Goal: Communication & Community: Answer question/provide support

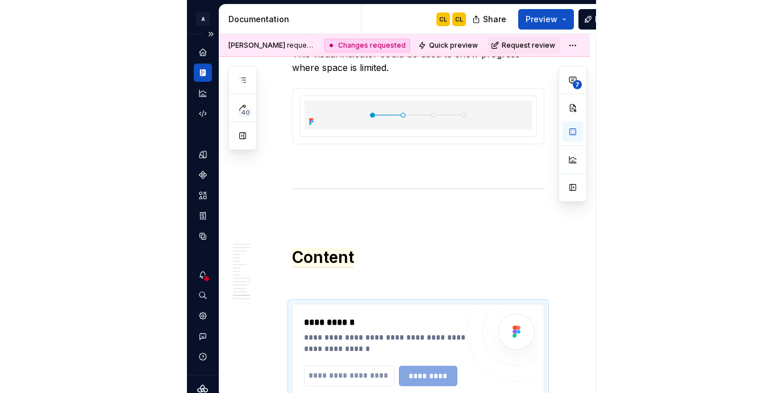
scroll to position [5470, 0]
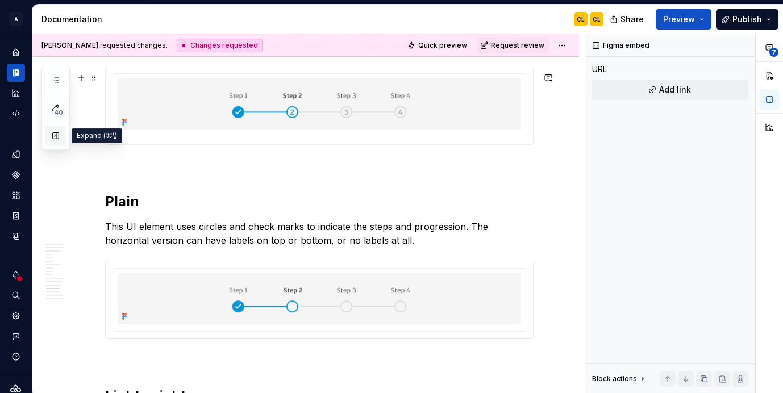
click at [51, 140] on button "button" at bounding box center [55, 136] width 20 height 20
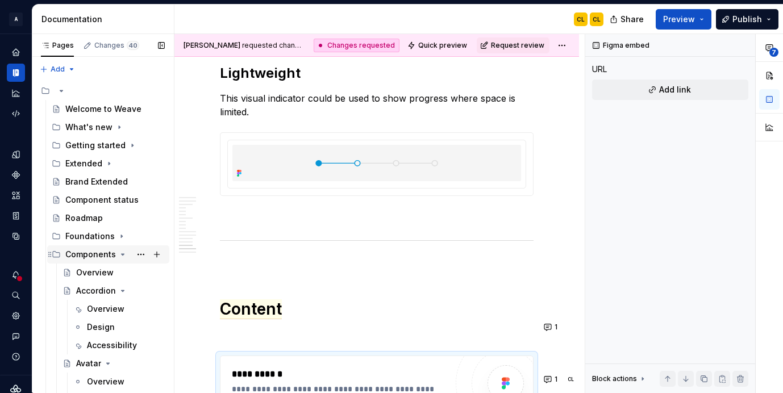
click at [122, 253] on icon "Page tree" at bounding box center [122, 254] width 9 height 9
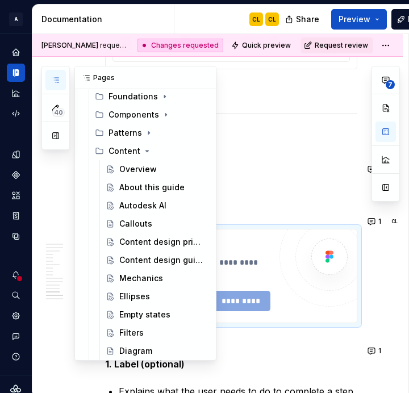
scroll to position [5483, 0]
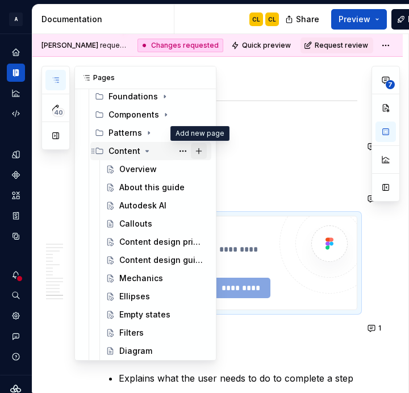
click at [200, 152] on button "Page tree" at bounding box center [199, 151] width 16 height 16
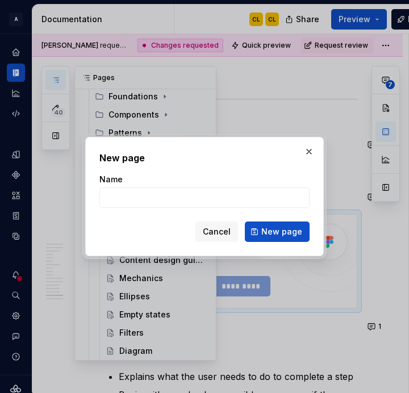
scroll to position [5470, 0]
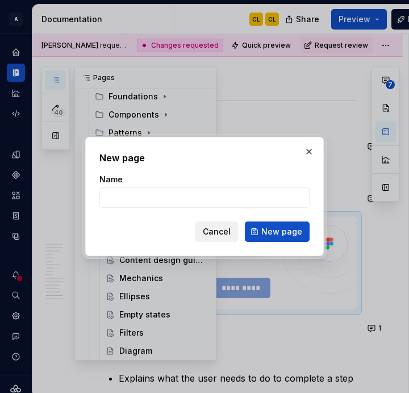
click at [223, 230] on span "Cancel" at bounding box center [217, 231] width 28 height 11
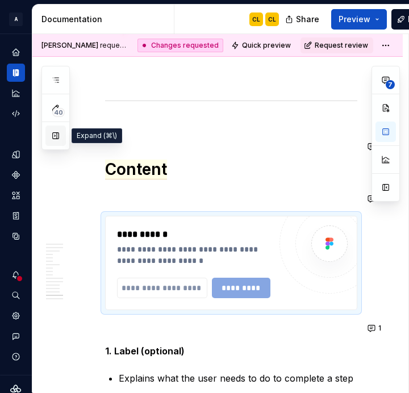
click at [59, 133] on button "button" at bounding box center [55, 136] width 20 height 20
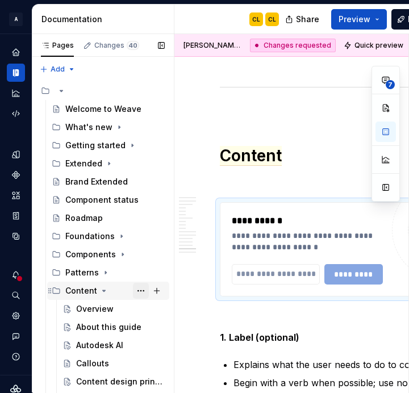
click at [139, 292] on button "Page tree" at bounding box center [141, 291] width 16 height 16
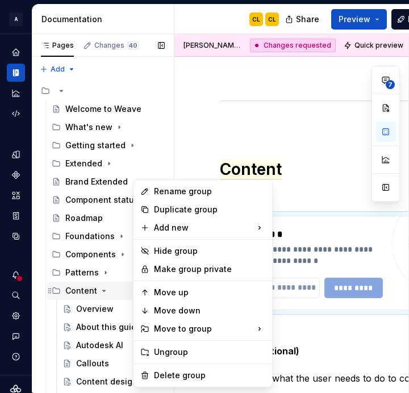
scroll to position [5483, 0]
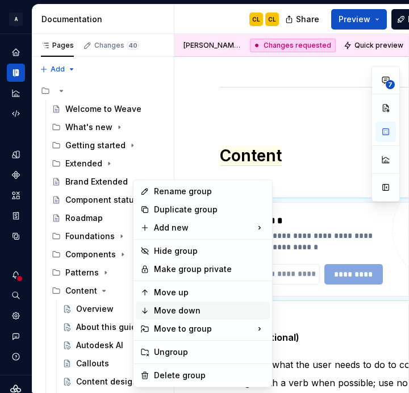
type textarea "*"
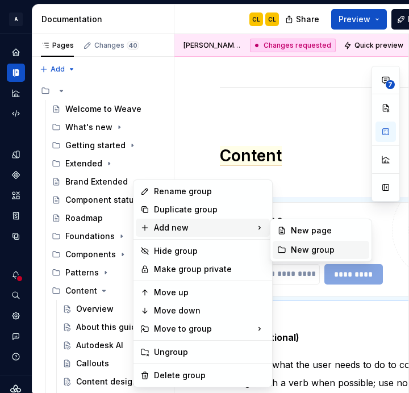
click at [294, 249] on div "New group" at bounding box center [328, 249] width 74 height 11
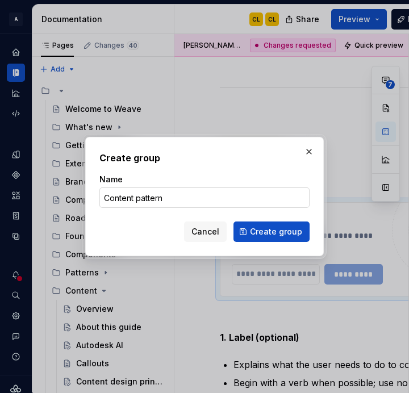
type input "Content patterns"
click at [274, 230] on span "Create group" at bounding box center [276, 231] width 52 height 11
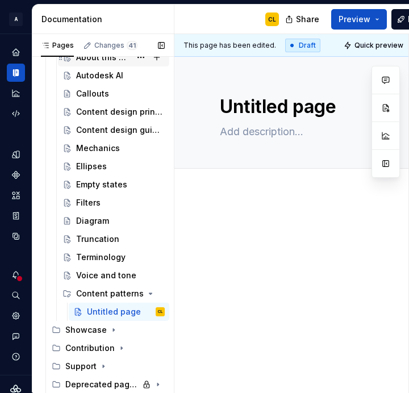
scroll to position [268, 0]
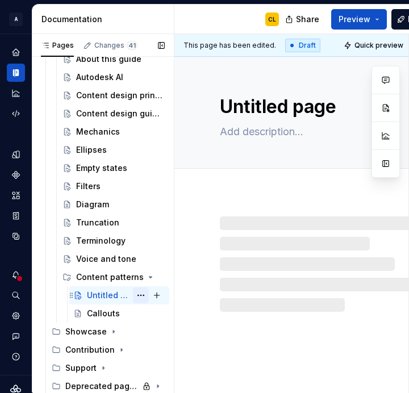
click at [145, 294] on button "Page tree" at bounding box center [141, 296] width 16 height 16
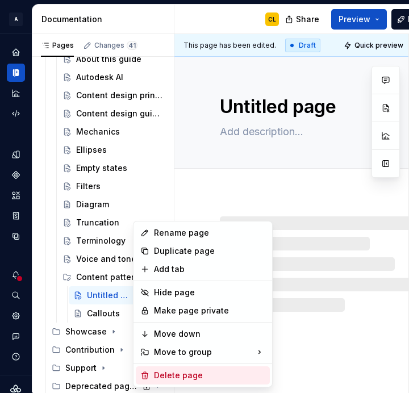
click at [169, 375] on div "Delete page" at bounding box center [209, 375] width 111 height 11
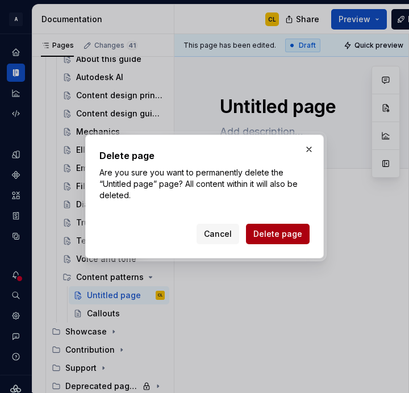
click at [275, 235] on span "Delete page" at bounding box center [277, 233] width 49 height 11
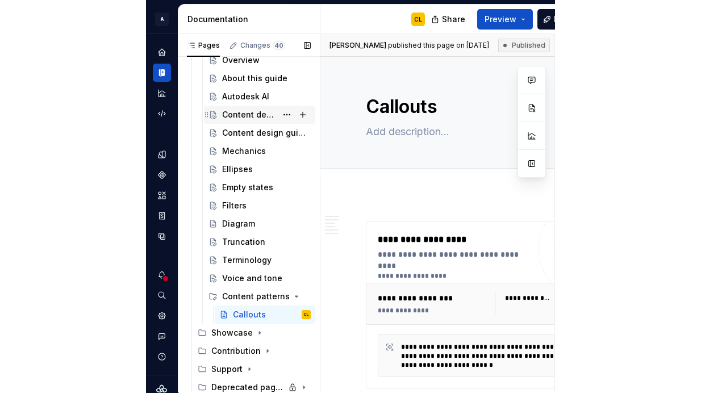
scroll to position [257, 0]
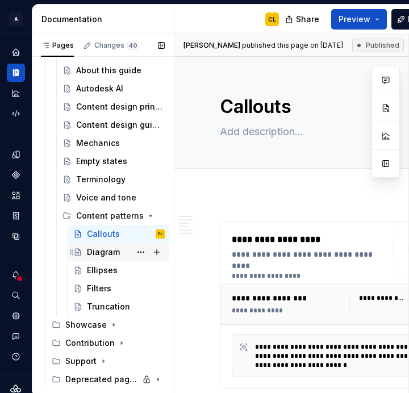
click at [114, 253] on div "Diagram" at bounding box center [103, 252] width 33 height 11
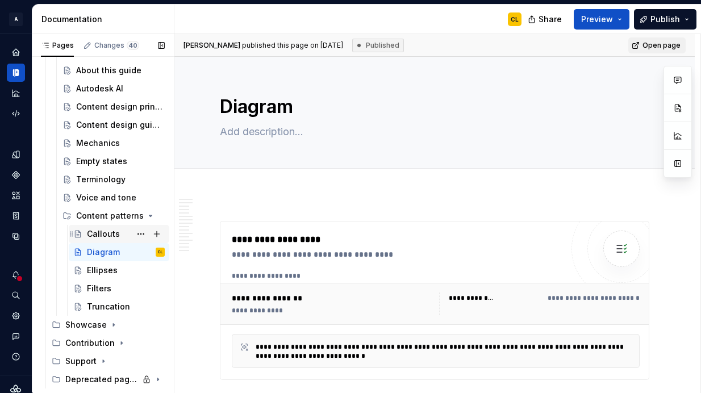
scroll to position [286, 0]
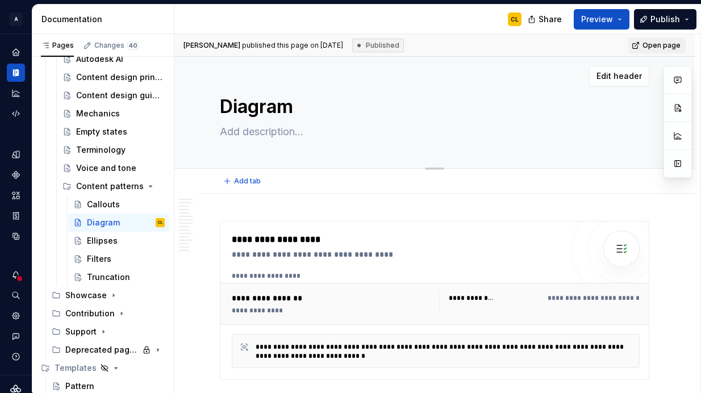
click at [294, 106] on textarea "Diagram" at bounding box center [433, 106] width 430 height 27
type textarea "*"
type textarea "Diagrams"
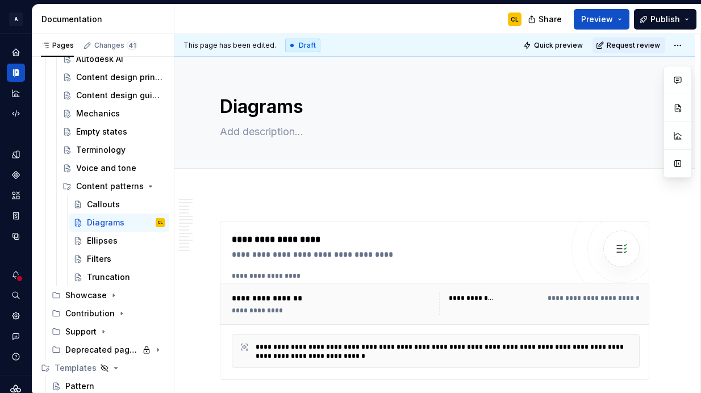
type textarea "*"
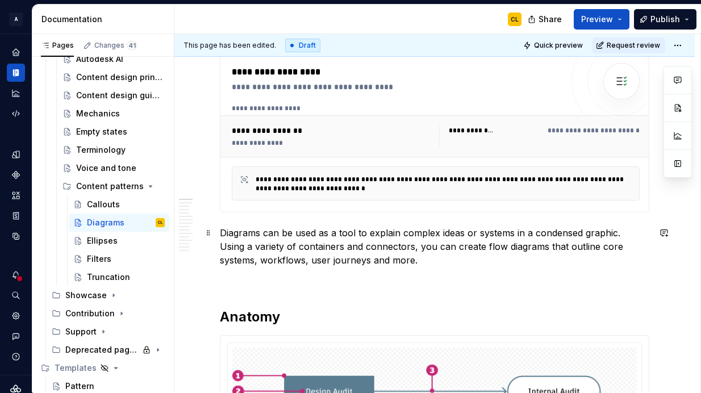
scroll to position [167, 0]
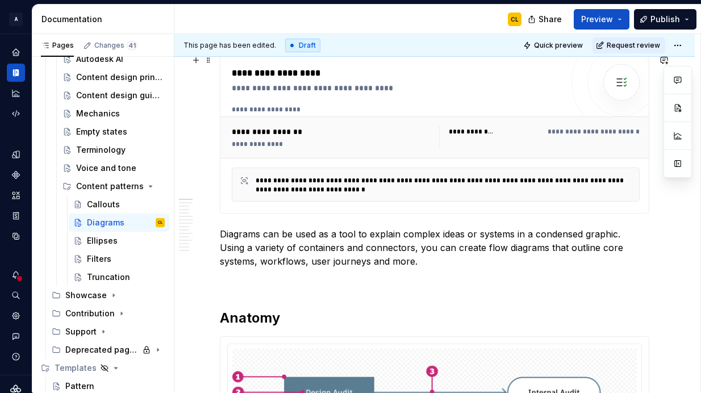
type textarea "Diagrams"
click at [297, 127] on div "**********" at bounding box center [332, 131] width 201 height 11
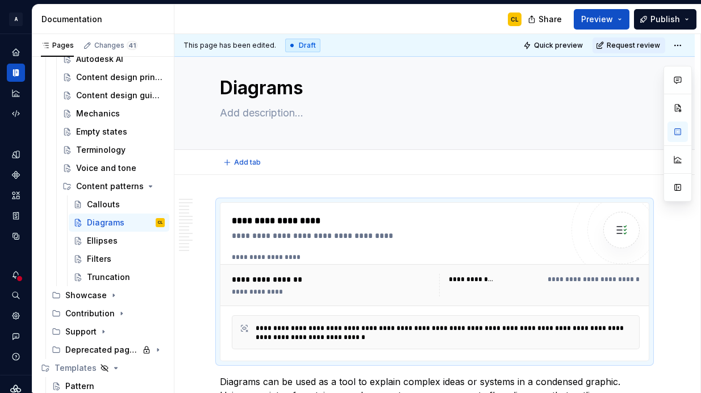
scroll to position [12, 0]
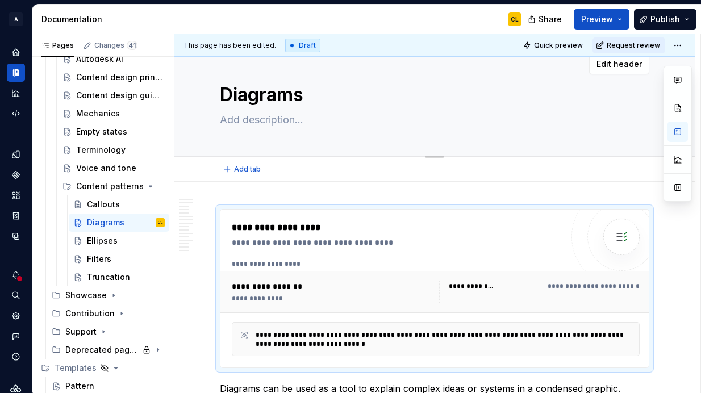
click at [305, 98] on textarea "Diagrams" at bounding box center [433, 94] width 430 height 27
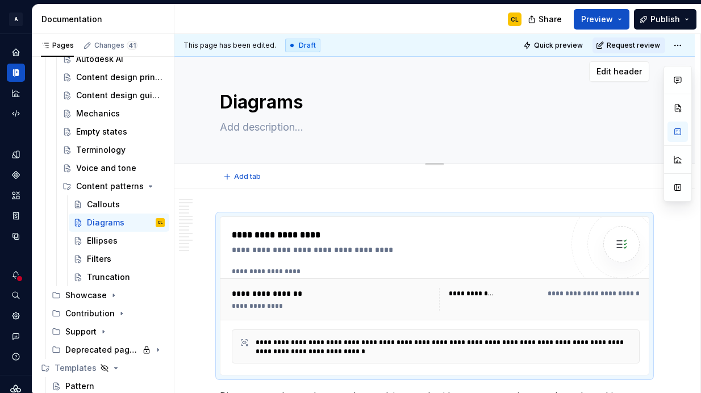
type textarea "*"
type textarea "Diagram"
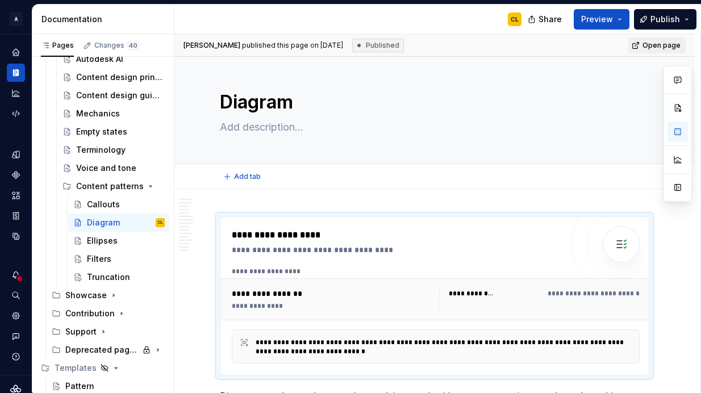
type textarea "*"
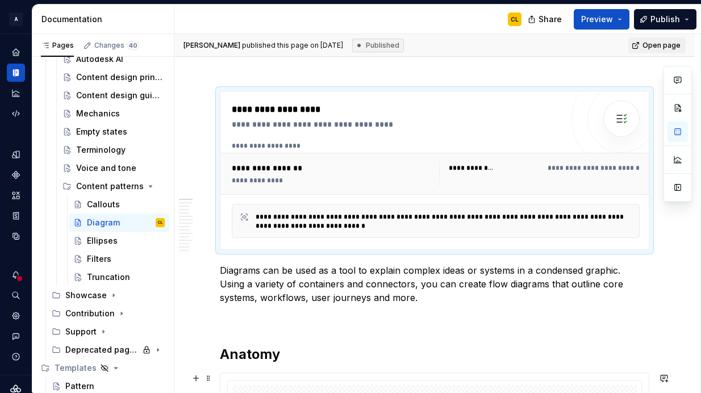
scroll to position [213, 0]
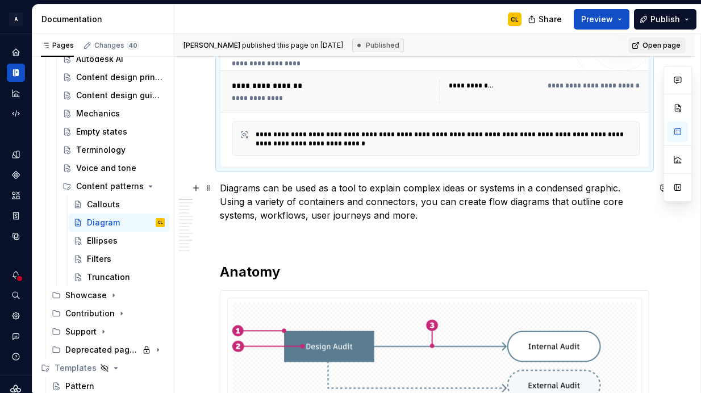
type textarea "Diagram"
click at [336, 221] on p "Diagrams can be used as a tool to explain complex ideas or systems in a condens…" at bounding box center [435, 201] width 430 height 41
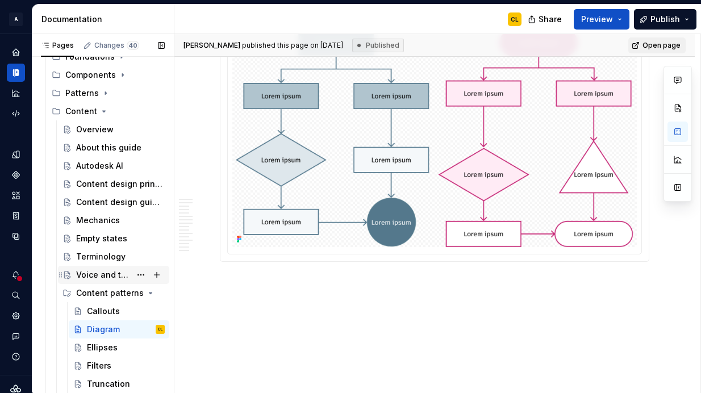
scroll to position [177, 0]
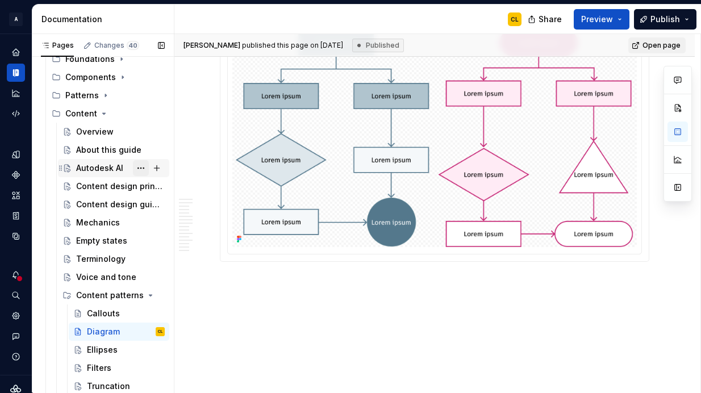
click at [142, 167] on button "Page tree" at bounding box center [141, 168] width 16 height 16
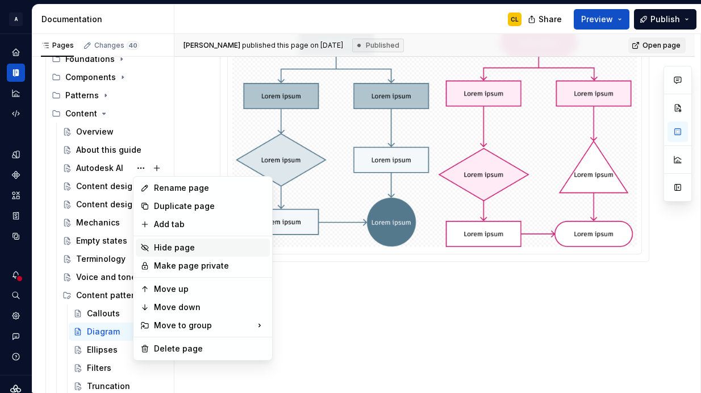
click at [170, 250] on div "Hide page" at bounding box center [209, 247] width 111 height 11
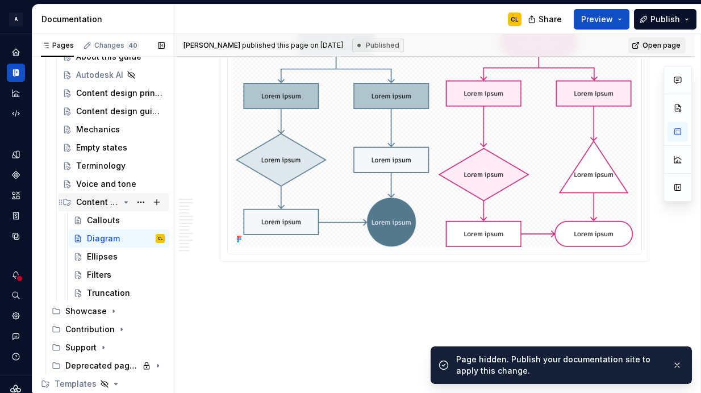
scroll to position [286, 0]
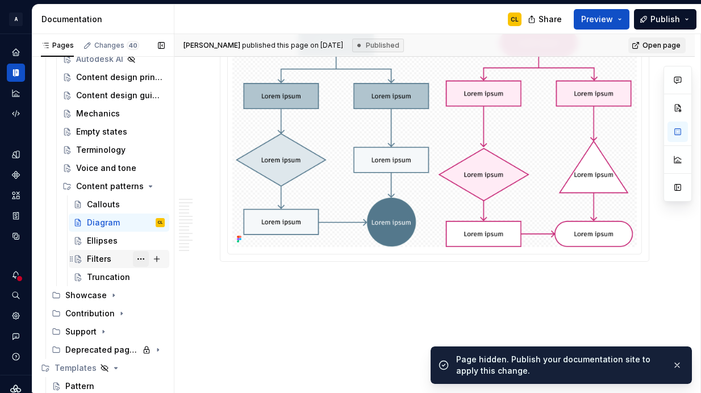
click at [143, 257] on button "Page tree" at bounding box center [141, 259] width 16 height 16
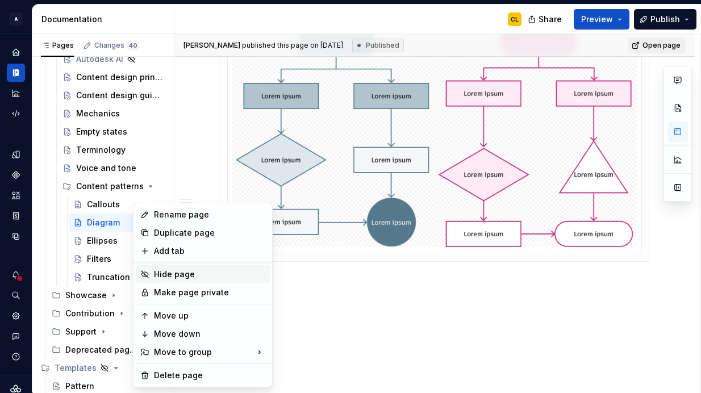
click at [161, 277] on div "Hide page" at bounding box center [209, 274] width 111 height 11
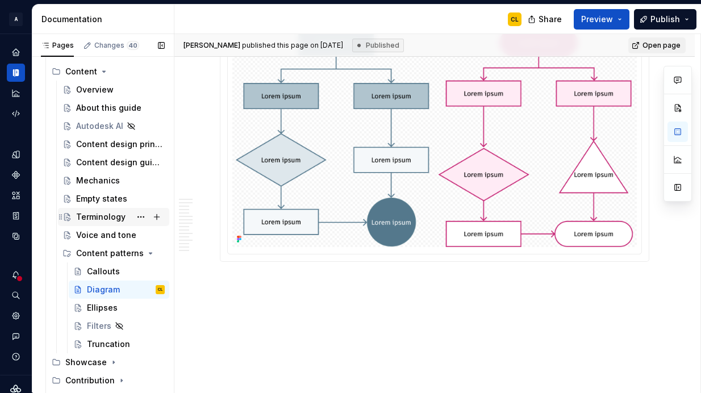
scroll to position [216, 0]
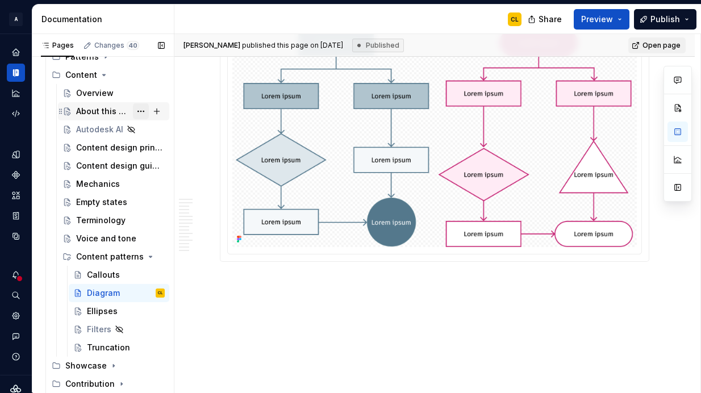
click at [143, 110] on button "Page tree" at bounding box center [141, 111] width 16 height 16
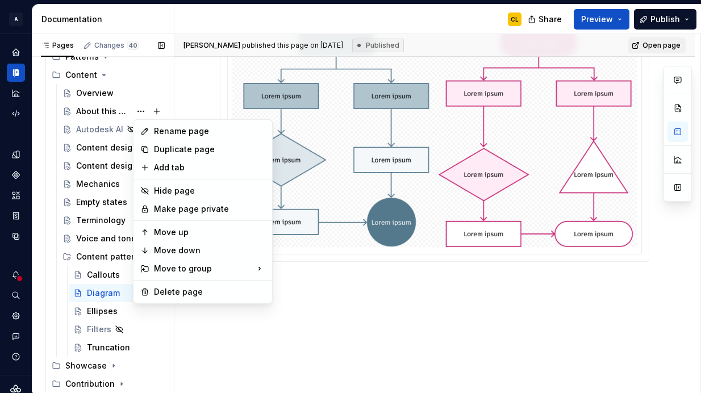
click at [102, 111] on div "Pages Changes 40 Add Accessibility guide for tree Page tree. Navigate the tree …" at bounding box center [103, 216] width 142 height 364
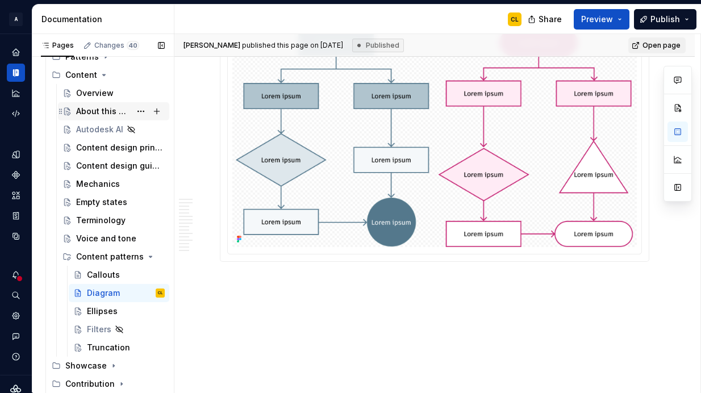
click at [90, 111] on div "About this guide" at bounding box center [103, 111] width 55 height 11
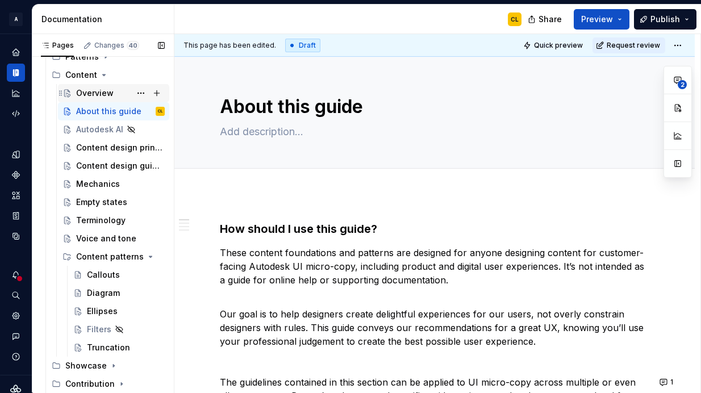
click at [95, 94] on div "Overview" at bounding box center [95, 93] width 38 height 11
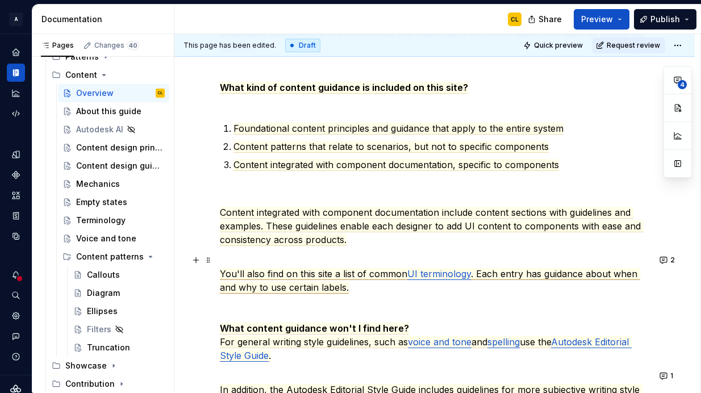
scroll to position [252, 0]
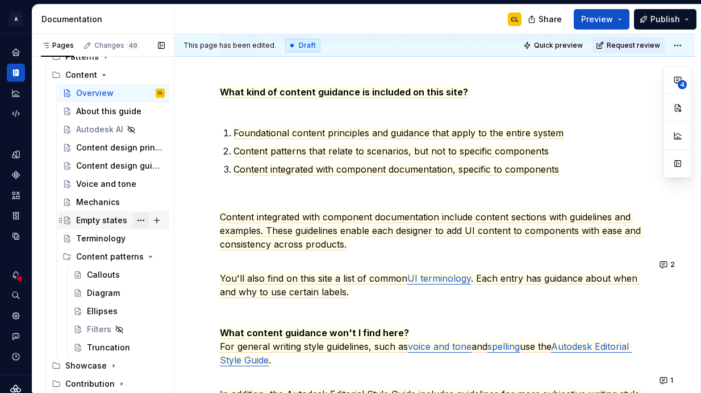
click at [140, 218] on button "Page tree" at bounding box center [141, 221] width 16 height 16
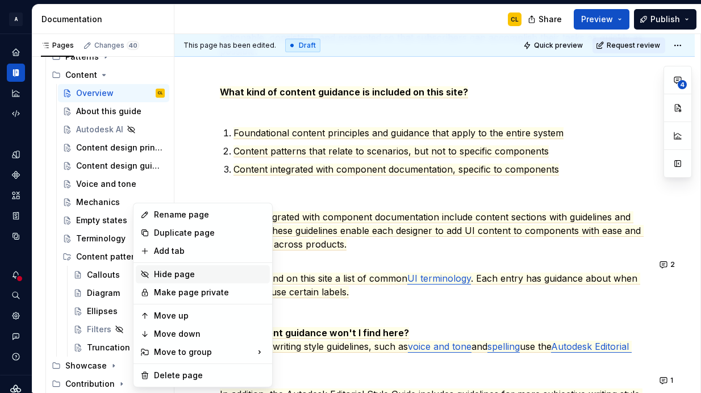
click at [174, 276] on div "Hide page" at bounding box center [209, 274] width 111 height 11
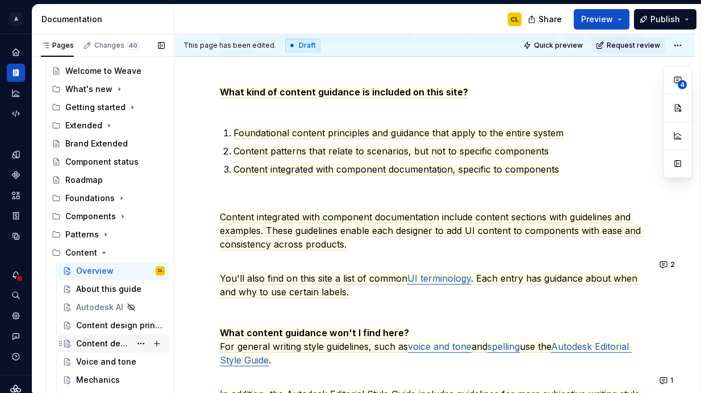
scroll to position [32, 0]
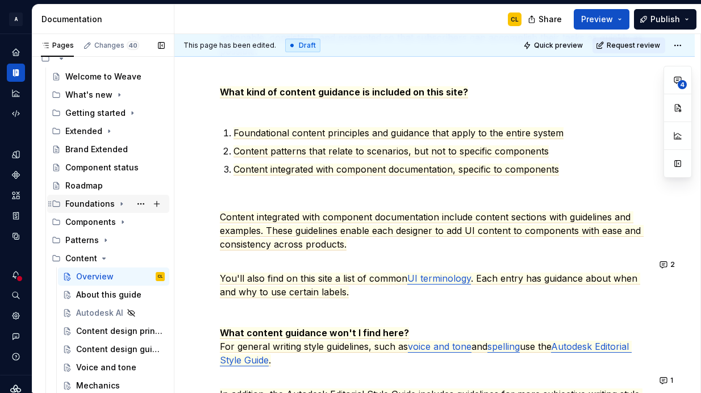
click at [121, 203] on icon "Page tree" at bounding box center [121, 204] width 1 height 3
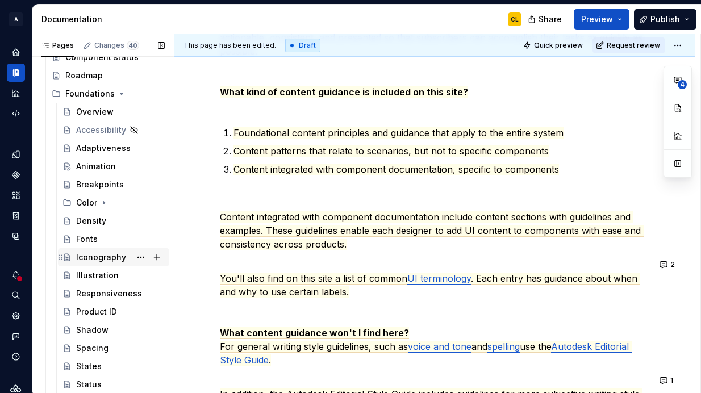
scroll to position [140, 0]
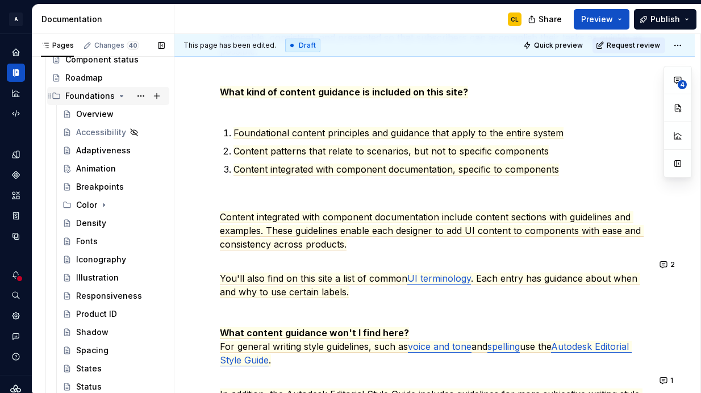
click at [120, 96] on icon "Page tree" at bounding box center [121, 95] width 9 height 9
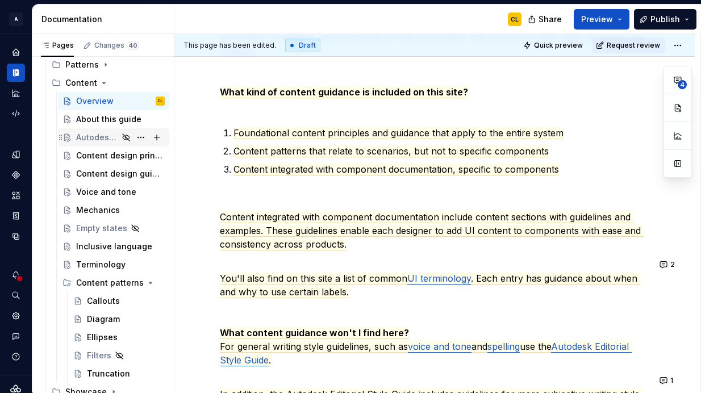
scroll to position [207, 0]
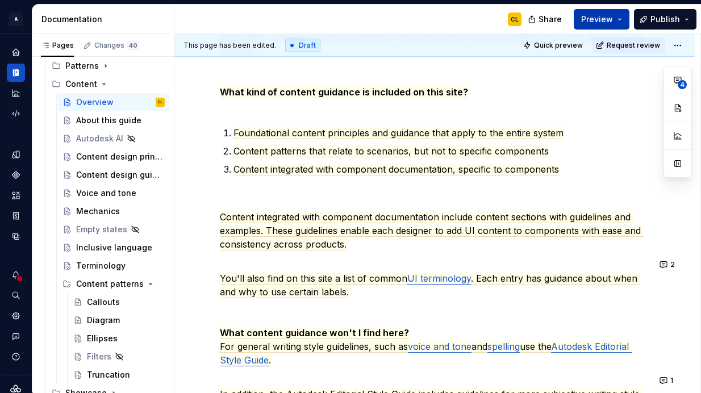
click at [625, 18] on button "Preview" at bounding box center [602, 19] width 56 height 20
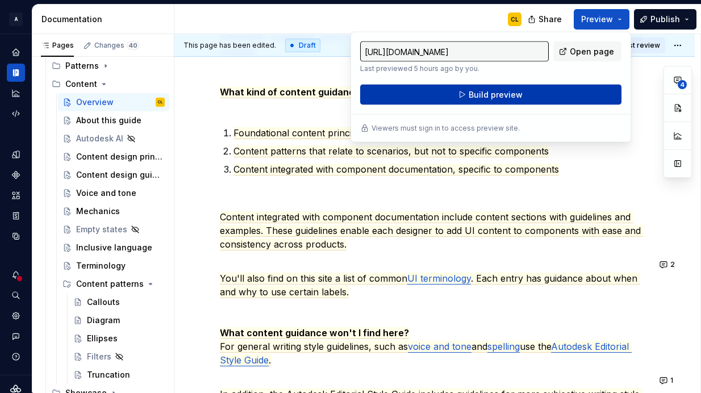
click at [505, 95] on span "Build preview" at bounding box center [496, 94] width 54 height 11
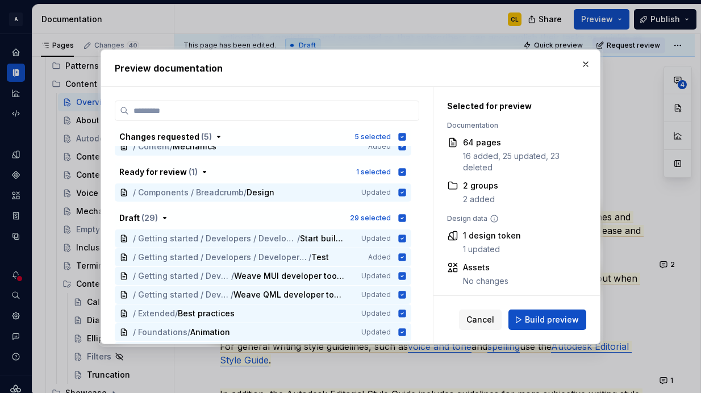
scroll to position [681, 0]
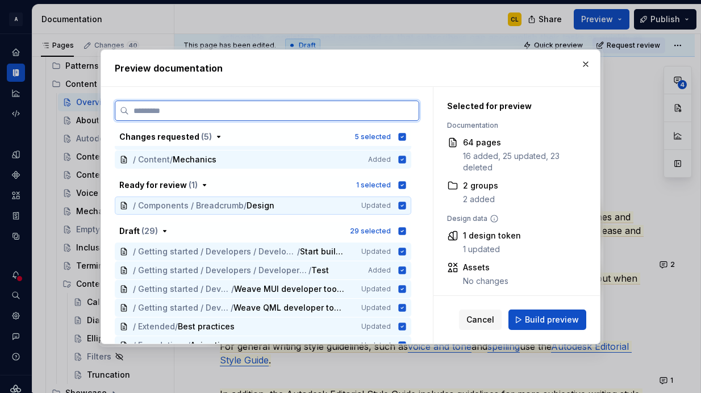
click at [406, 204] on icon at bounding box center [402, 205] width 7 height 7
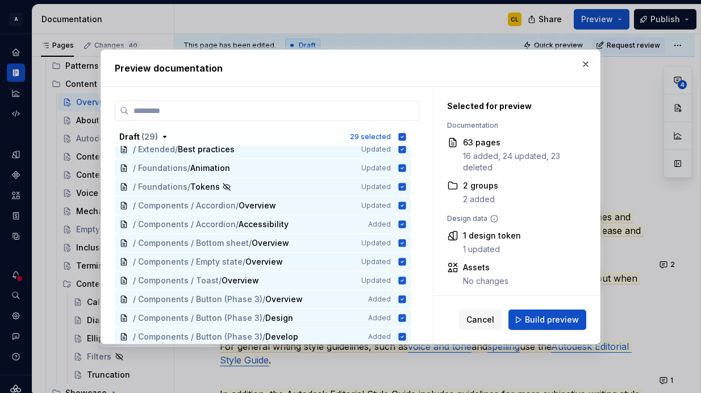
scroll to position [1124, 0]
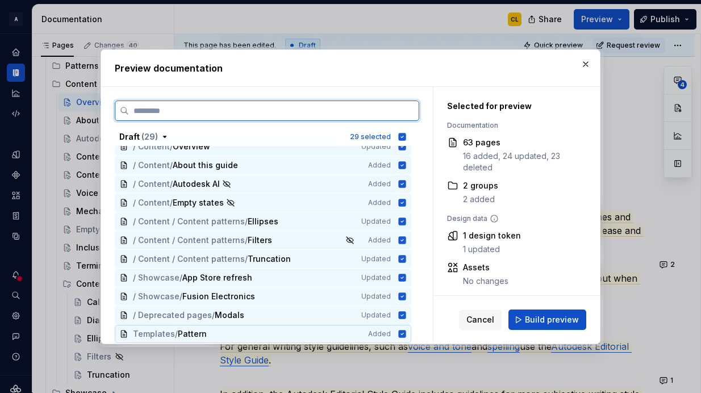
click at [406, 332] on icon at bounding box center [402, 333] width 7 height 7
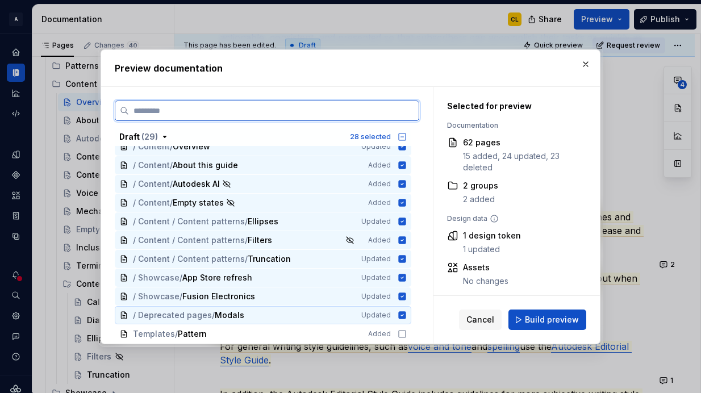
click at [406, 317] on icon at bounding box center [402, 314] width 7 height 7
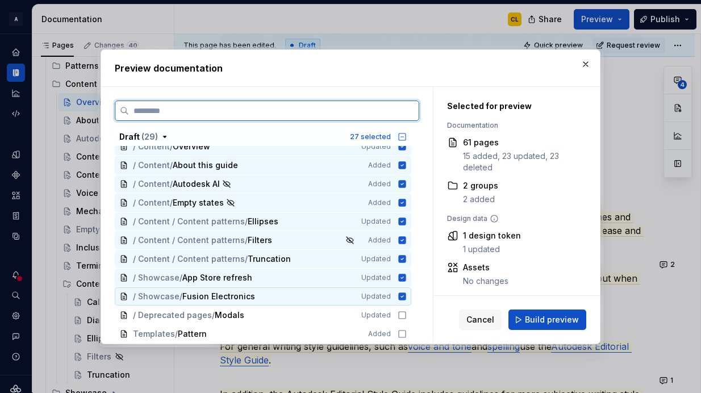
click at [406, 298] on icon at bounding box center [402, 296] width 7 height 7
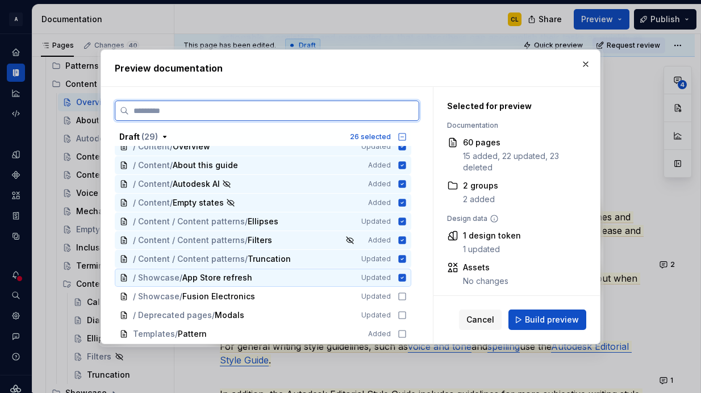
click at [406, 279] on icon at bounding box center [402, 277] width 7 height 7
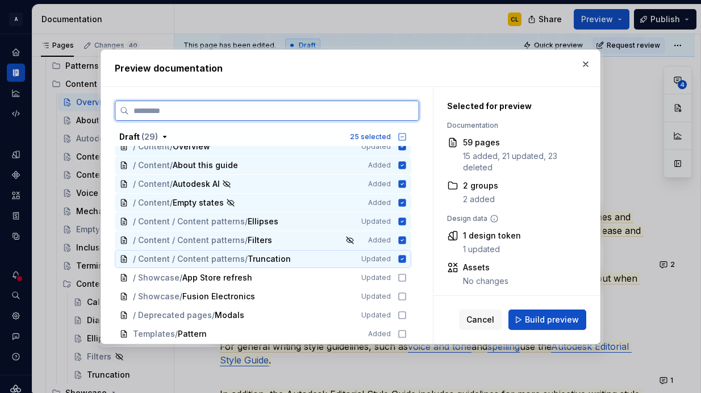
click at [410, 253] on div "/ Content / Content patterns / Truncation Updated" at bounding box center [263, 259] width 297 height 18
click at [407, 259] on icon at bounding box center [402, 259] width 9 height 9
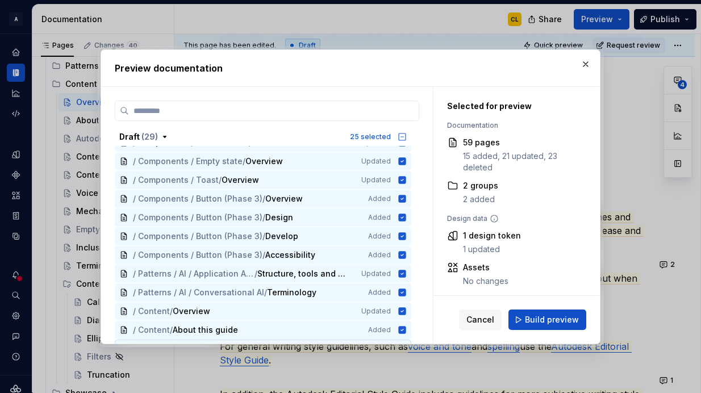
scroll to position [959, 0]
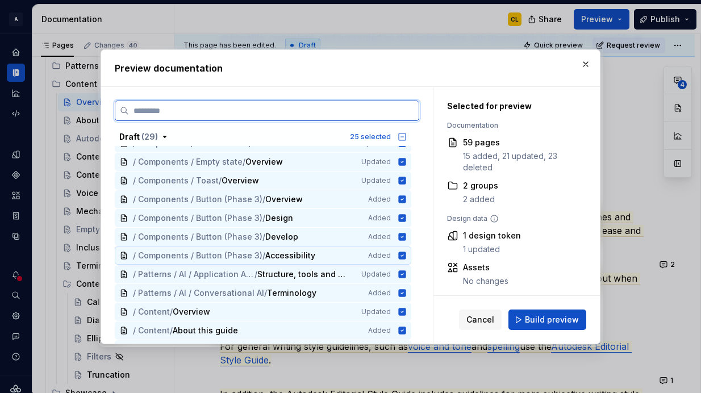
click at [406, 252] on icon at bounding box center [402, 255] width 7 height 7
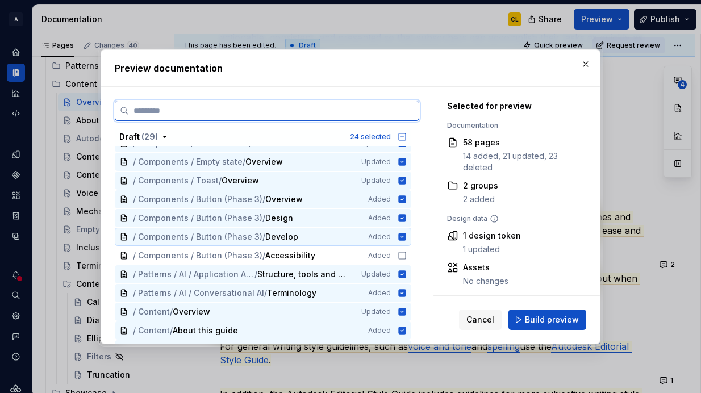
click at [406, 237] on icon at bounding box center [402, 236] width 7 height 7
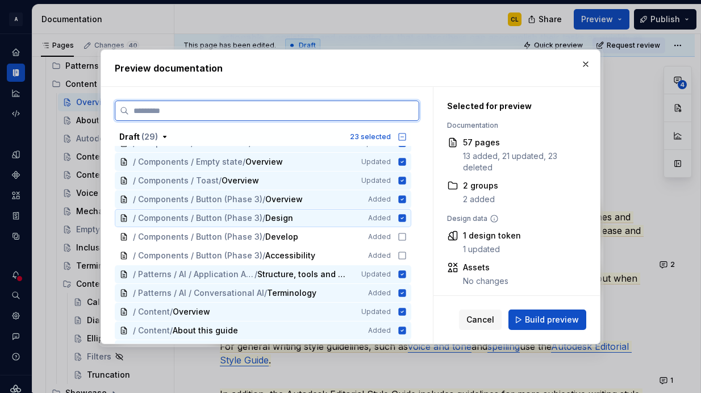
click at [407, 222] on icon at bounding box center [402, 218] width 9 height 9
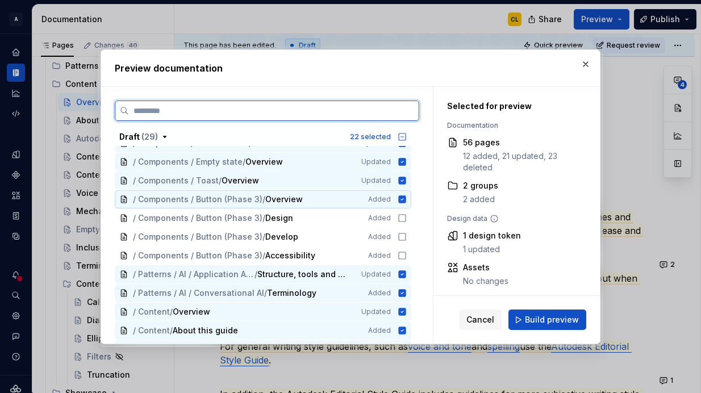
click at [406, 197] on icon at bounding box center [402, 198] width 7 height 7
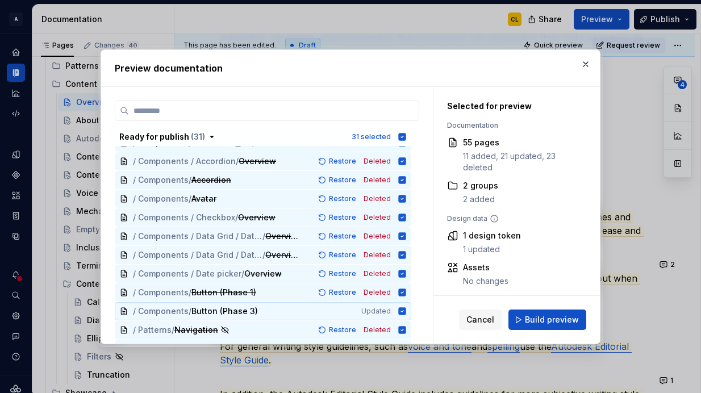
scroll to position [0, 0]
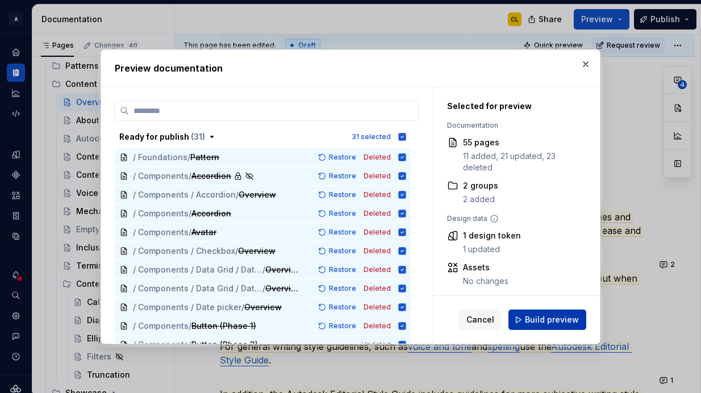
click at [540, 321] on span "Build preview" at bounding box center [552, 319] width 54 height 11
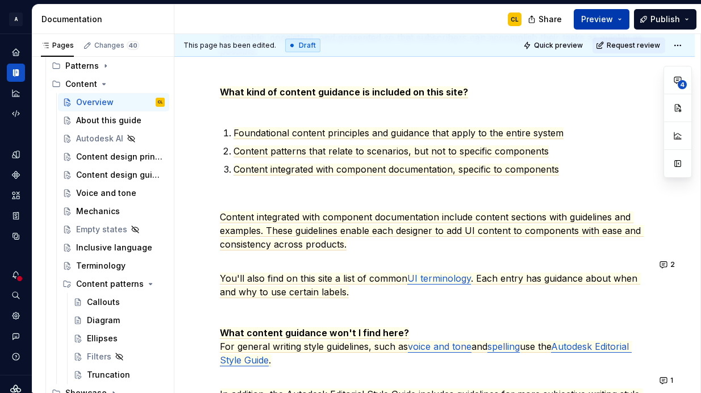
click at [602, 20] on span "Preview" at bounding box center [597, 19] width 32 height 11
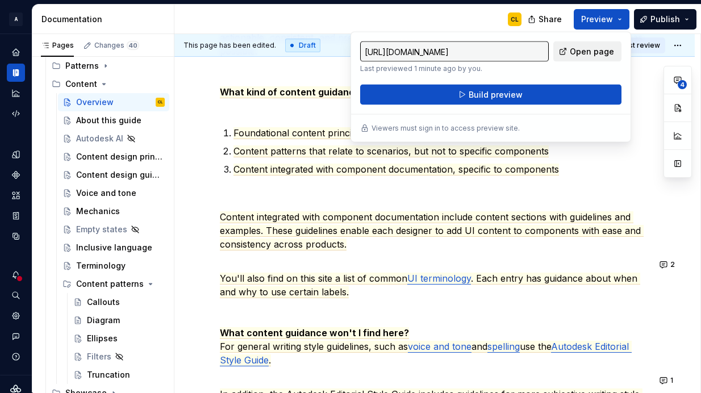
click at [576, 59] on link "Open page" at bounding box center [588, 51] width 68 height 20
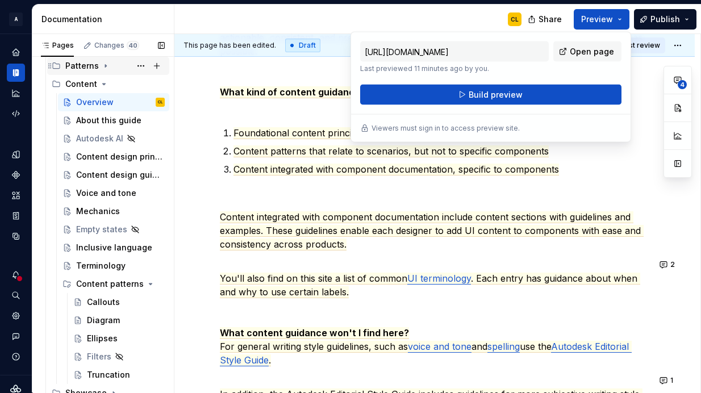
click at [91, 69] on div "Patterns" at bounding box center [82, 65] width 34 height 11
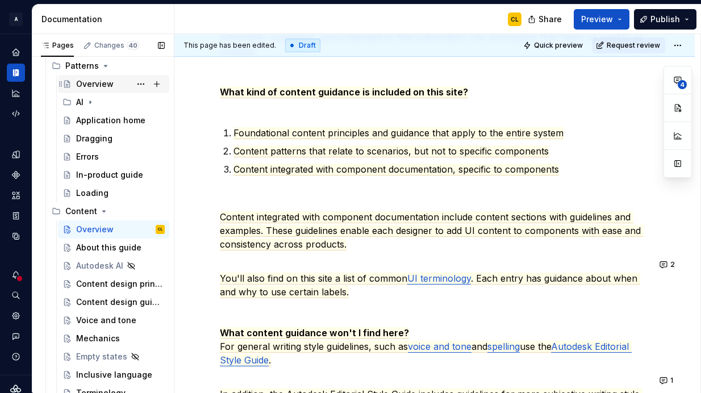
click at [94, 86] on div "Overview" at bounding box center [95, 83] width 38 height 11
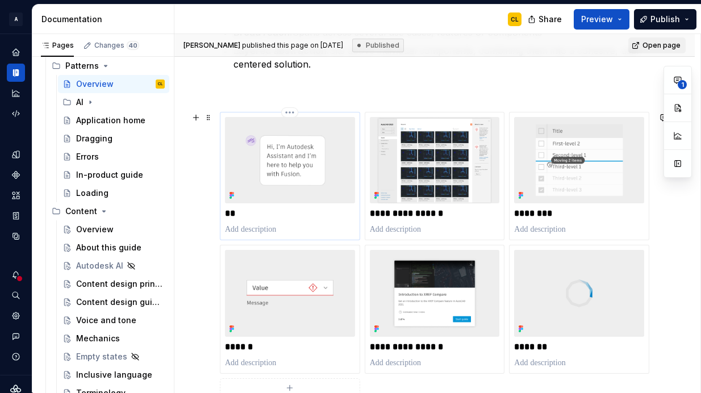
scroll to position [378, 0]
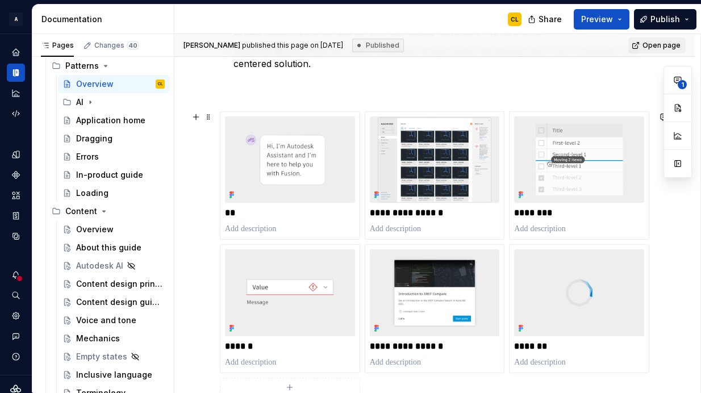
click at [220, 123] on div "**********" at bounding box center [435, 260] width 430 height 299
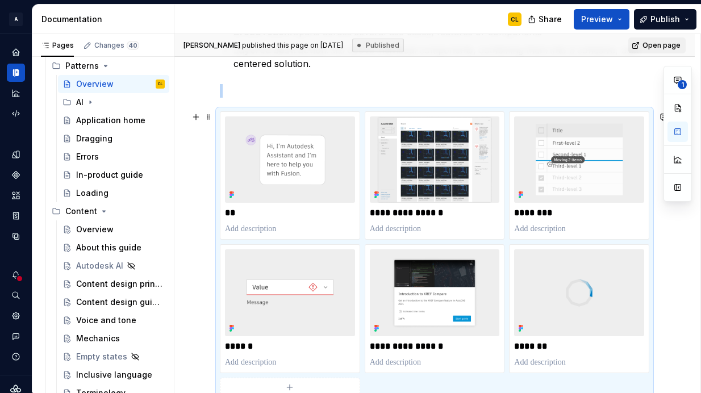
click at [220, 123] on div "**********" at bounding box center [435, 260] width 430 height 299
click at [677, 189] on button "button" at bounding box center [678, 187] width 20 height 20
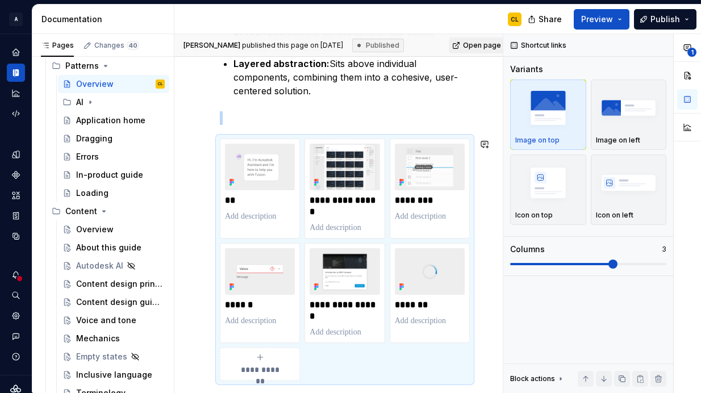
scroll to position [460, 0]
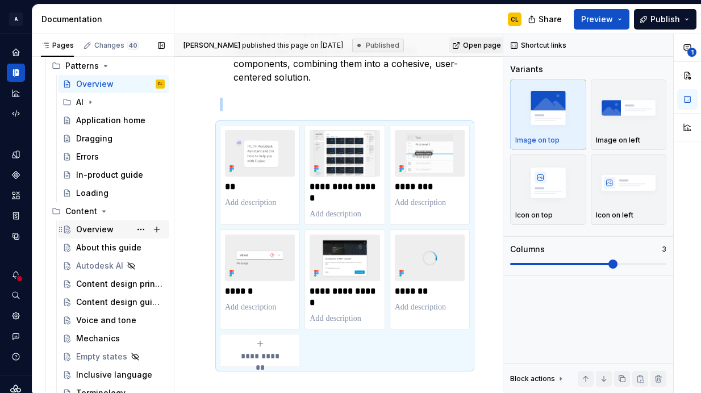
click at [94, 228] on div "Overview" at bounding box center [95, 229] width 38 height 11
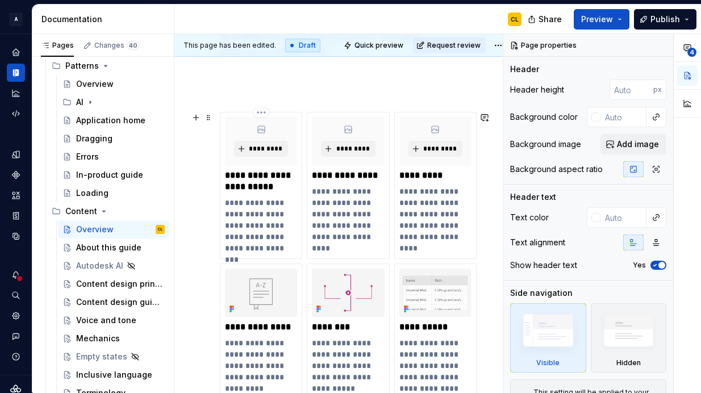
scroll to position [753, 0]
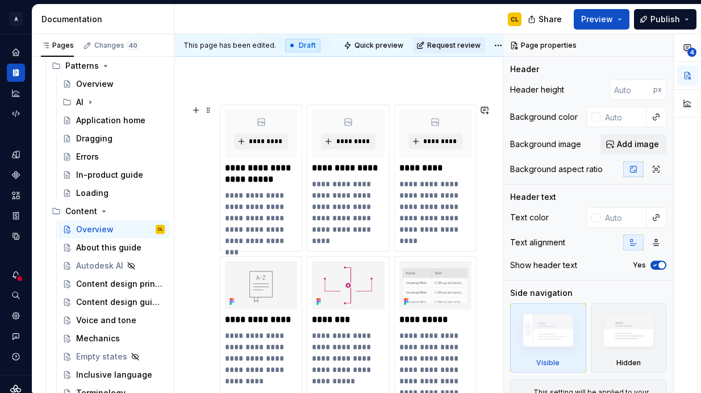
click at [220, 187] on div "**********" at bounding box center [345, 273] width 250 height 336
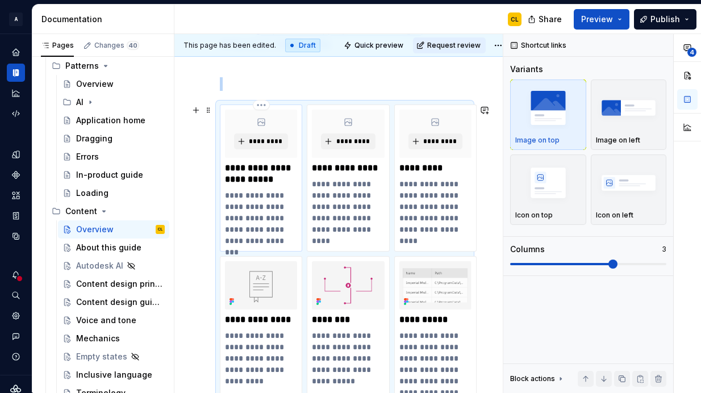
click at [259, 213] on p "**********" at bounding box center [261, 218] width 72 height 57
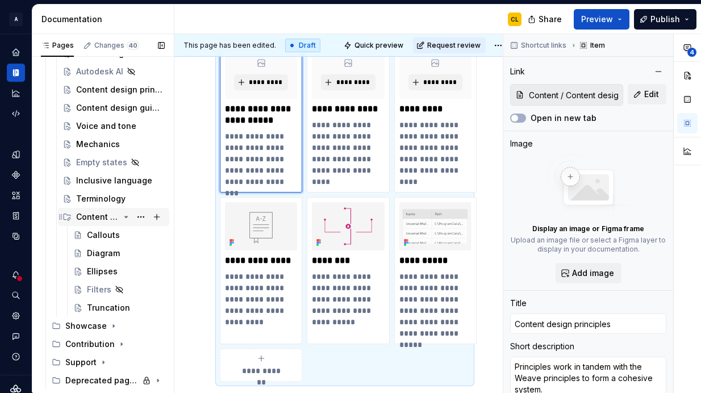
scroll to position [403, 0]
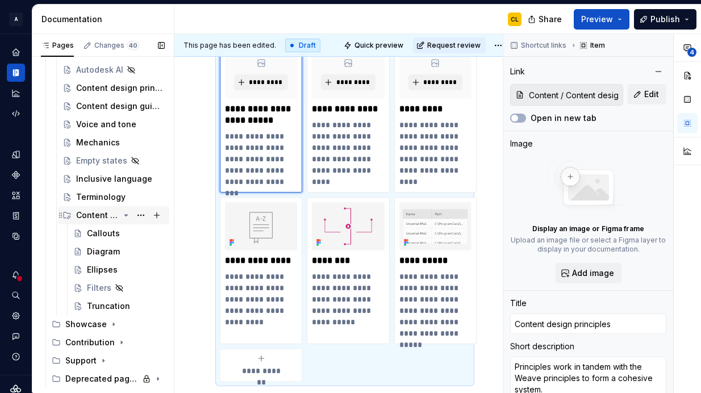
type textarea "*"
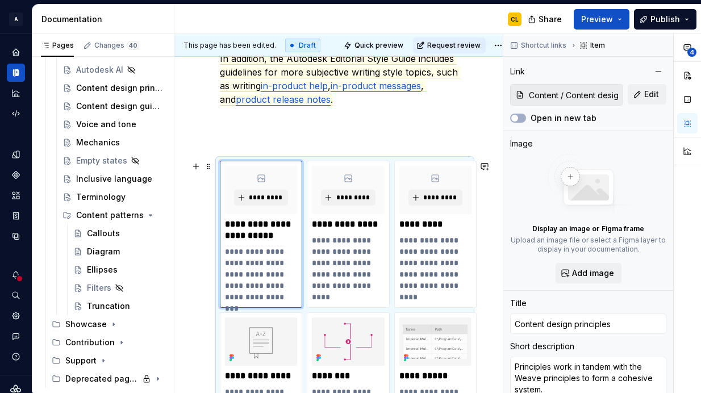
scroll to position [692, 0]
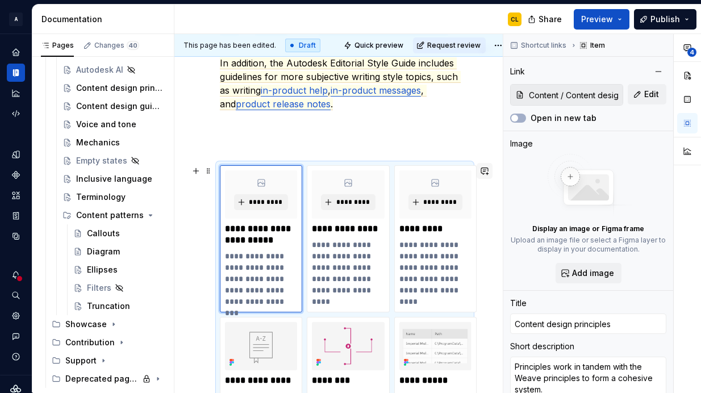
click at [483, 173] on button "button" at bounding box center [485, 171] width 16 height 16
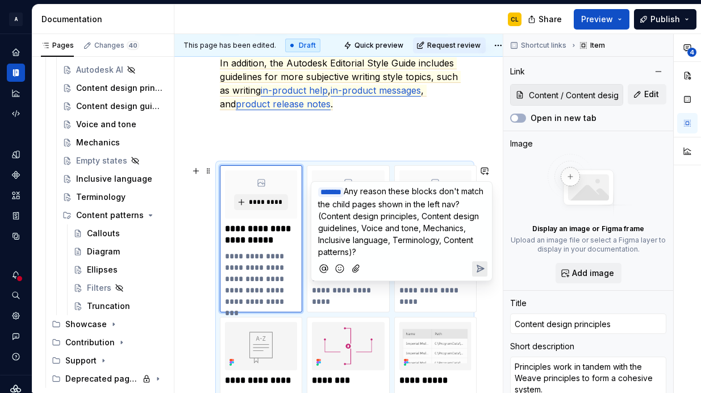
click at [413, 198] on p "﻿ * ****** ﻿ Any reason these blocks don't match the child pages shown in the l…" at bounding box center [401, 221] width 167 height 73
click at [359, 206] on span "Any reason these blocks don't match the child pages shown in the left nav? (Con…" at bounding box center [402, 221] width 168 height 70
click at [439, 204] on span "Any reason these blocks don't match the list of child pages shown in the left n…" at bounding box center [402, 221] width 168 height 70
click at [480, 267] on icon "Send" at bounding box center [480, 268] width 11 height 11
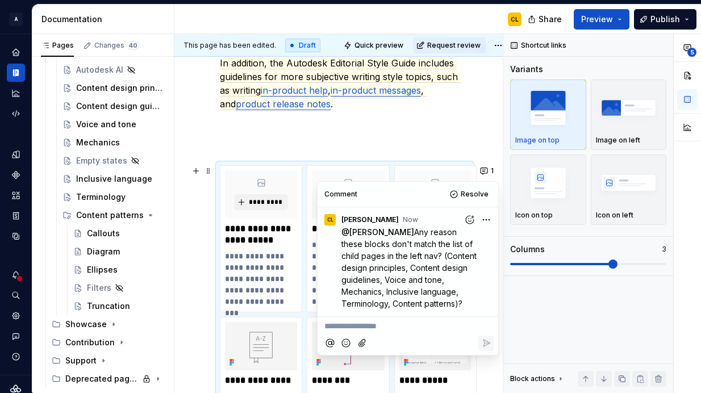
type textarea "*"
click at [476, 141] on div "User interface content is a cornerstone of our products. Our word choices affec…" at bounding box center [344, 81] width 341 height 1159
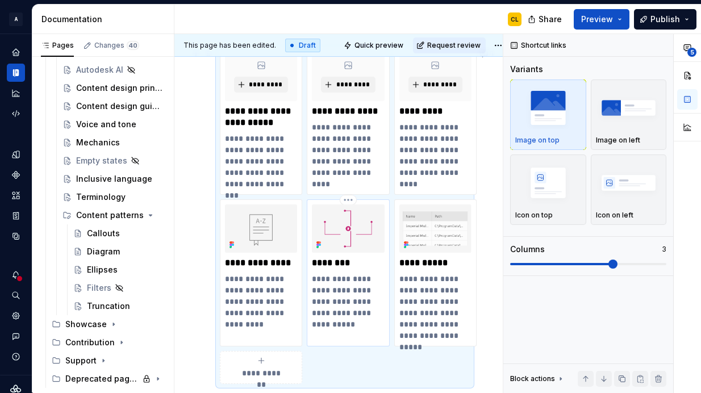
scroll to position [767, 0]
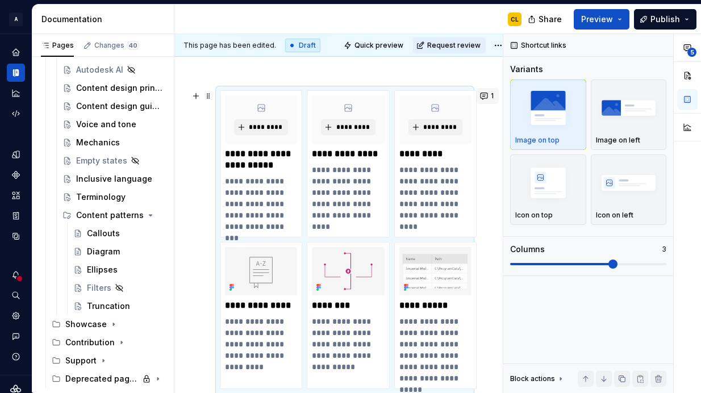
click at [485, 99] on button "1" at bounding box center [488, 96] width 22 height 16
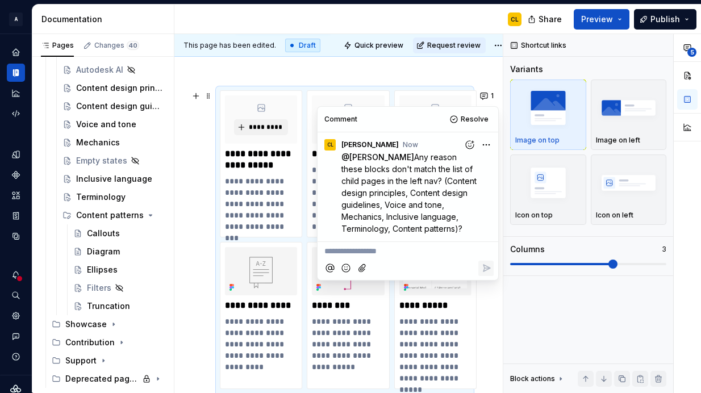
click at [372, 251] on p "**********" at bounding box center [407, 252] width 167 height 12
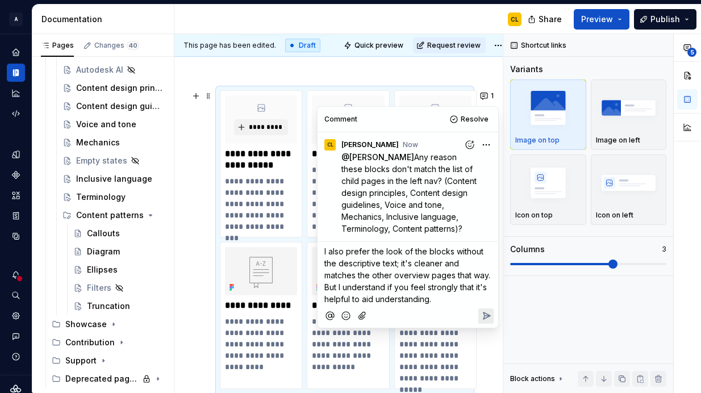
click at [438, 281] on p "I also prefer the look of the blocks without the descriptive text; it's cleaner…" at bounding box center [407, 276] width 167 height 60
click at [452, 297] on p "I also prefer the look of the blocks without the descriptive text; it's cleaner…" at bounding box center [407, 276] width 167 height 60
click at [416, 297] on span "I also prefer the look of the blocks without the descriptive text; it's cleaner…" at bounding box center [408, 275] width 168 height 57
click at [430, 310] on div at bounding box center [408, 316] width 172 height 23
click at [449, 296] on p "I also prefer the look of the blocks without the descriptive text; it's cleaner…" at bounding box center [407, 276] width 167 height 60
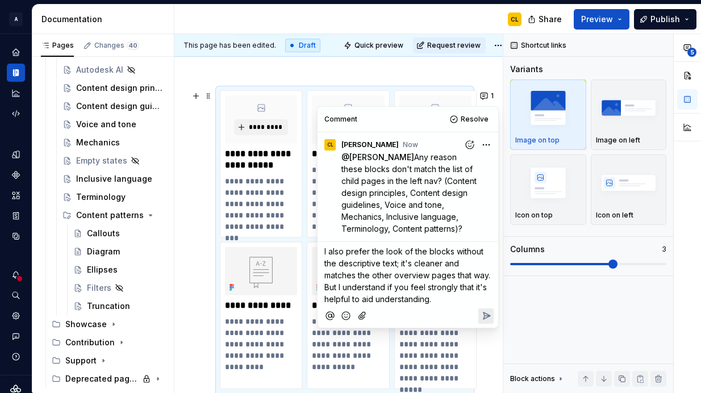
click at [479, 315] on button "Reply" at bounding box center [485, 316] width 15 height 15
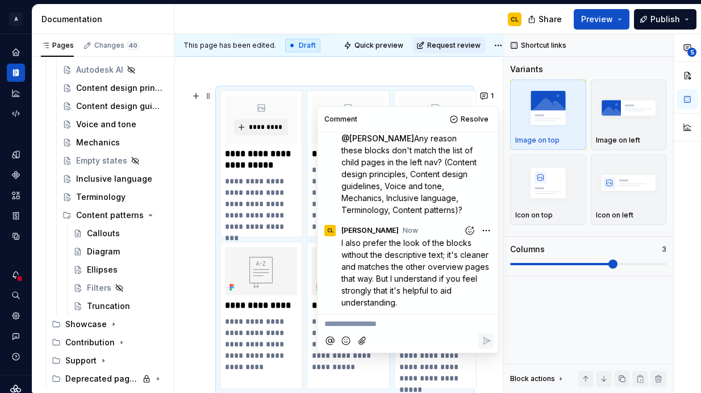
click at [485, 77] on div "User interface content is a cornerstone of our products. Our word choices affec…" at bounding box center [344, 6] width 341 height 1159
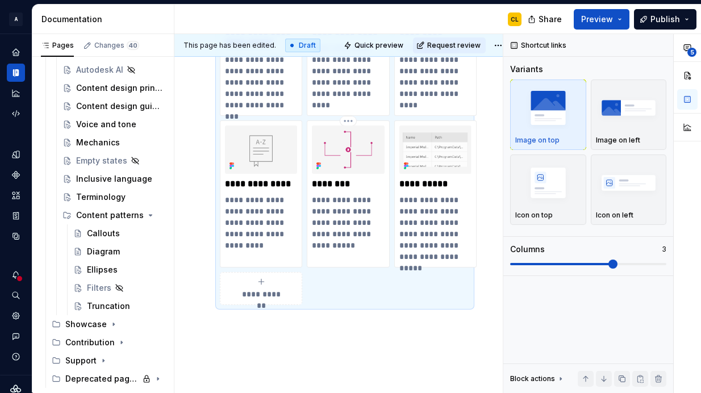
scroll to position [892, 0]
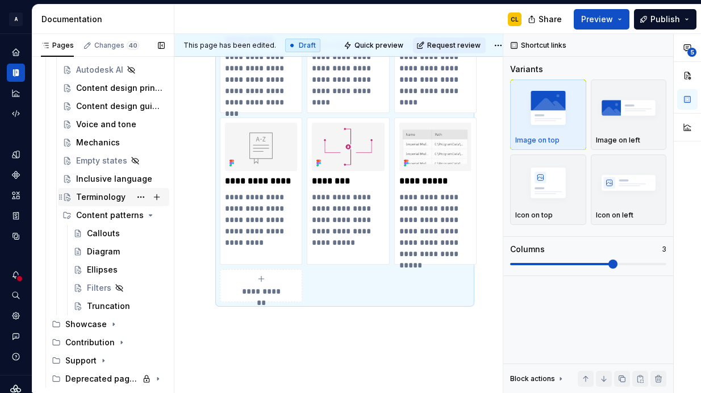
click at [98, 200] on div "Terminology" at bounding box center [100, 197] width 49 height 11
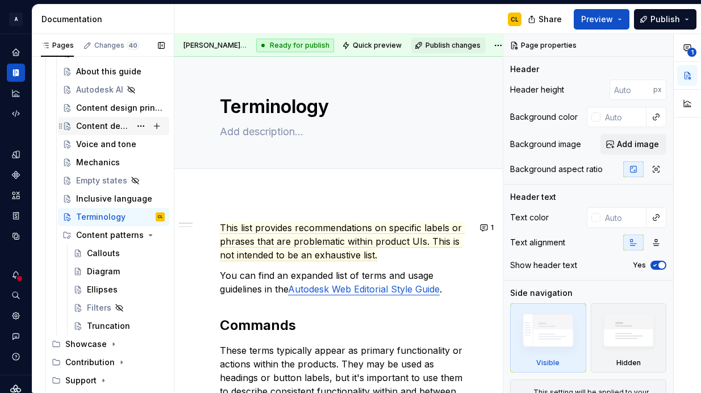
scroll to position [382, 0]
click at [126, 110] on div "Content design principles" at bounding box center [103, 108] width 55 height 11
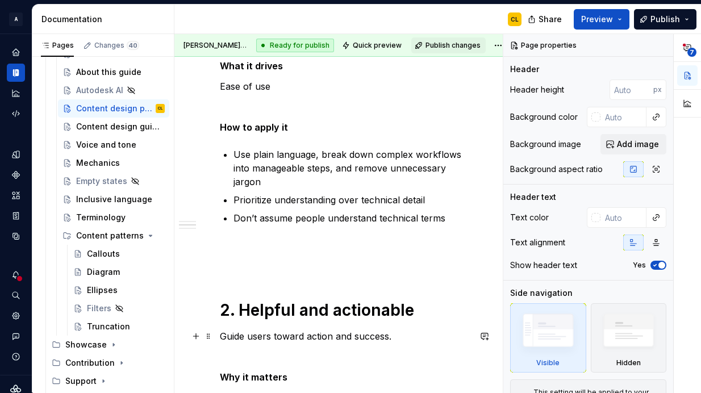
scroll to position [583, 0]
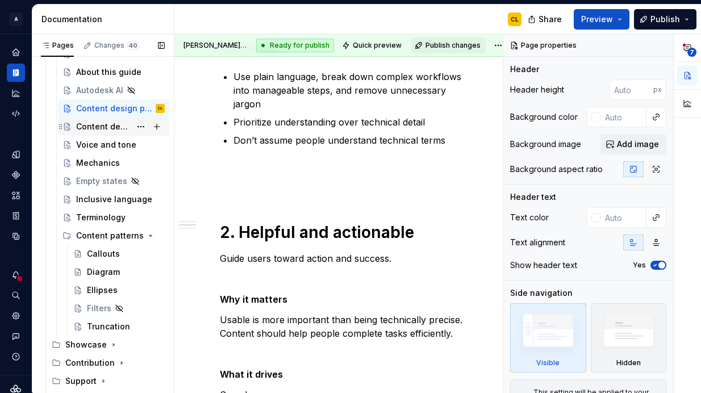
click at [106, 123] on div "Content design guidelines" at bounding box center [103, 126] width 55 height 11
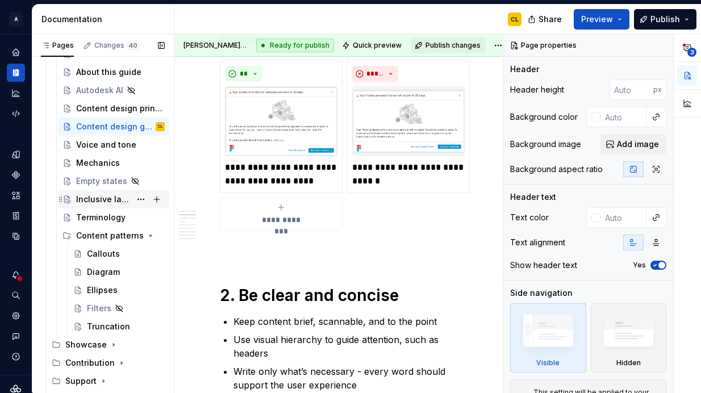
scroll to position [387, 0]
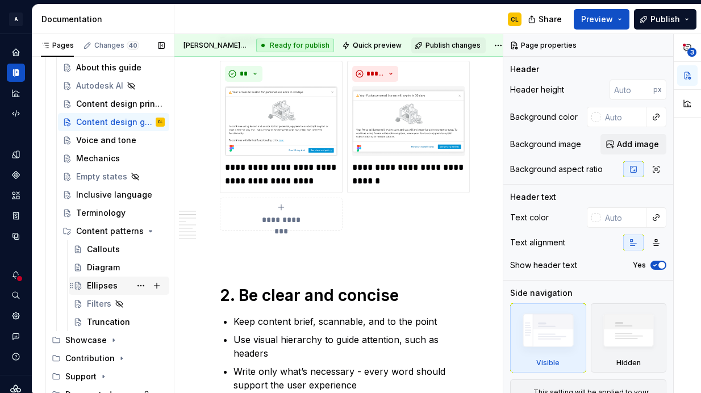
click at [98, 285] on div "Ellipses" at bounding box center [102, 285] width 31 height 11
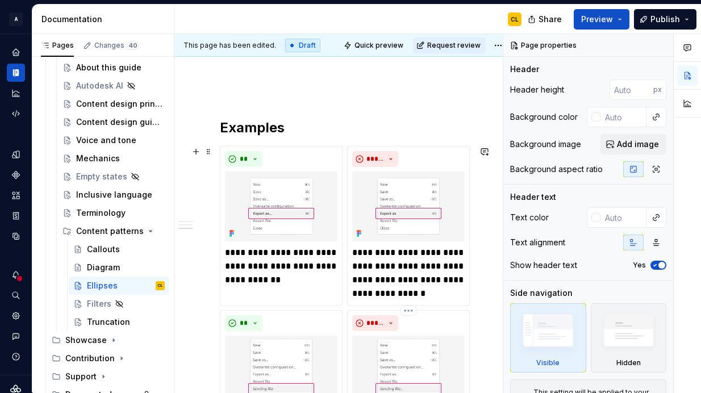
scroll to position [713, 0]
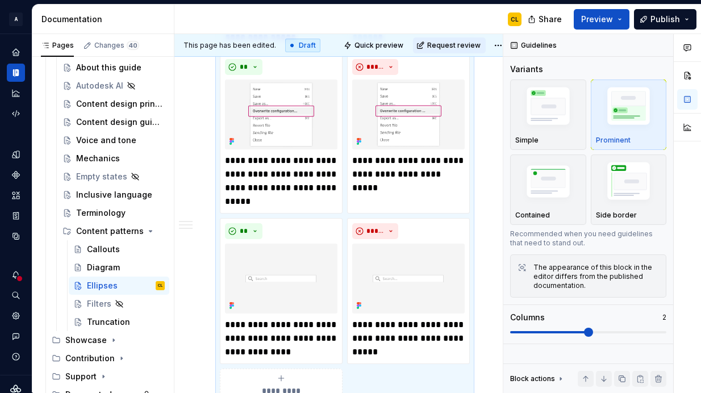
scroll to position [1390, 0]
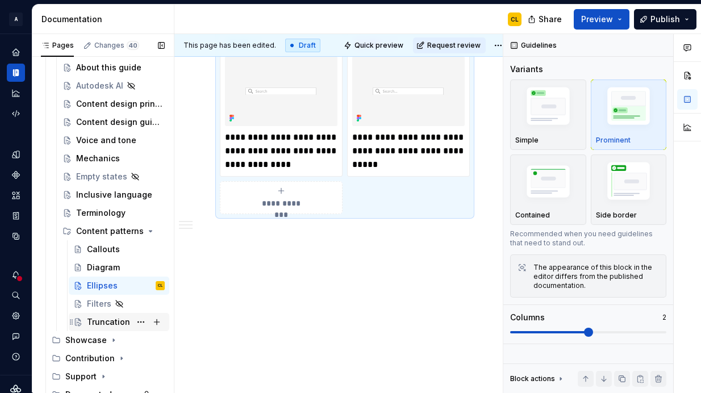
click at [93, 320] on div "Truncation" at bounding box center [108, 322] width 43 height 11
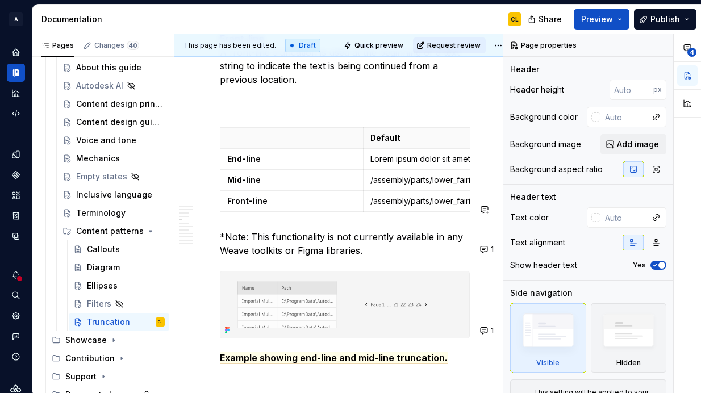
scroll to position [1730, 0]
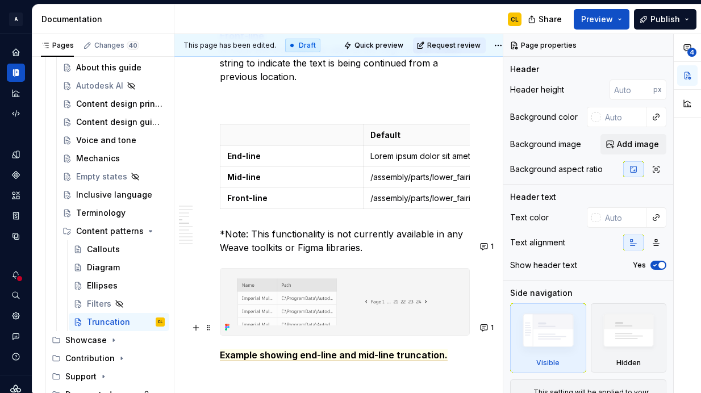
click at [389, 349] on span "Example showing end-line and mid-line truncation." at bounding box center [334, 355] width 228 height 12
click at [484, 325] on button "1" at bounding box center [488, 328] width 22 height 16
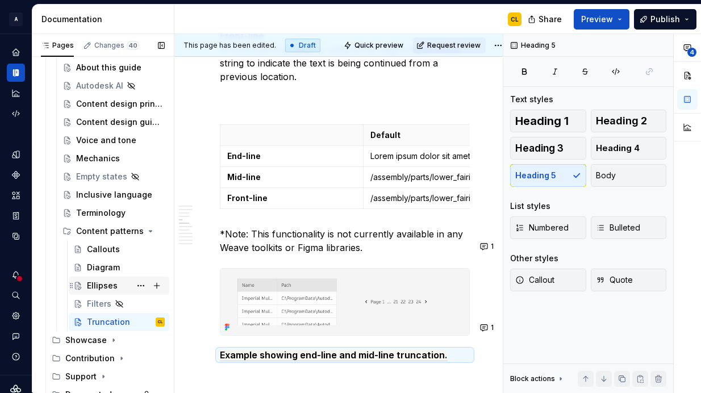
click at [95, 282] on div "Ellipses" at bounding box center [102, 285] width 31 height 11
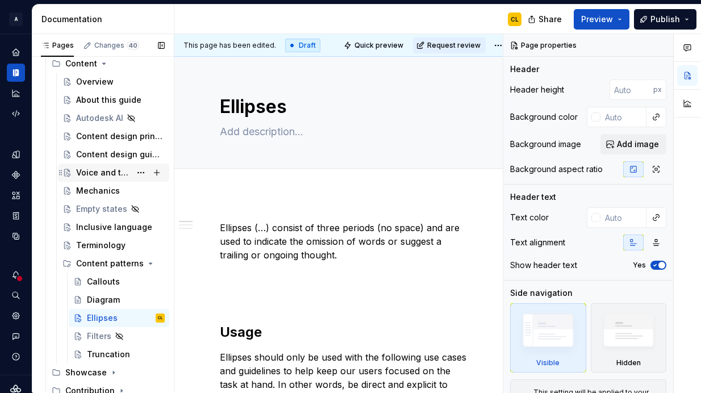
scroll to position [353, 0]
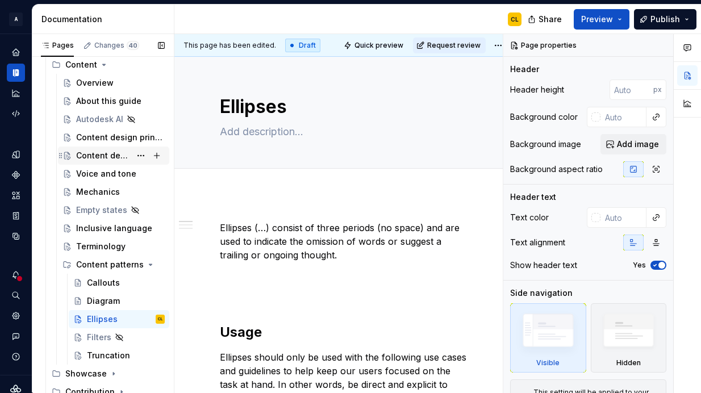
click at [116, 155] on div "Content design guidelines" at bounding box center [103, 155] width 55 height 11
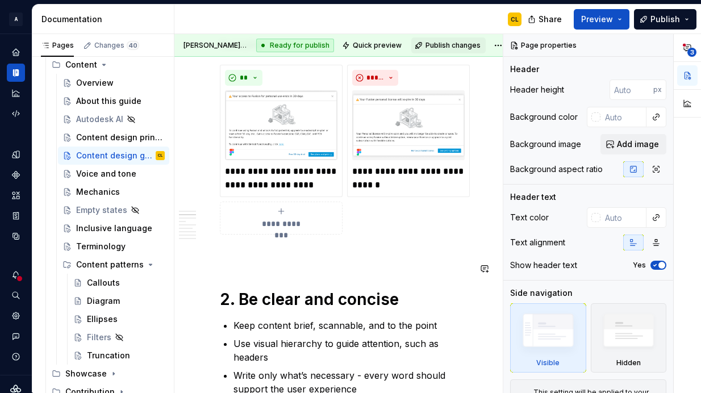
scroll to position [439, 0]
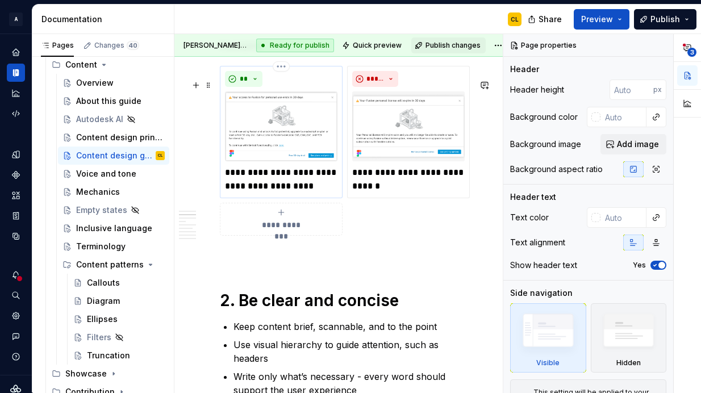
click at [269, 150] on img at bounding box center [281, 126] width 113 height 70
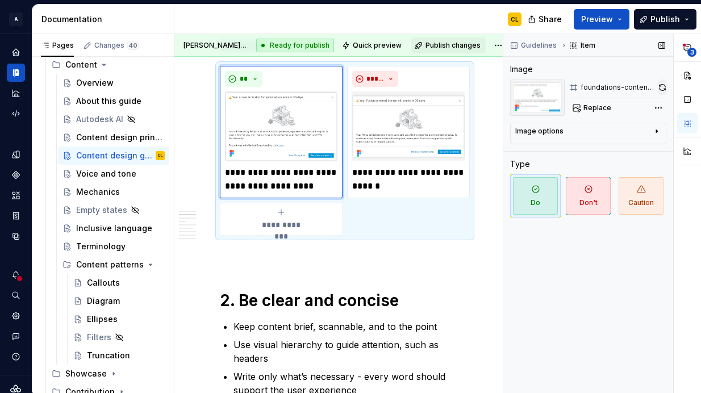
click at [663, 89] on button "button" at bounding box center [663, 88] width 8 height 16
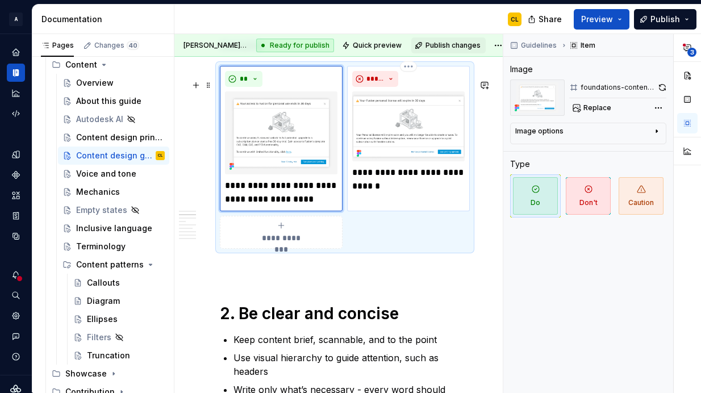
click at [434, 161] on img at bounding box center [408, 126] width 113 height 70
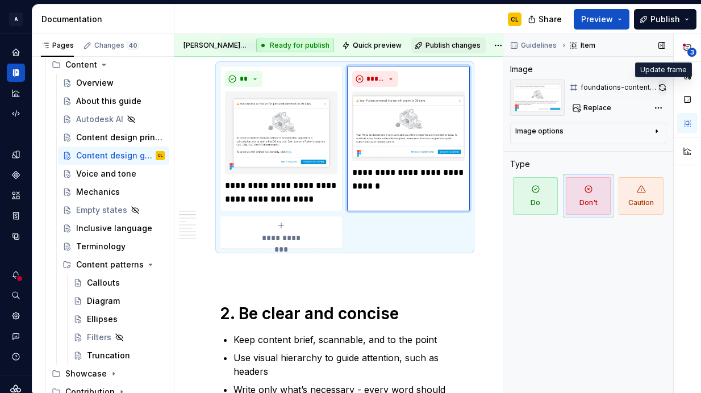
click at [661, 86] on button "button" at bounding box center [663, 88] width 8 height 16
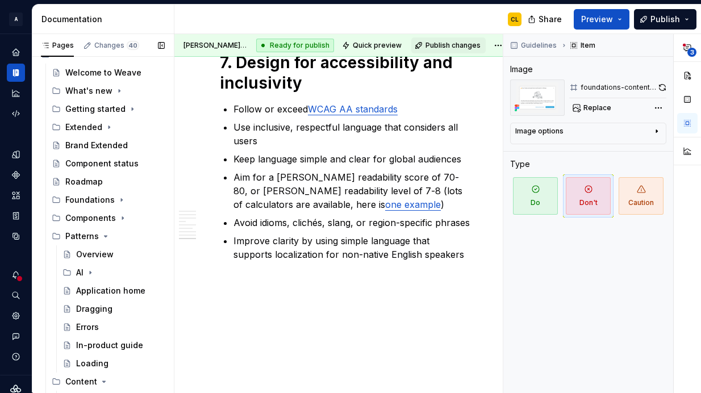
scroll to position [0, 0]
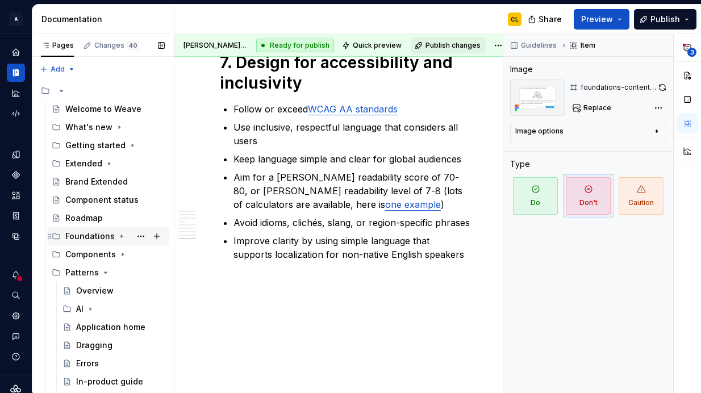
click at [101, 237] on div "Foundations" at bounding box center [89, 236] width 49 height 11
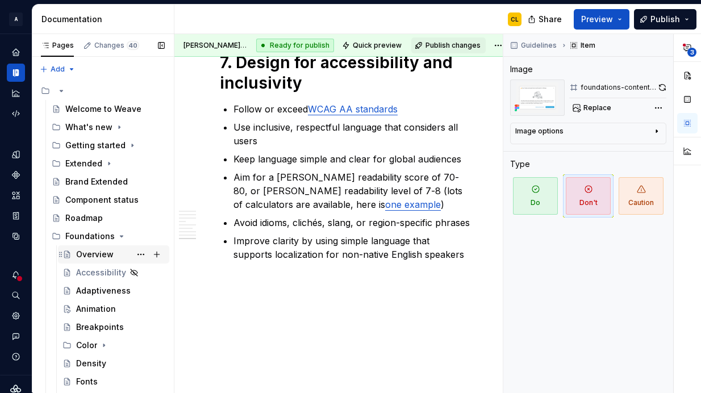
click at [101, 253] on div "Overview" at bounding box center [95, 254] width 38 height 11
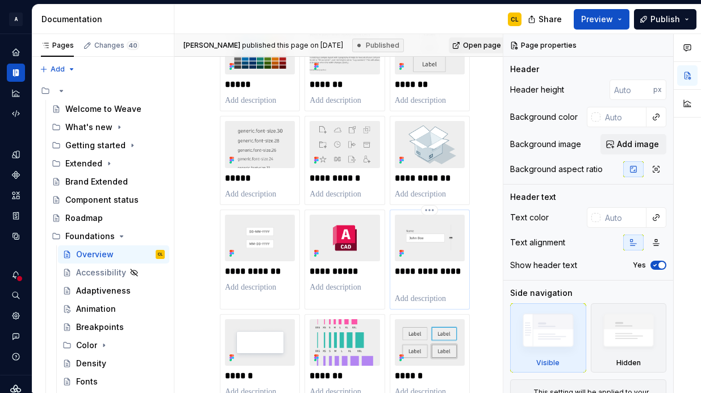
scroll to position [383, 0]
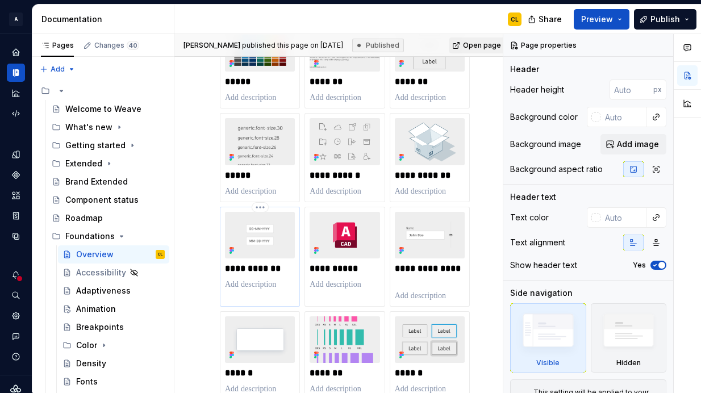
click at [282, 267] on p "**********" at bounding box center [260, 268] width 70 height 11
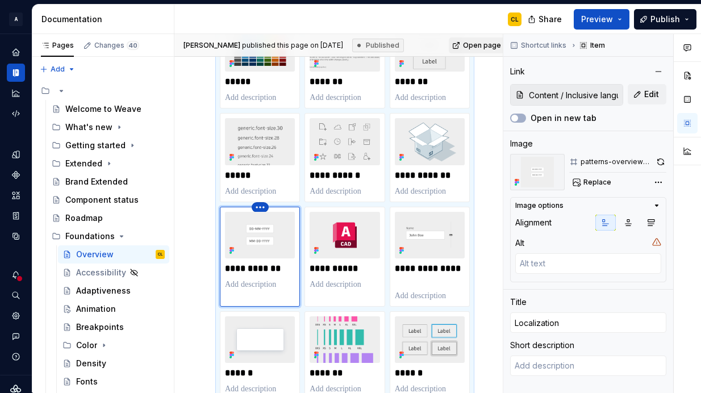
click at [261, 205] on html "A Weave CL Design system data Documentation CL Share Preview Publish Pages Chan…" at bounding box center [350, 196] width 701 height 393
click at [290, 226] on div "Delete item" at bounding box center [310, 226] width 74 height 11
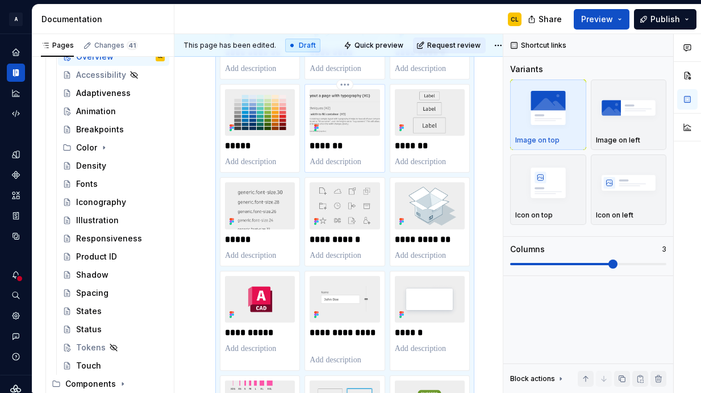
scroll to position [316, 0]
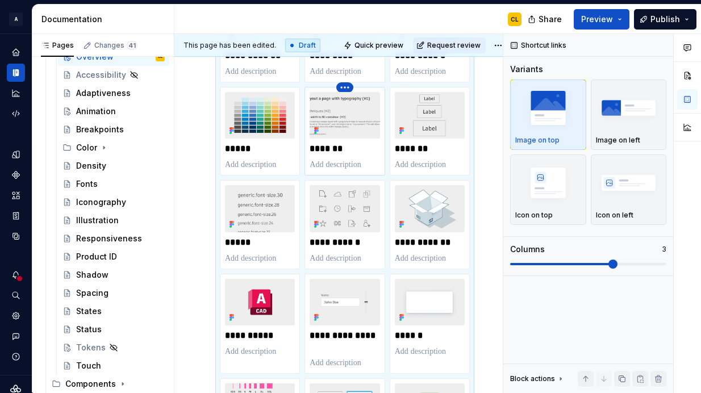
click at [344, 90] on html "A Weave CL Design system data Documentation CL Share Preview Publish Pages Chan…" at bounding box center [350, 196] width 701 height 393
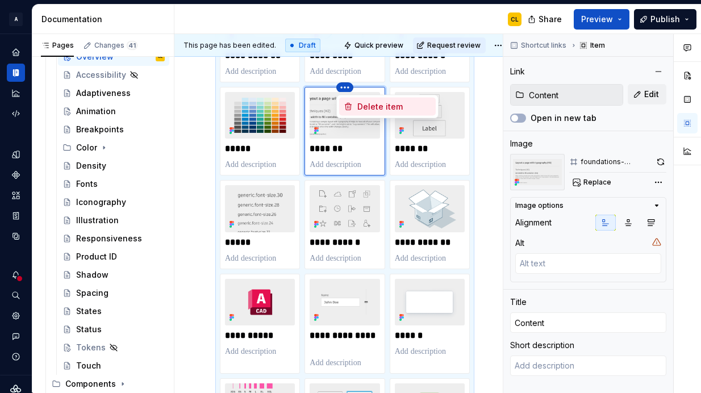
click at [367, 107] on div "Delete item" at bounding box center [394, 106] width 74 height 11
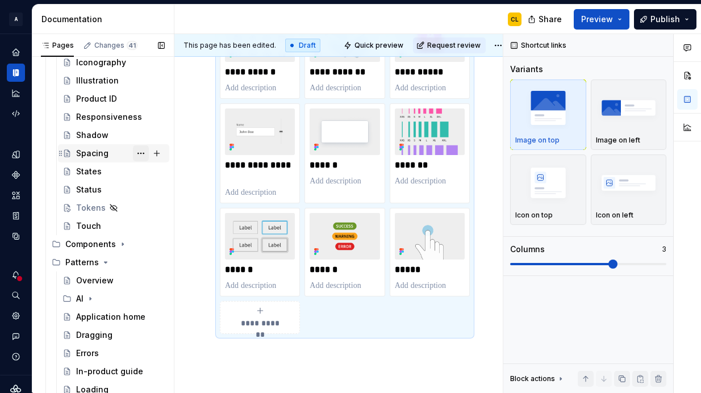
scroll to position [345, 0]
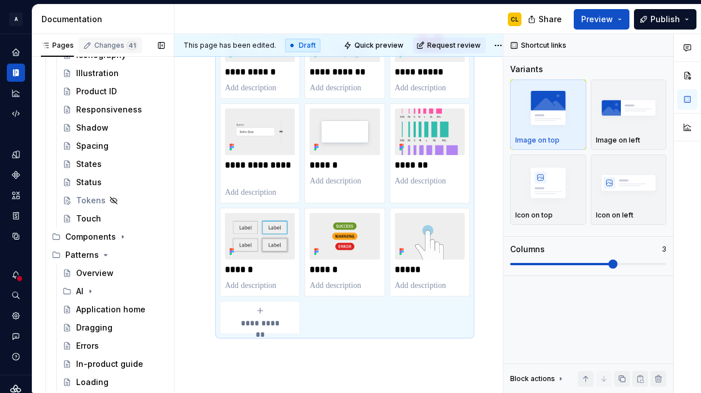
click at [98, 45] on div "Changes 41" at bounding box center [115, 45] width 43 height 9
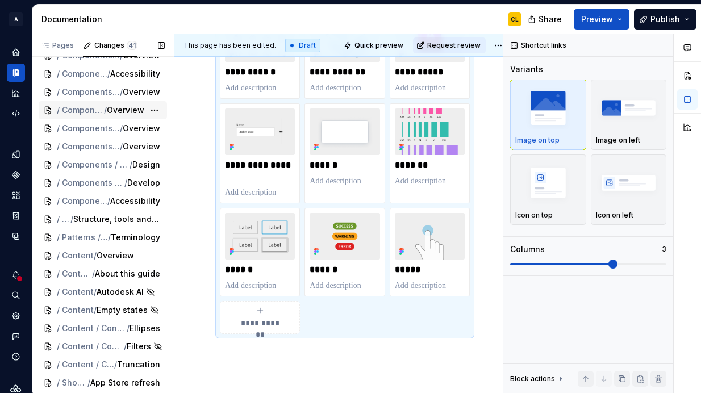
scroll to position [0, 0]
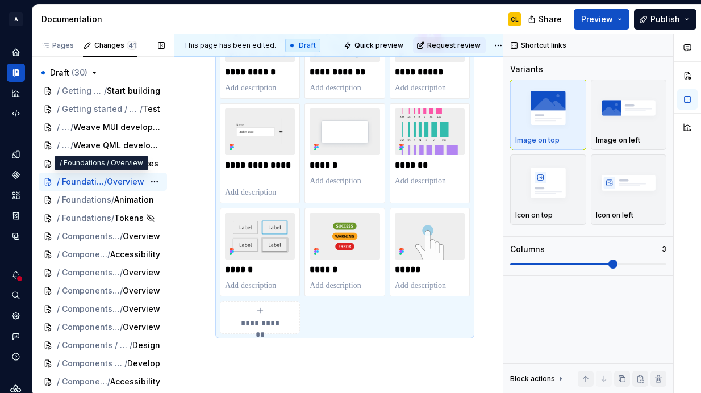
click at [119, 185] on span "Overview" at bounding box center [126, 181] width 38 height 11
click at [494, 44] on html "A Weave CL Design system data Documentation CL Share Preview Publish Pages Chan…" at bounding box center [350, 196] width 701 height 393
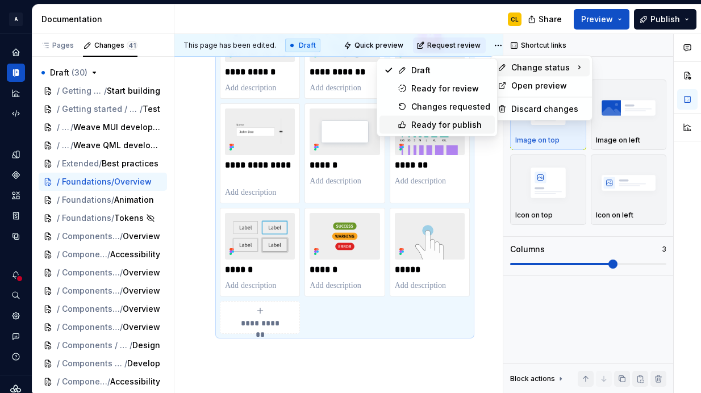
click at [453, 121] on div "Ready for publish" at bounding box center [450, 124] width 79 height 11
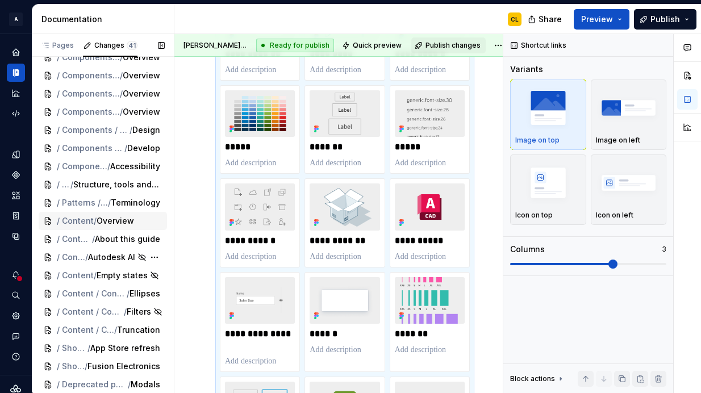
scroll to position [219, 0]
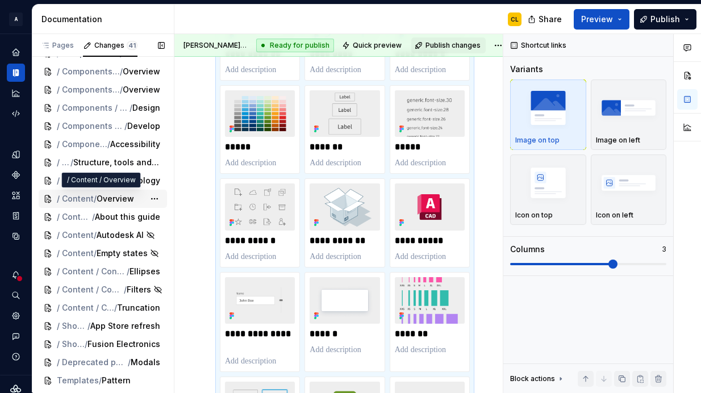
click at [111, 201] on span "Overview" at bounding box center [116, 198] width 38 height 11
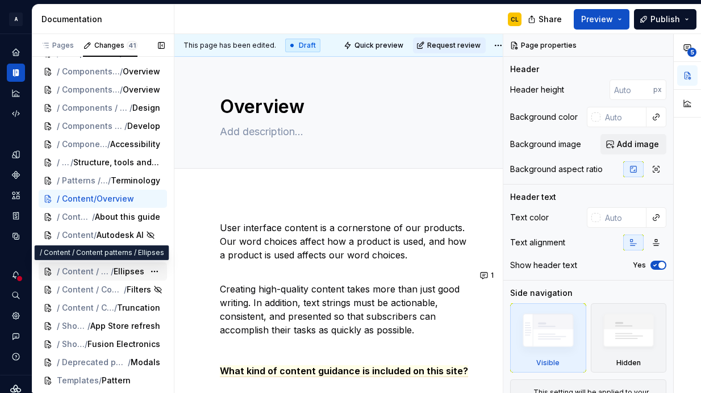
click at [111, 273] on span "/" at bounding box center [112, 271] width 3 height 11
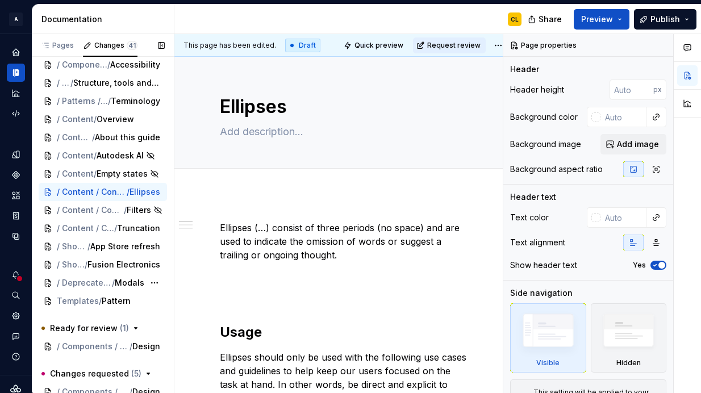
scroll to position [304, 0]
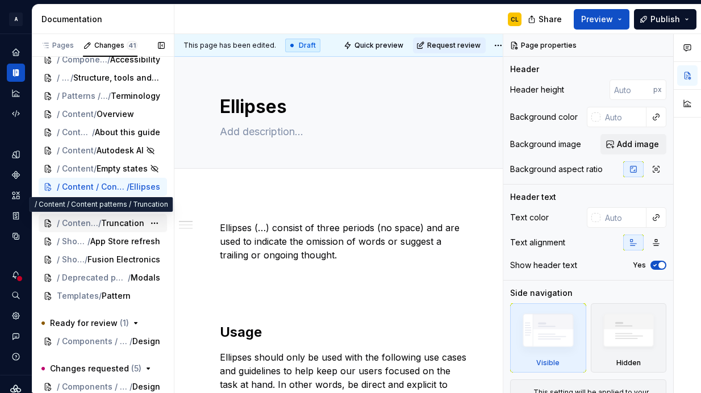
click at [103, 226] on span "Truncation" at bounding box center [122, 223] width 43 height 11
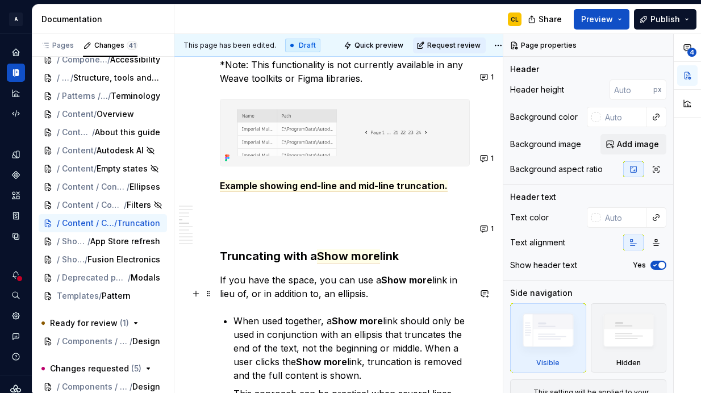
scroll to position [1900, 0]
click at [486, 159] on button "1" at bounding box center [488, 158] width 22 height 16
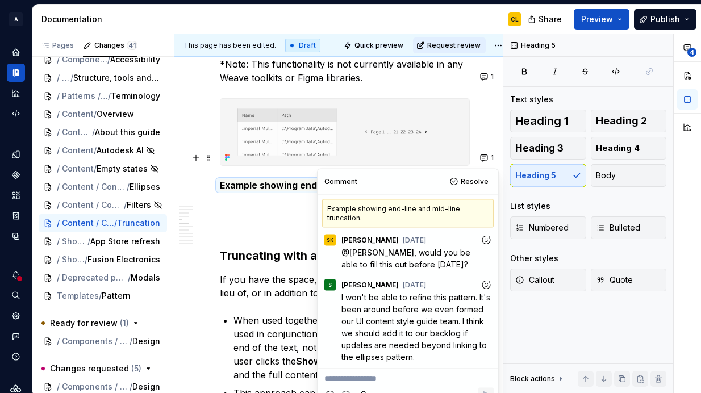
click at [224, 273] on p "If you have the space, you can use a Show more link in lieu of, or in addition …" at bounding box center [345, 286] width 250 height 27
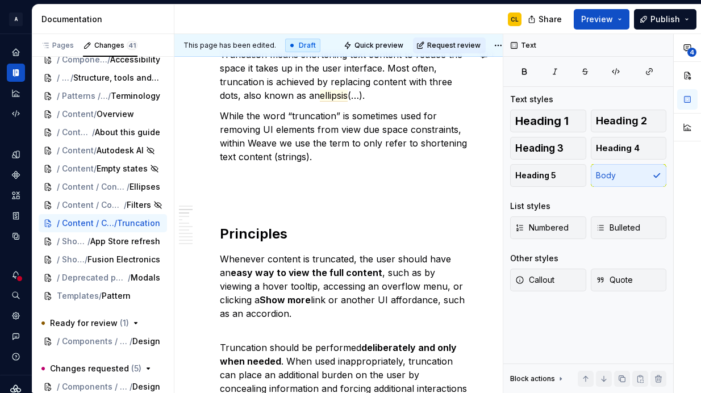
scroll to position [0, 0]
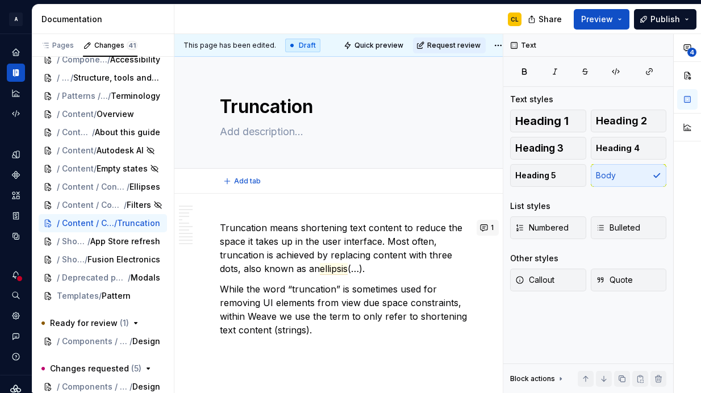
type textarea "*"
click at [482, 225] on button "1" at bounding box center [488, 228] width 22 height 16
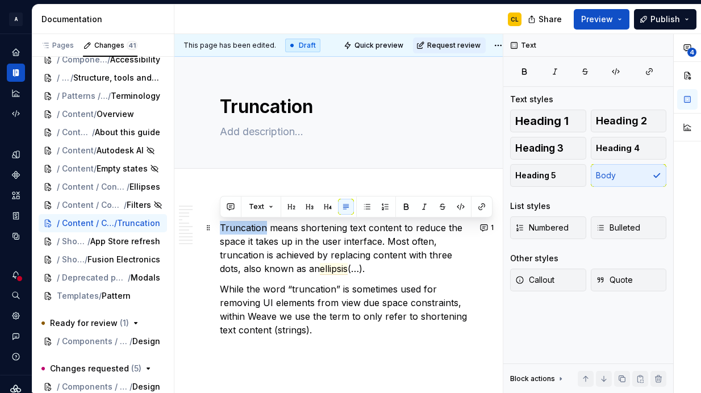
click at [274, 273] on p "Truncation means shortening text content to reduce the space it takes up in the…" at bounding box center [345, 248] width 250 height 55
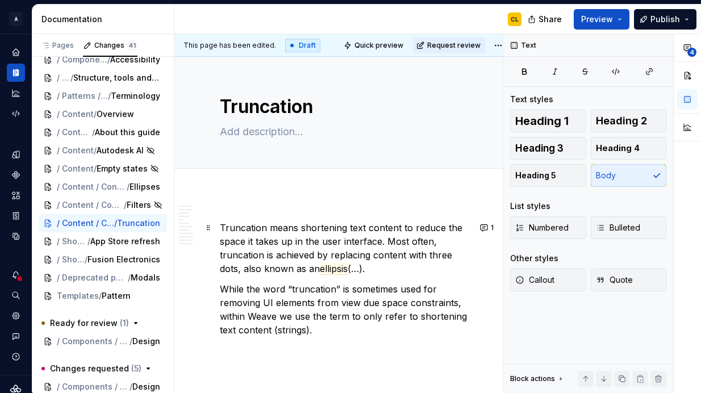
click at [363, 248] on p "Truncation means shortening text content to reduce the space it takes up in the…" at bounding box center [345, 248] width 250 height 55
click at [242, 227] on p "Truncation means shortening text content to reduce the space it takes up in the…" at bounding box center [345, 248] width 250 height 55
click at [427, 271] on p "Truncation means shortening text content to reduce the space it takes up in the…" at bounding box center [345, 248] width 250 height 55
click at [463, 303] on p "While the word “truncation” is sometimes used for removing UI elements from vie…" at bounding box center [345, 309] width 250 height 55
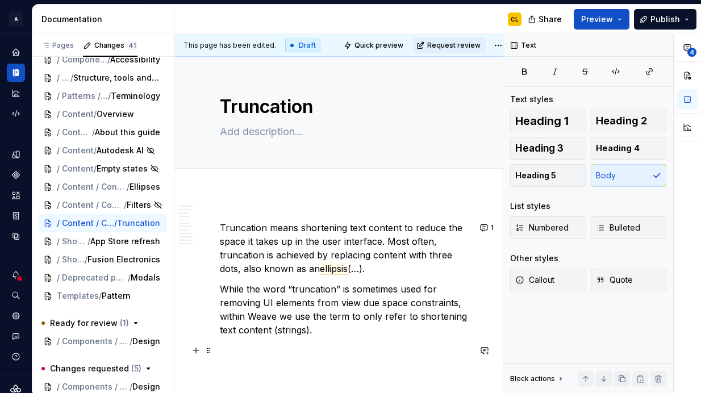
click at [468, 353] on p at bounding box center [345, 351] width 250 height 14
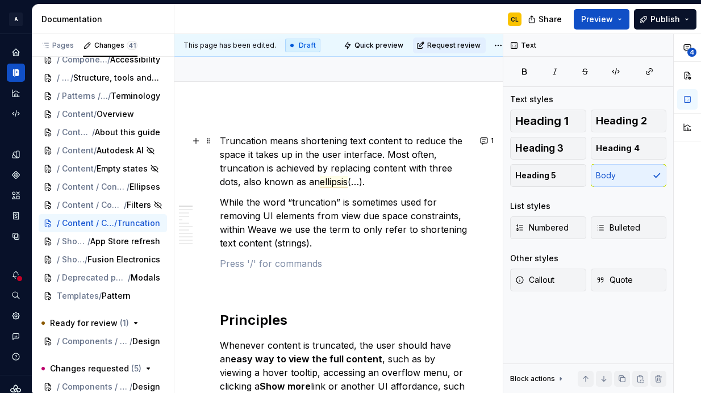
scroll to position [114, 0]
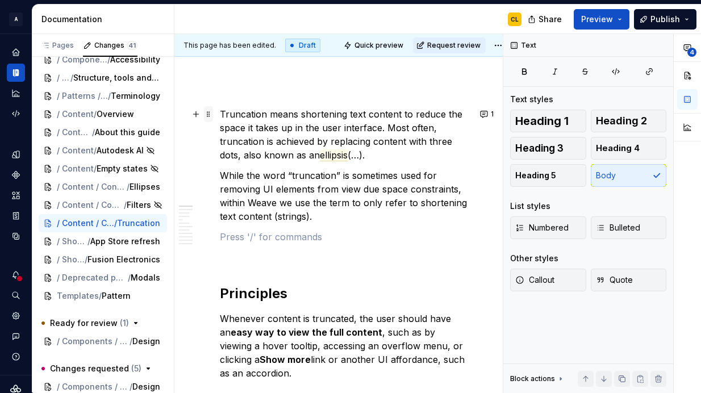
click at [212, 117] on span at bounding box center [208, 114] width 9 height 16
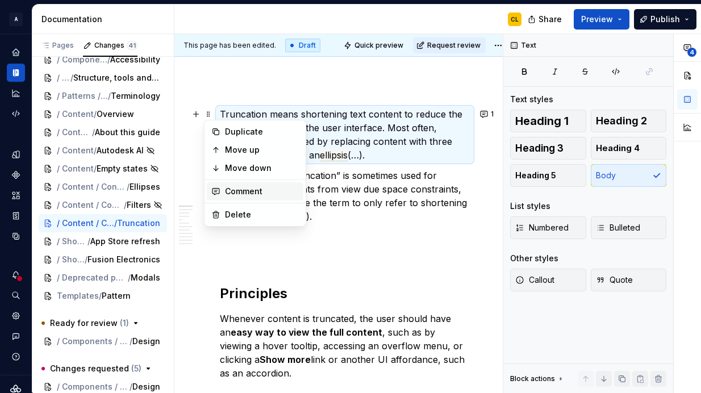
click at [240, 198] on div "Comment" at bounding box center [255, 191] width 97 height 18
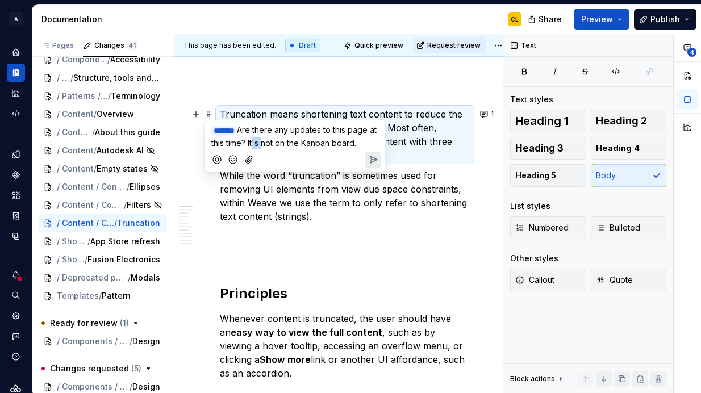
drag, startPoint x: 291, startPoint y: 143, endPoint x: 282, endPoint y: 143, distance: 9.1
click at [282, 143] on span "Are there any updates to this page at this time? It's not on the Kanban board." at bounding box center [295, 136] width 168 height 23
click at [232, 148] on span "Are there any updates to this page at this time? It's not on the Kanban board." at bounding box center [295, 136] width 168 height 23
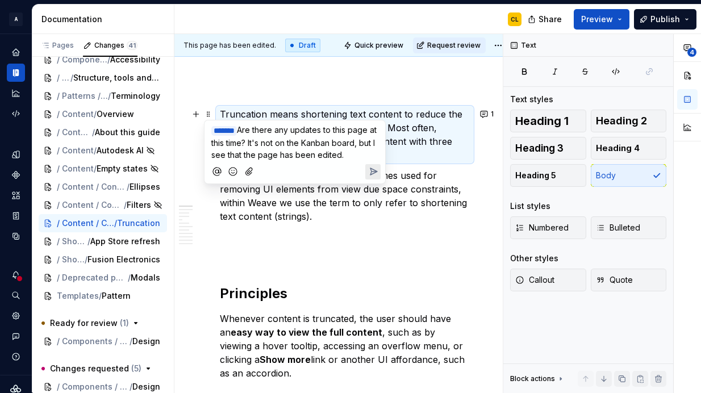
click at [277, 144] on span "Are there any updates to this page at this time? It's not on the Kanban board, …" at bounding box center [295, 142] width 168 height 35
click at [291, 155] on span "Are there any updates to this page at this time? It's not on the Kanban board, …" at bounding box center [295, 142] width 168 height 35
click at [301, 156] on span "Are there any updates to this page at this time? It's not on the Kanban board, …" at bounding box center [295, 142] width 168 height 35
click at [282, 156] on span "Are there any updates to this page at this time? It's not on the Kanban board, …" at bounding box center [295, 142] width 168 height 35
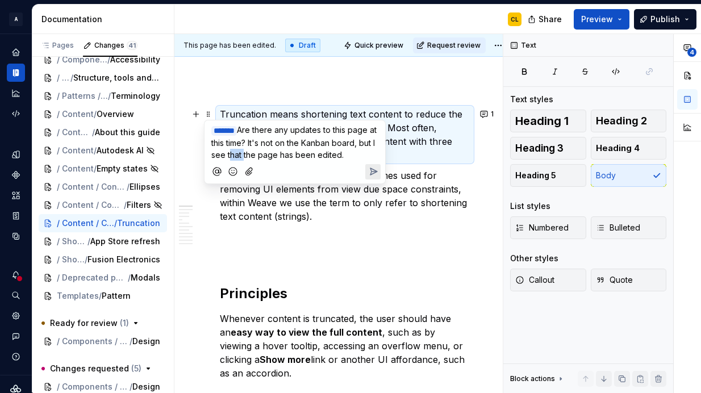
click at [272, 151] on span "Are there any updates to this page at this time? It's not on the Kanban board, …" at bounding box center [295, 142] width 168 height 35
click at [281, 136] on p "﻿ * ****** ﻿ Are there any updates to this page at this time? It's not on the K…" at bounding box center [294, 142] width 167 height 37
click at [293, 134] on span "Are there any updates to this page at this time? It's not on the Kanban board, …" at bounding box center [295, 142] width 168 height 35
click at [274, 142] on span "Are there any updates to this page at this time? It's not on the Kanban board, …" at bounding box center [295, 142] width 168 height 35
click at [309, 130] on span "Are there any updates to this page at this time? It's not on the Kanban board, …" at bounding box center [295, 142] width 168 height 35
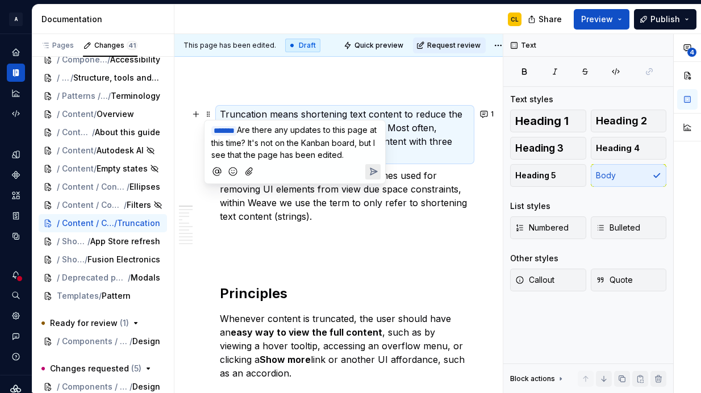
click at [339, 131] on span "Are there any updates to this page at this time? It's not on the Kanban board, …" at bounding box center [295, 142] width 168 height 35
click at [267, 141] on span "Are there any updates to this page at this time? It's not on the Kanban board, …" at bounding box center [295, 142] width 168 height 35
click at [288, 151] on span "Are there any updates to this page at this time? It's not on the Kanban board, …" at bounding box center [295, 142] width 168 height 35
click at [272, 155] on span "Are there any updates to this page at this time? It's not on the Kanban board, …" at bounding box center [295, 142] width 168 height 35
click at [248, 161] on p "﻿ * ****** ﻿ Are there any updates to this page at this time? It's not on the K…" at bounding box center [294, 142] width 167 height 37
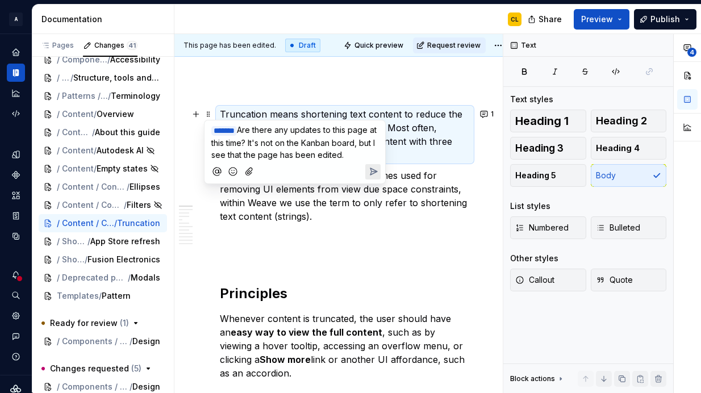
click at [367, 180] on button "Send" at bounding box center [372, 171] width 15 height 15
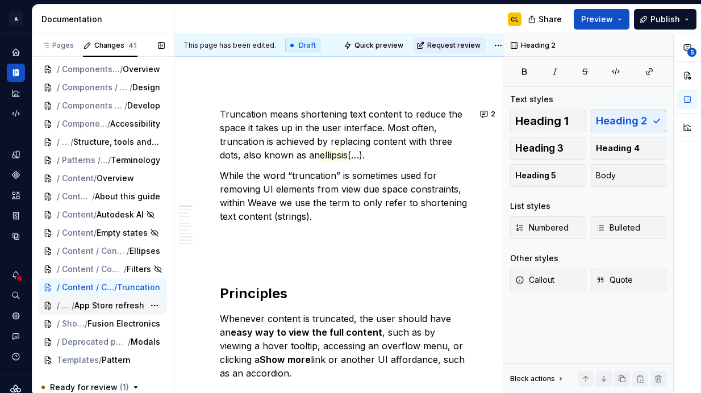
scroll to position [231, 0]
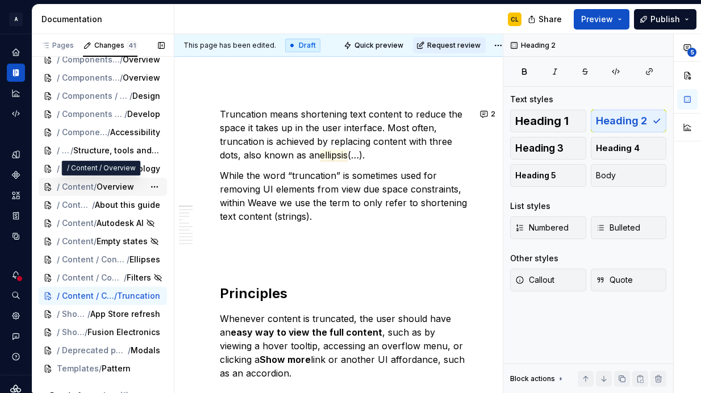
click at [110, 184] on span "Overview" at bounding box center [116, 186] width 38 height 11
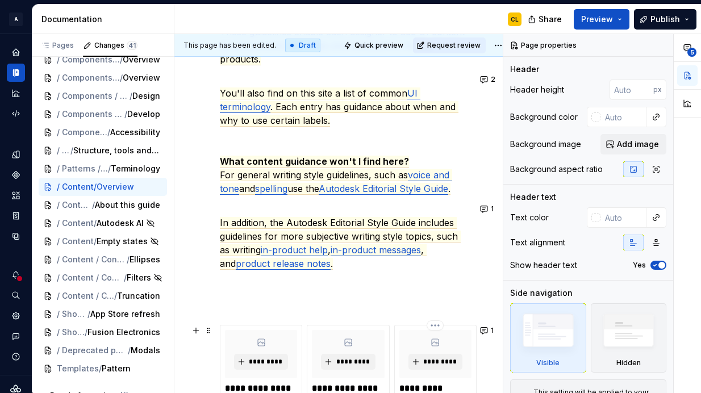
scroll to position [500, 0]
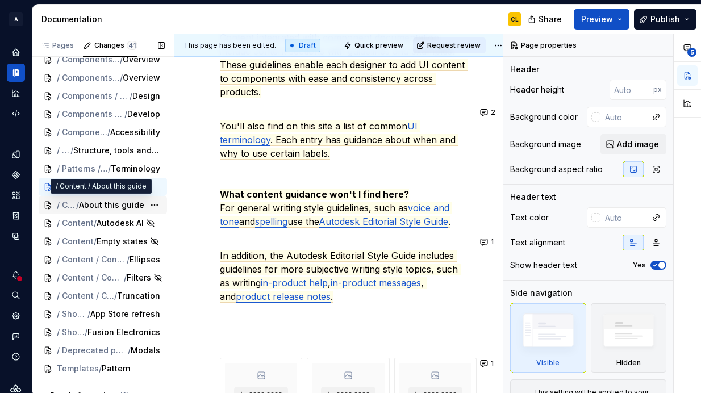
click at [126, 203] on span "About this guide" at bounding box center [111, 204] width 65 height 11
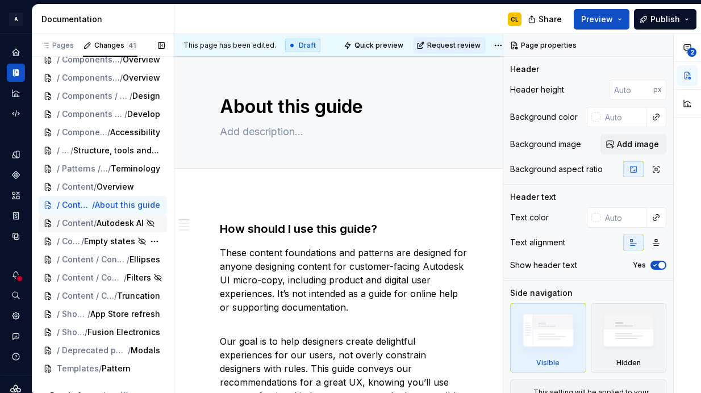
scroll to position [234, 0]
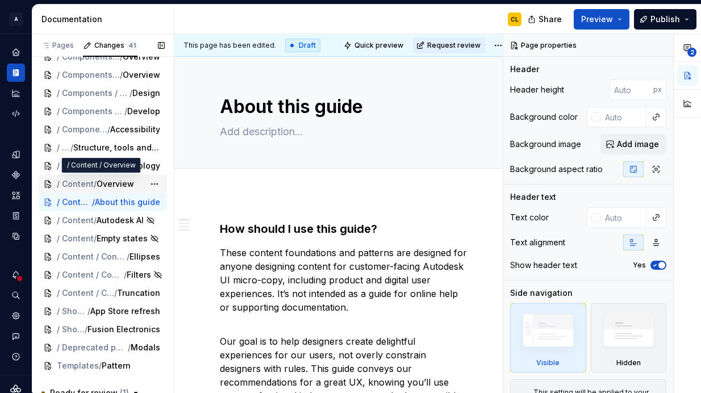
click at [114, 183] on span "Overview" at bounding box center [116, 183] width 38 height 11
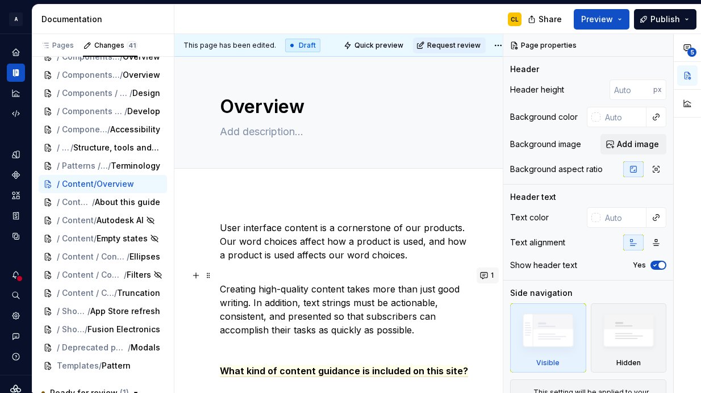
click at [486, 278] on button "1" at bounding box center [488, 276] width 22 height 16
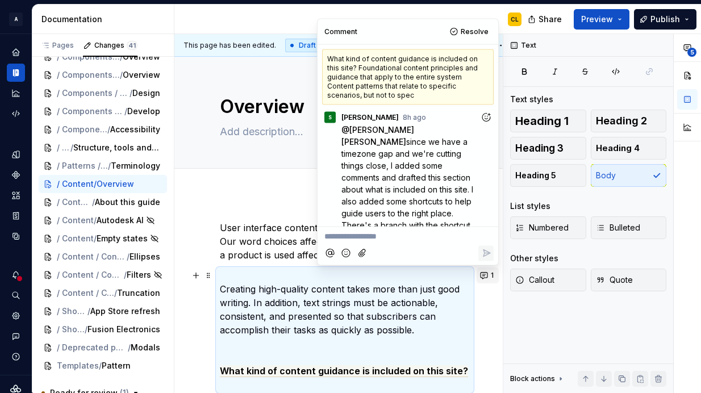
scroll to position [23, 0]
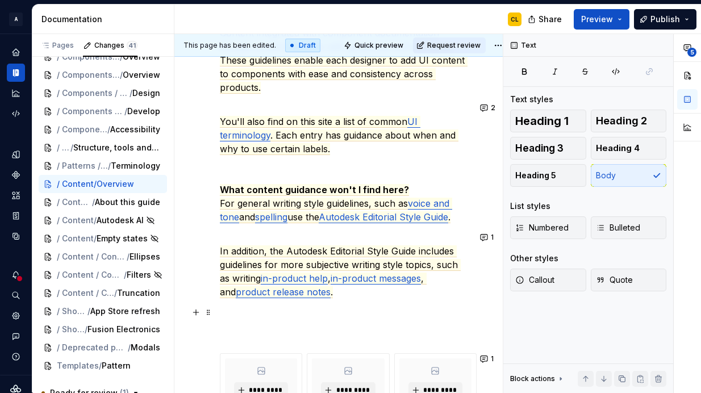
scroll to position [571, 0]
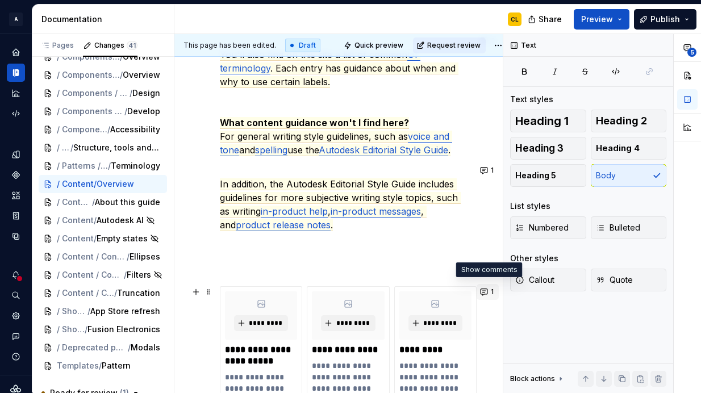
click at [486, 289] on button "1" at bounding box center [488, 292] width 22 height 16
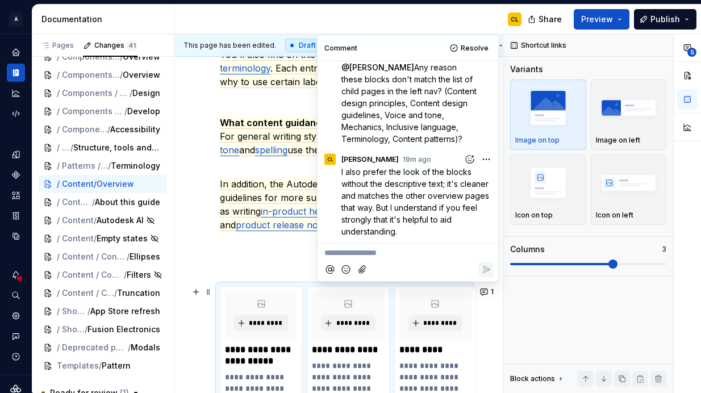
scroll to position [0, 0]
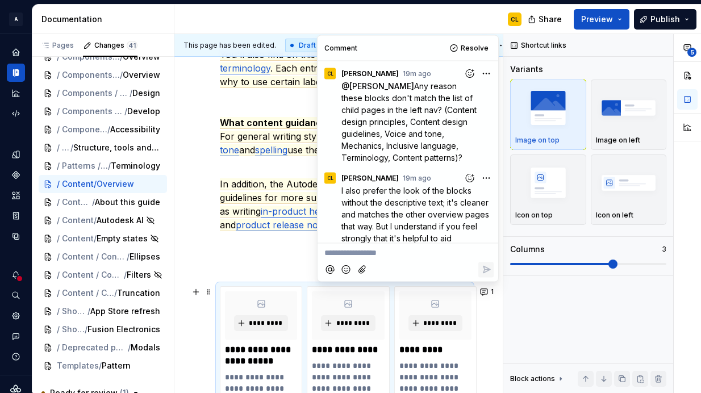
drag, startPoint x: 382, startPoint y: 86, endPoint x: 388, endPoint y: 107, distance: 22.3
click at [388, 107] on span "Any reason these blocks don't match the list of child pages in the left nav? (C…" at bounding box center [411, 121] width 138 height 81
drag, startPoint x: 381, startPoint y: 87, endPoint x: 463, endPoint y: 156, distance: 107.3
click at [463, 156] on p "@ [PERSON_NAME] Any reason these blocks don't match the list of child pages in …" at bounding box center [411, 122] width 139 height 84
copy span "Any reason these blocks don't match the list of child pages in the left nav? (C…"
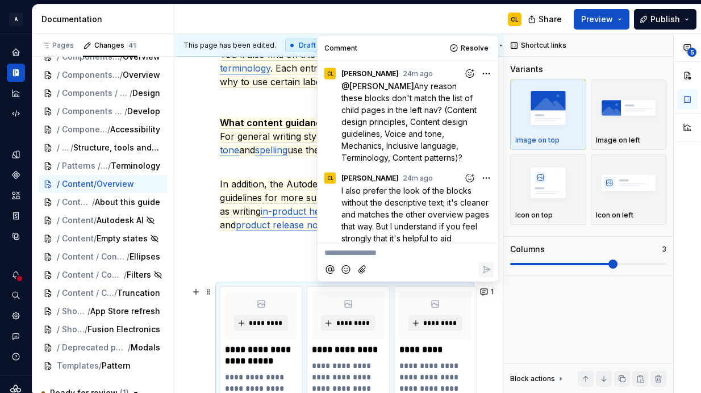
click at [197, 252] on div "User interface content is a cornerstone of our products. Our word choices affec…" at bounding box center [344, 202] width 341 height 1159
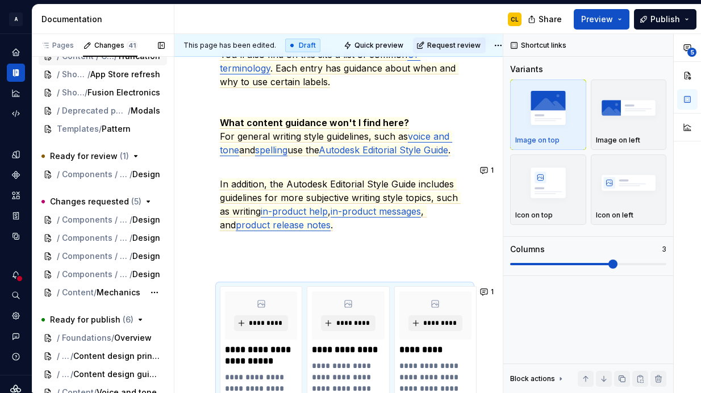
scroll to position [518, 0]
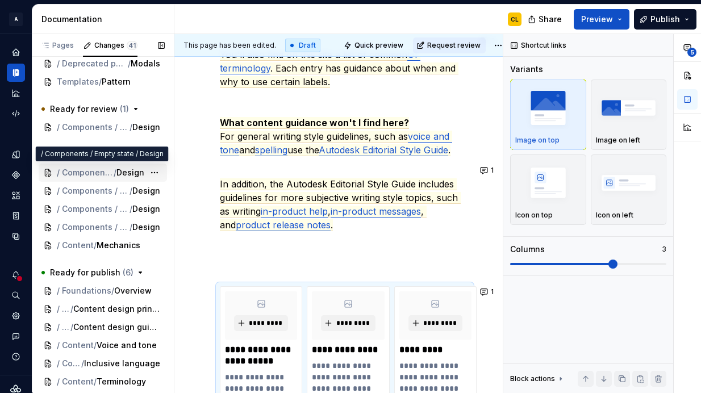
click at [126, 171] on span "Design" at bounding box center [130, 172] width 28 height 11
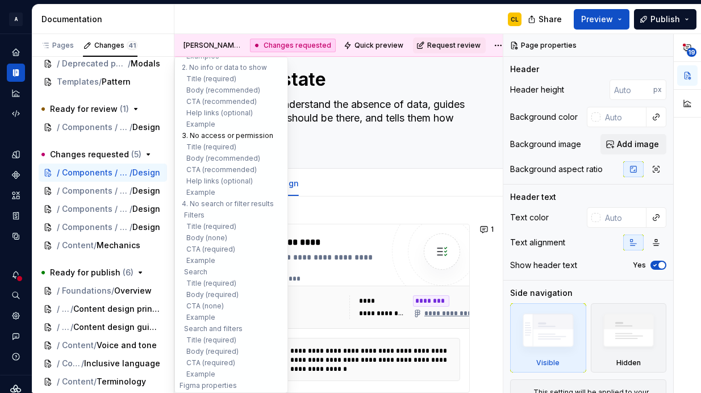
scroll to position [169, 0]
click at [232, 136] on button "3. No access or permission" at bounding box center [231, 134] width 108 height 11
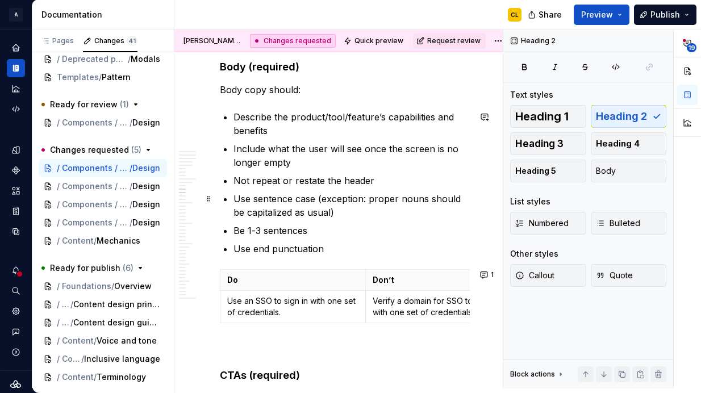
scroll to position [3655, 0]
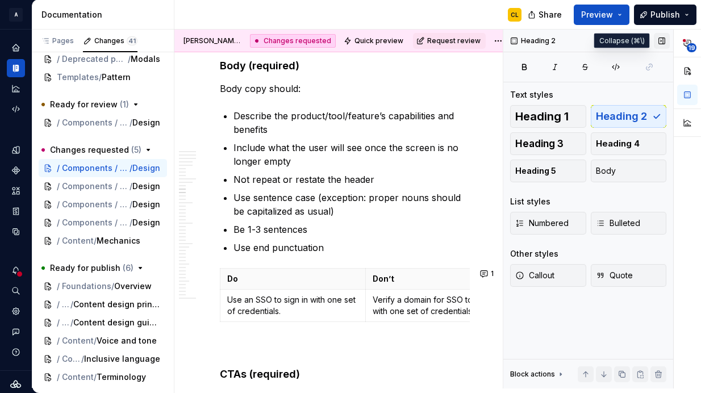
click at [661, 40] on button "button" at bounding box center [662, 41] width 16 height 16
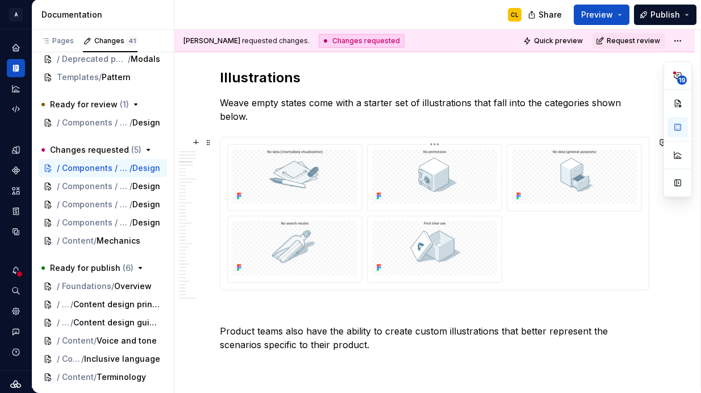
scroll to position [1726, 0]
click at [450, 252] on img at bounding box center [434, 247] width 125 height 55
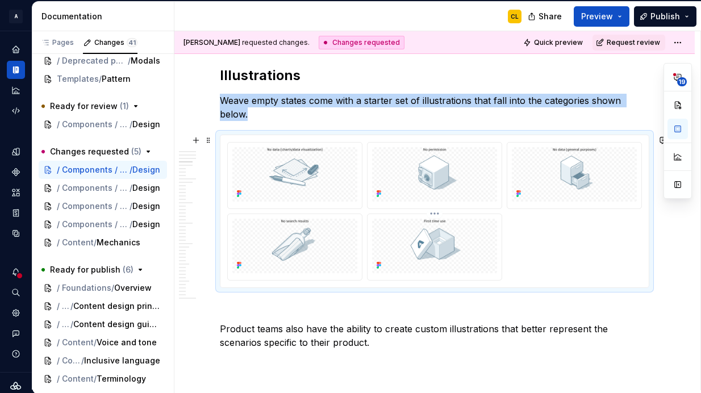
scroll to position [1713, 0]
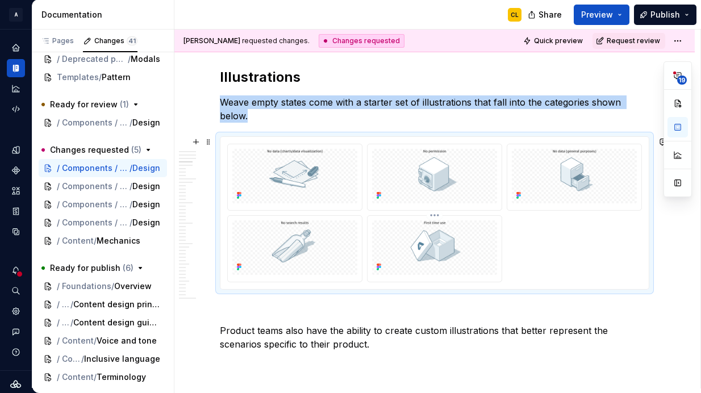
click at [481, 251] on img at bounding box center [434, 247] width 125 height 55
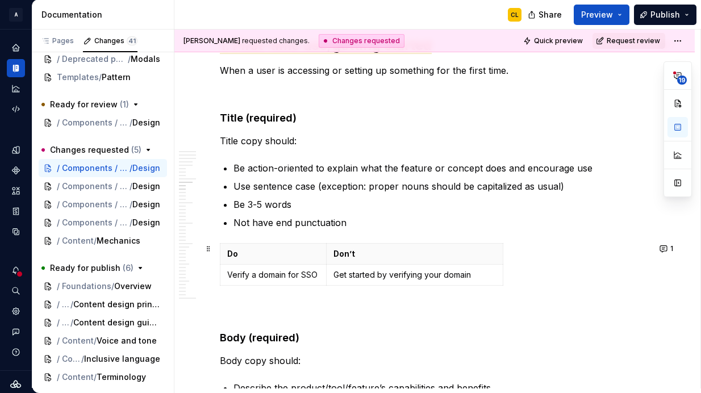
scroll to position [3240, 0]
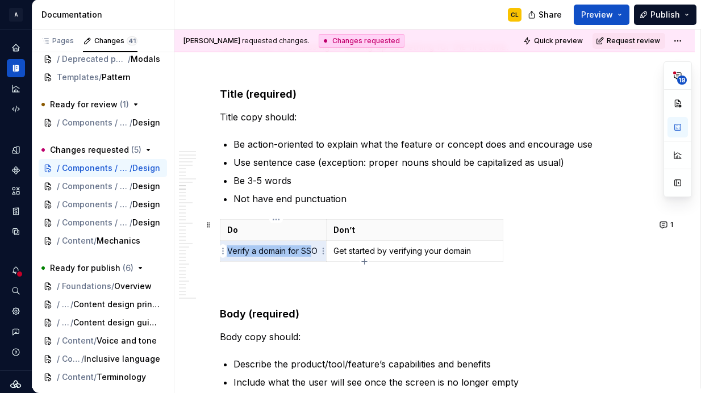
drag, startPoint x: 232, startPoint y: 253, endPoint x: 315, endPoint y: 249, distance: 83.1
click at [315, 249] on p "Verify a domain for SSO" at bounding box center [273, 251] width 92 height 11
click at [302, 251] on p "Verify a domain for SSO" at bounding box center [273, 251] width 92 height 11
drag, startPoint x: 231, startPoint y: 253, endPoint x: 318, endPoint y: 252, distance: 87.0
click at [318, 252] on p "Verify a domain for SSO" at bounding box center [273, 251] width 92 height 11
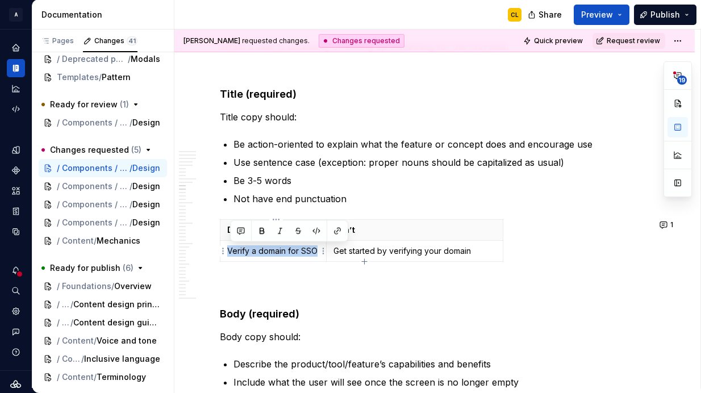
copy p "Verify a domain for SSO"
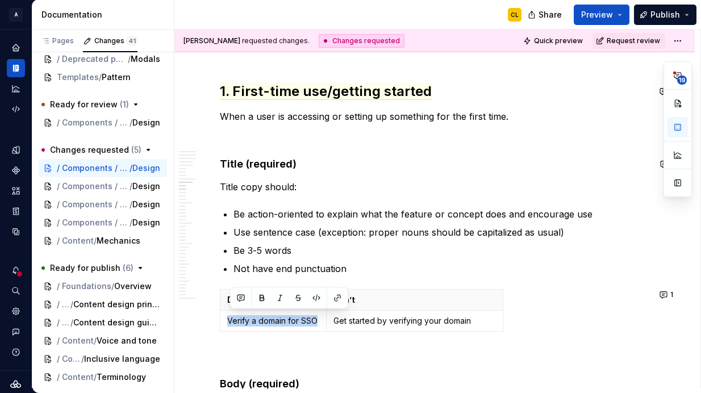
scroll to position [3173, 0]
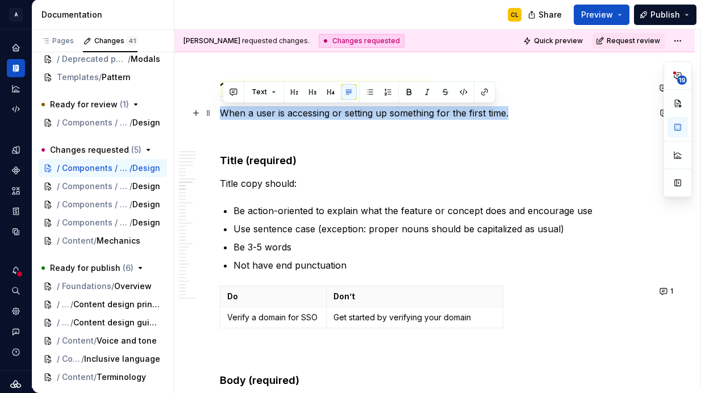
drag, startPoint x: 225, startPoint y: 113, endPoint x: 511, endPoint y: 109, distance: 286.4
click at [511, 109] on p "When a user is accessing or setting up something for the first time." at bounding box center [435, 113] width 430 height 14
copy p "When a user is accessing or setting up something for the first time."
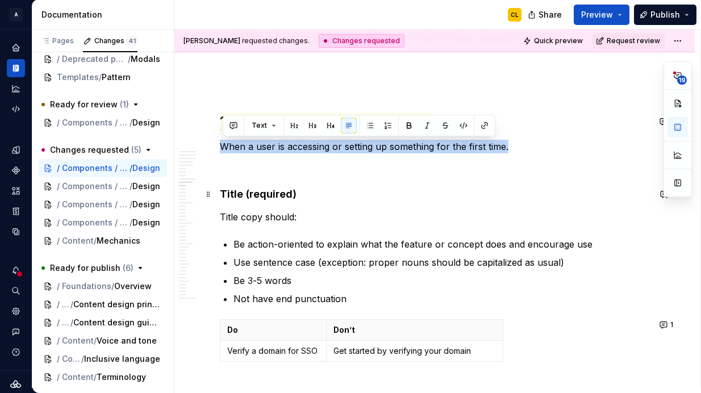
scroll to position [3130, 0]
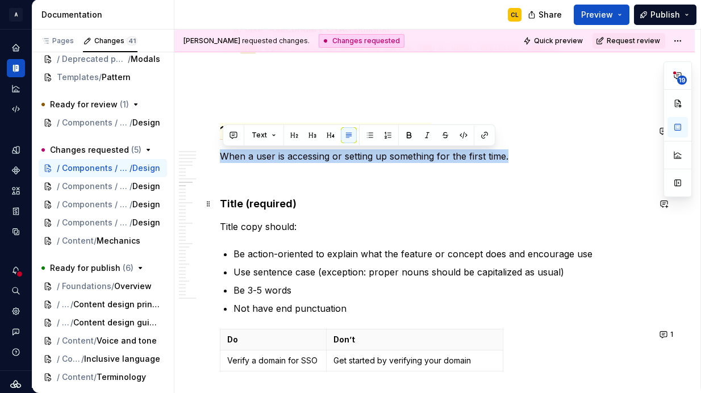
click at [327, 198] on h4 "Title (required)" at bounding box center [435, 204] width 430 height 14
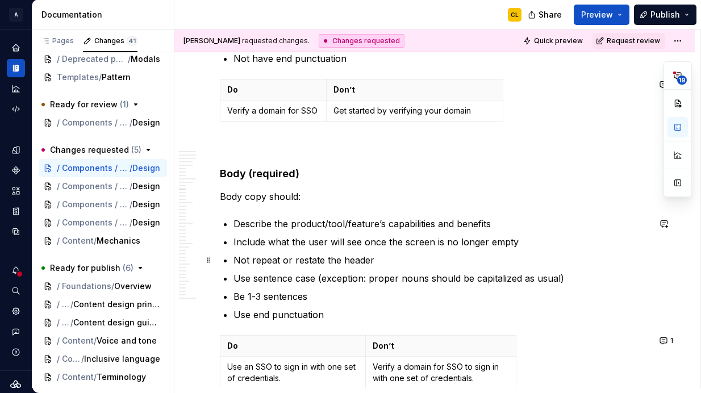
scroll to position [3394, 0]
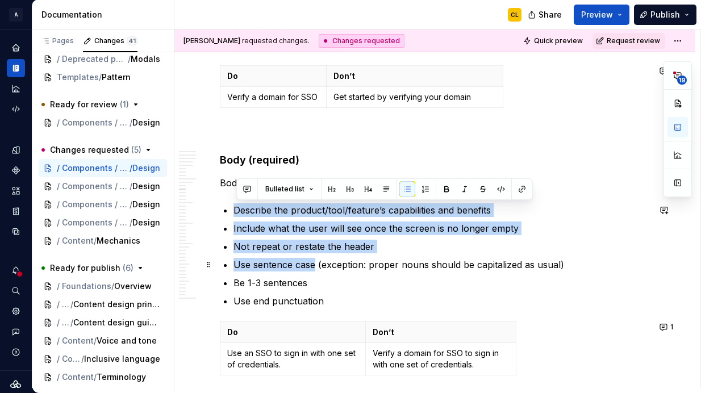
drag, startPoint x: 238, startPoint y: 211, endPoint x: 318, endPoint y: 267, distance: 97.3
click at [318, 267] on ul "Describe the product/tool/feature’s capabilities and benefits Include what the …" at bounding box center [442, 255] width 416 height 105
copy ul "Describe the product/tool/feature’s capabilities and benefits Include what the …"
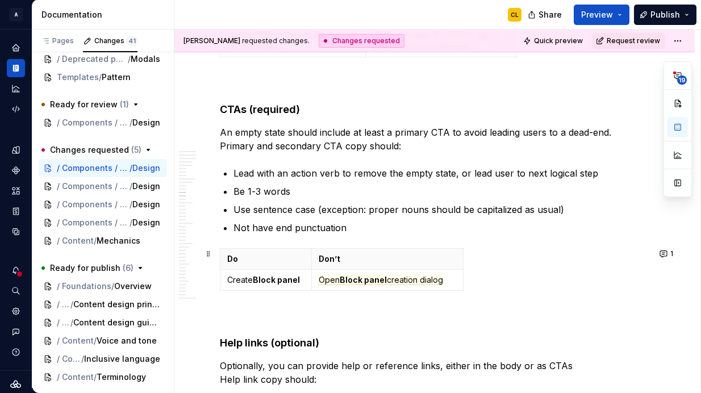
scroll to position [3715, 0]
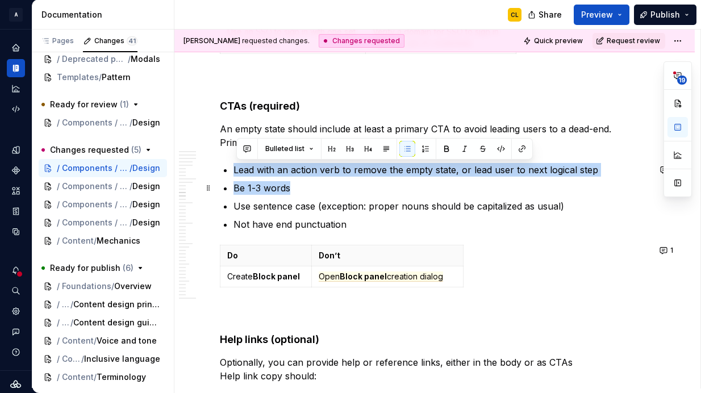
drag, startPoint x: 236, startPoint y: 168, endPoint x: 298, endPoint y: 186, distance: 65.1
click at [319, 344] on strong "Help links (optional)" at bounding box center [269, 340] width 99 height 12
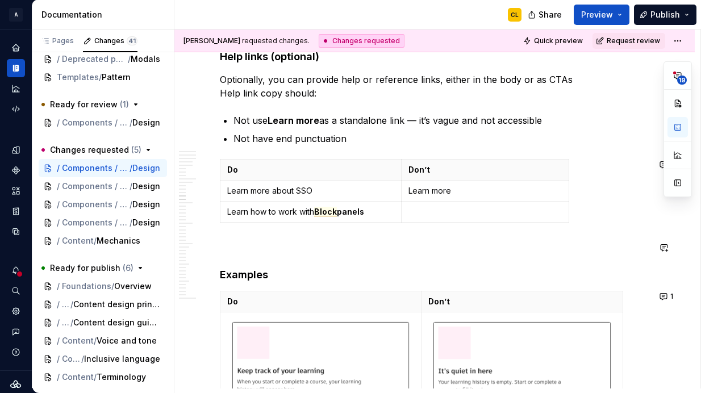
scroll to position [3968, 0]
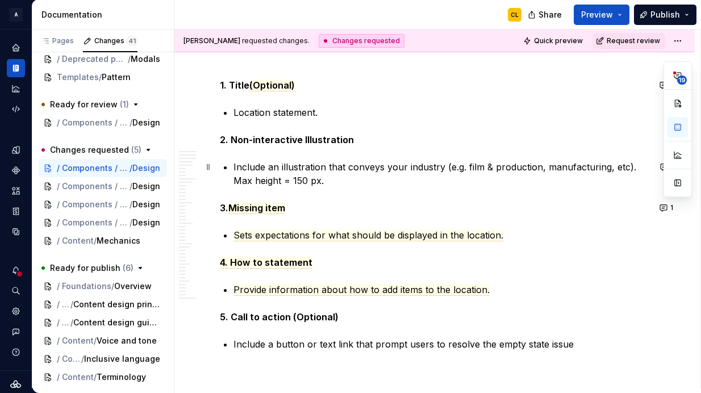
type textarea "*"
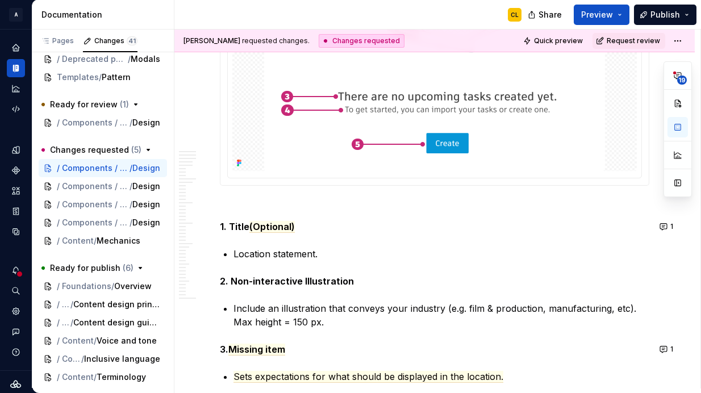
scroll to position [797, 0]
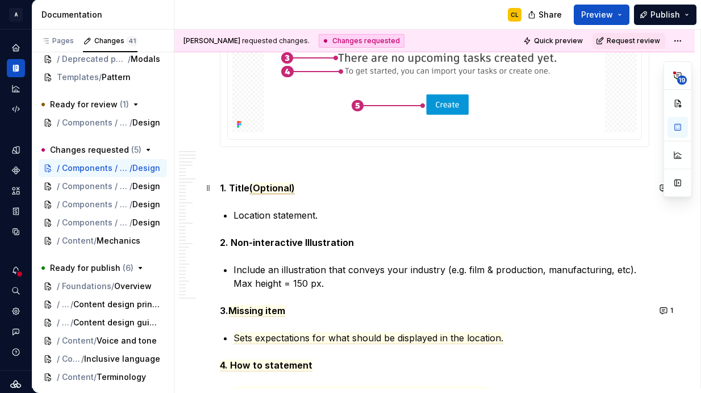
click at [280, 189] on span "(Optional)" at bounding box center [271, 188] width 45 height 12
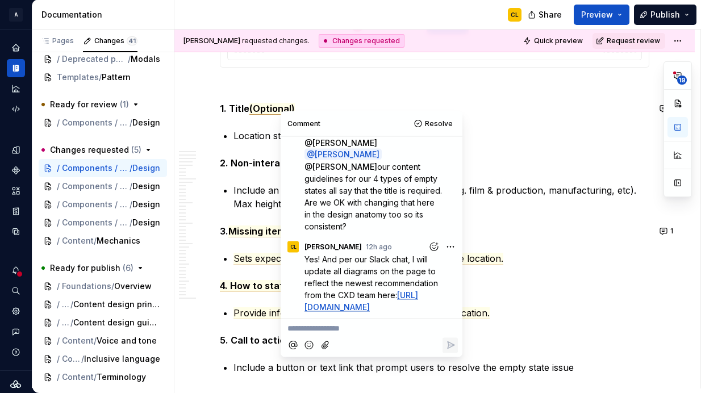
scroll to position [888, 0]
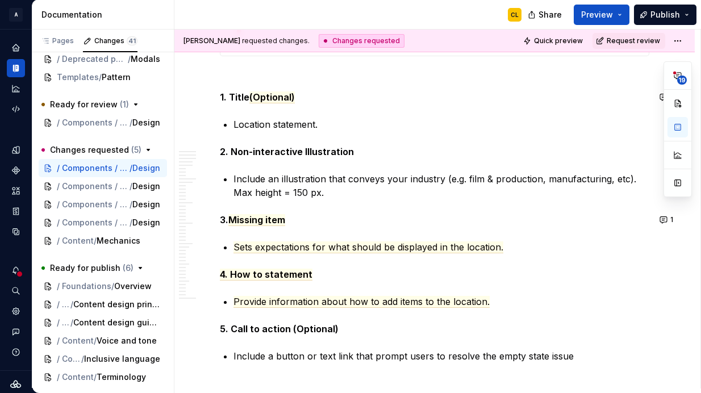
click at [262, 220] on span "Missing item" at bounding box center [256, 220] width 57 height 12
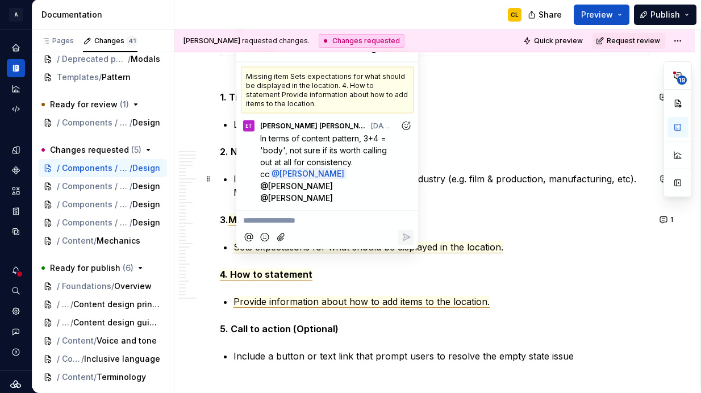
click at [508, 178] on p "Include an illustration that conveys your industry (e.g. film & production, man…" at bounding box center [442, 185] width 416 height 27
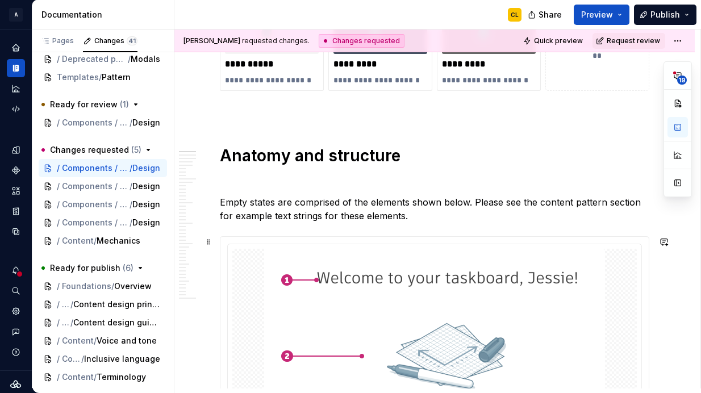
scroll to position [403, 0]
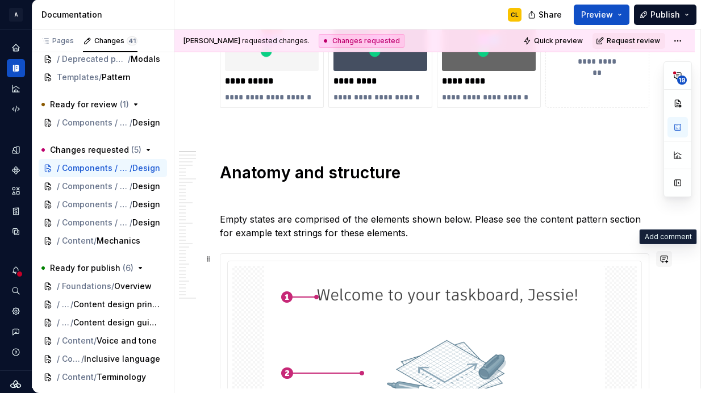
click at [668, 260] on button "button" at bounding box center [664, 259] width 16 height 16
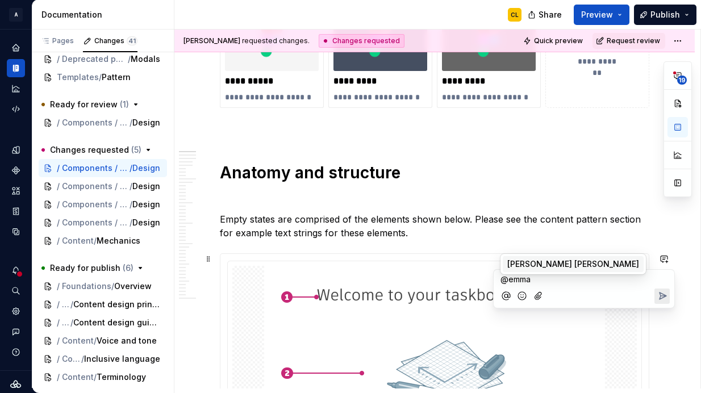
click at [556, 262] on span "[PERSON_NAME] [PERSON_NAME]" at bounding box center [573, 264] width 132 height 11
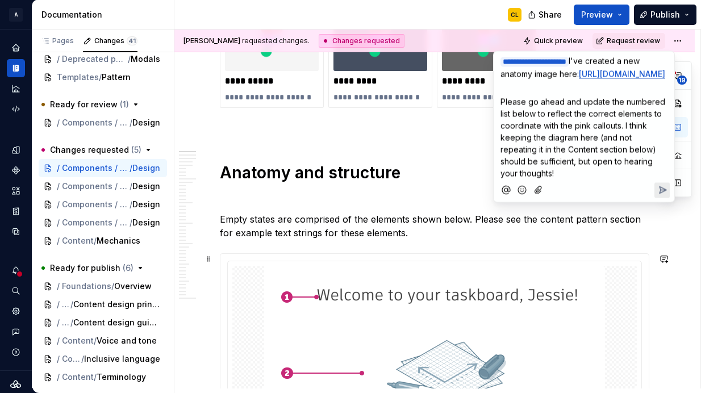
click at [601, 166] on p "Please go ahead and update the numbered list below to reflect the correct eleme…" at bounding box center [584, 138] width 167 height 84
click at [620, 161] on span "Please go ahead and update the numbered list below to reflect the correct eleme…" at bounding box center [584, 137] width 167 height 81
click at [582, 171] on span "Please go ahead and update the numbered list below to reflect the correct items…" at bounding box center [584, 137] width 167 height 81
click at [517, 170] on span "Please go ahead and update the numbered list below to reflect the correct items…" at bounding box center [584, 137] width 167 height 81
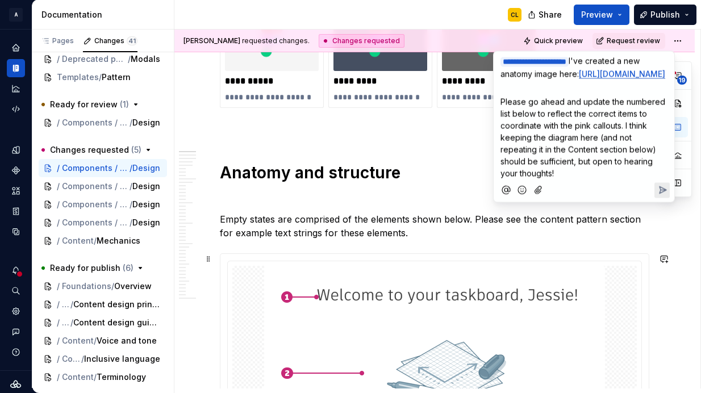
click at [517, 170] on span "Please go ahead and update the numbered list below to reflect the correct items…" at bounding box center [584, 137] width 167 height 81
click at [611, 170] on span "Please go ahead and update the numbered list below to reflect the correct items…" at bounding box center [584, 137] width 167 height 81
click at [617, 163] on span "Please go ahead and update the numbered list below to reflect the correct items…" at bounding box center [584, 137] width 167 height 81
click at [632, 162] on span "Please go ahead and update the numbered list below to reflect the correct items…" at bounding box center [584, 137] width 167 height 81
click at [588, 166] on p "Please go ahead and update the numbered list below to reflect the correct items…" at bounding box center [584, 138] width 167 height 84
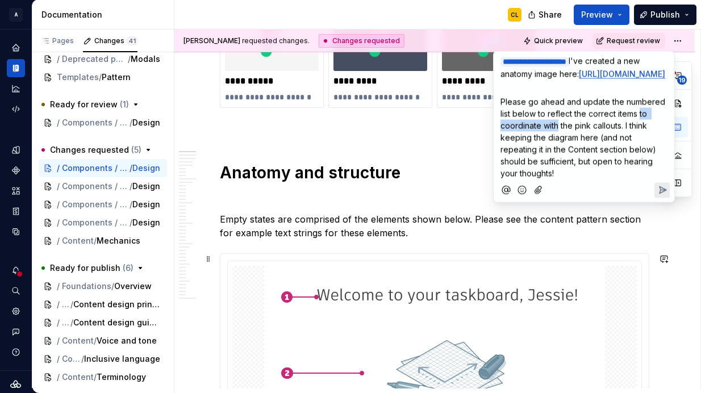
drag, startPoint x: 640, startPoint y: 161, endPoint x: 557, endPoint y: 172, distance: 83.7
click at [557, 172] on span "Please go ahead and update the numbered list below to reflect the correct items…" at bounding box center [584, 137] width 167 height 81
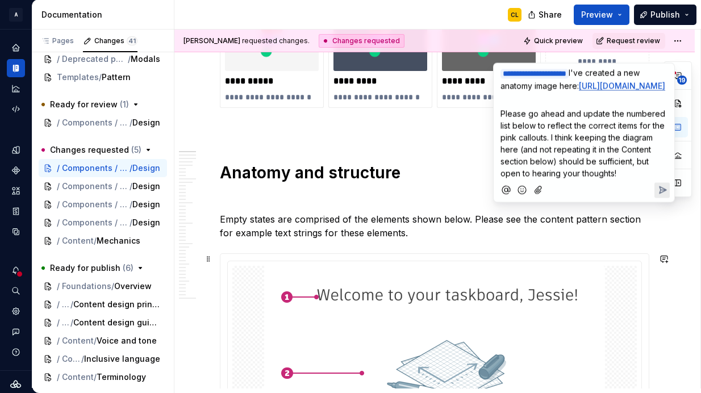
click at [561, 174] on span "Please go ahead and update the numbered list below to reflect the correct items…" at bounding box center [584, 143] width 167 height 69
click at [572, 178] on span "Please go ahead and update the numbered list below to reflect the correct items…" at bounding box center [584, 143] width 167 height 69
click at [585, 178] on span "Please go ahead and update the numbered list below to reflect the correct items…" at bounding box center [584, 143] width 167 height 69
click at [613, 178] on span "Please go ahead and update the numbered list below to reflect the correct items…" at bounding box center [584, 143] width 167 height 69
click at [631, 180] on p "Please go ahead and update the numbered list below to reflect the correct items…" at bounding box center [584, 144] width 167 height 72
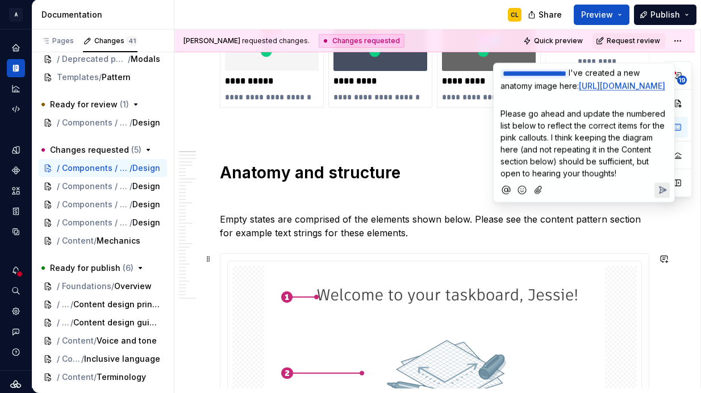
click at [600, 86] on span "I've created a new anatomy image here:" at bounding box center [572, 79] width 142 height 23
click at [666, 194] on icon "Send" at bounding box center [663, 190] width 7 height 7
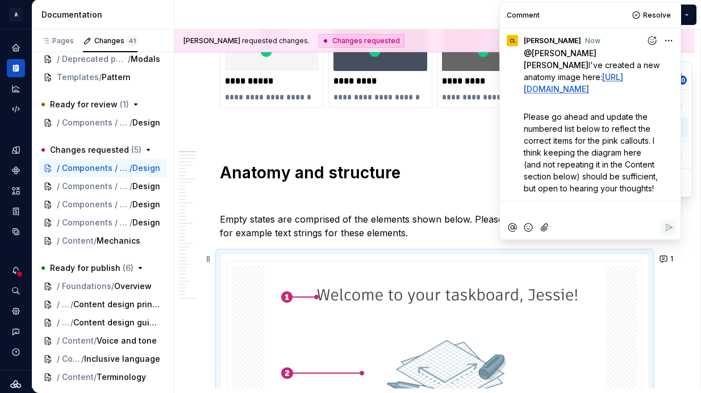
scroll to position [27, 0]
click at [457, 214] on p "Empty states are comprised of the elements shown below. Please see the content …" at bounding box center [435, 226] width 430 height 27
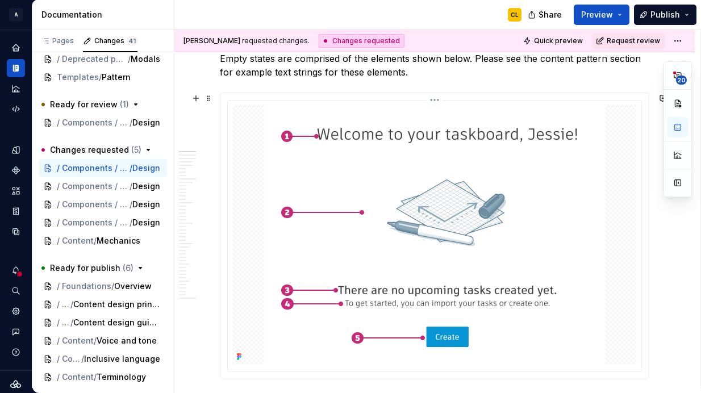
scroll to position [508, 0]
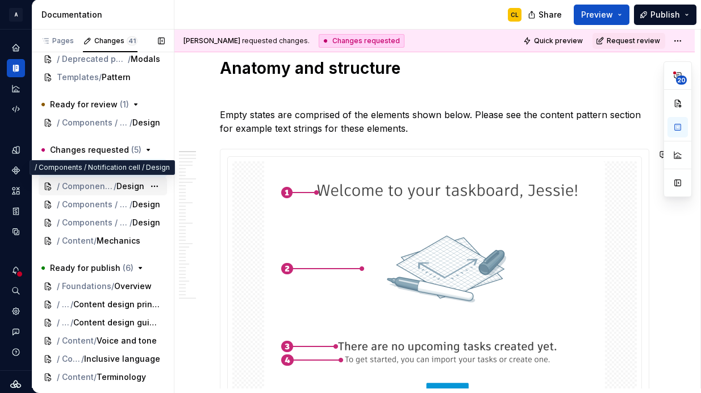
click at [94, 190] on span "/ Components / Notification cell" at bounding box center [85, 186] width 57 height 11
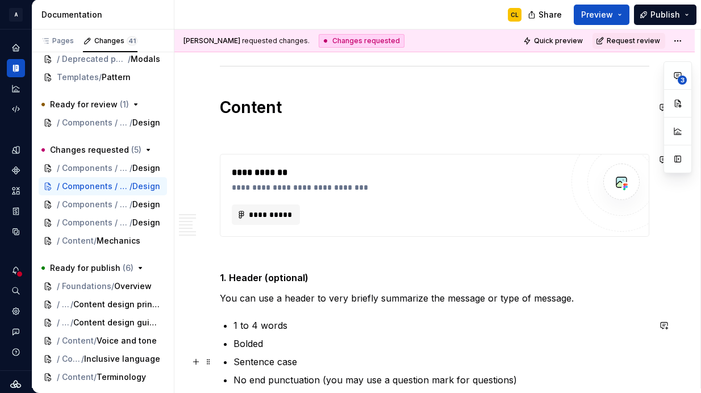
scroll to position [2997, 0]
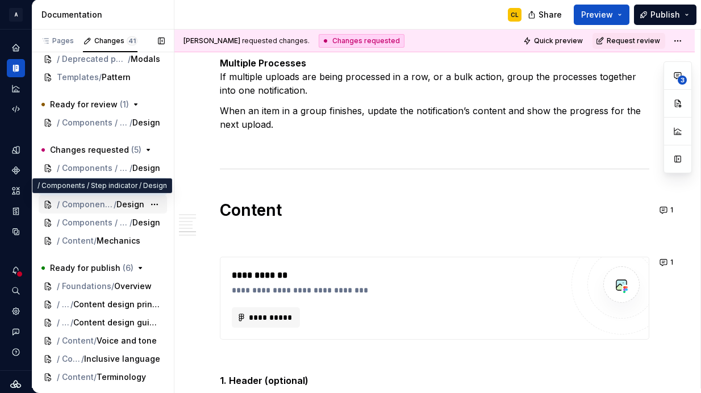
click at [124, 208] on span "Design" at bounding box center [130, 204] width 28 height 11
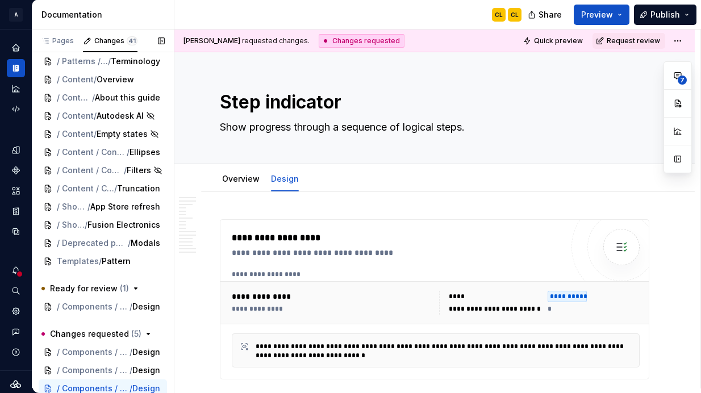
scroll to position [310, 0]
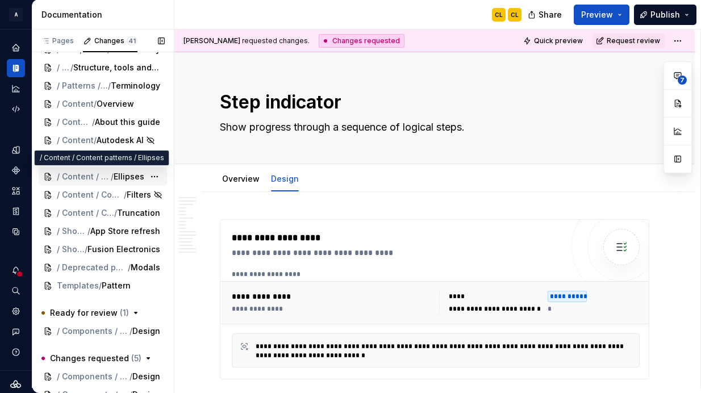
click at [122, 173] on span "Ellipses" at bounding box center [129, 176] width 31 height 11
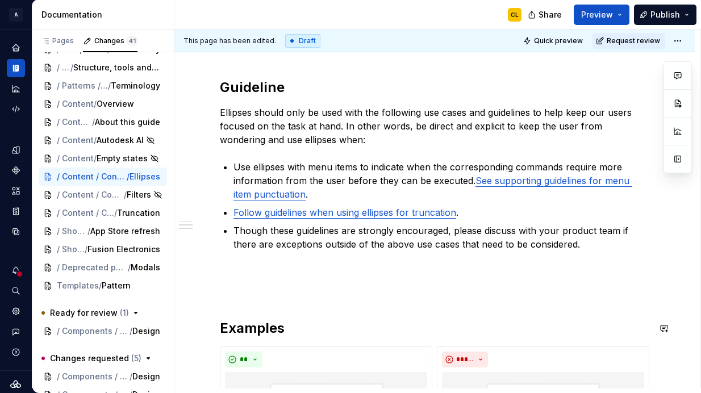
scroll to position [451, 0]
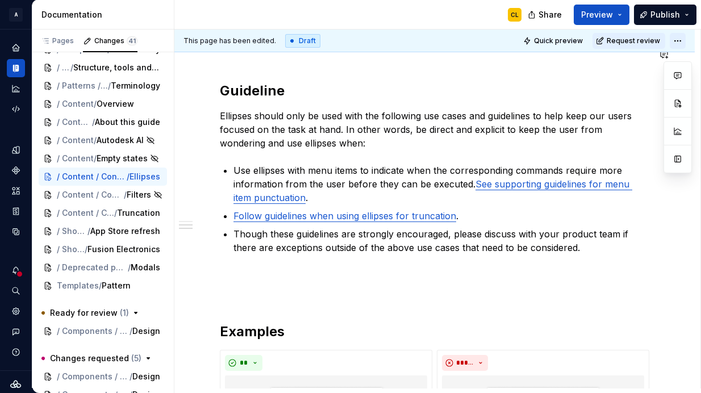
click at [683, 36] on html "A Weave CL Design system data Documentation CL Share Preview Publish Pages Chan…" at bounding box center [350, 196] width 701 height 393
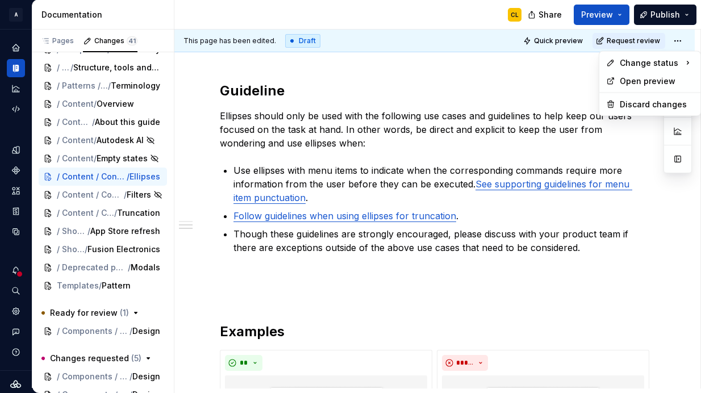
click at [525, 135] on html "A Weave CL Design system data Documentation CL Share Preview Publish Pages Chan…" at bounding box center [350, 196] width 701 height 393
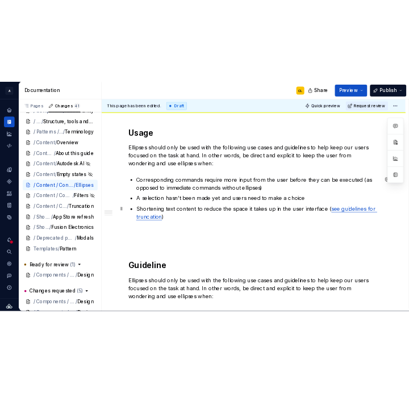
scroll to position [249, 0]
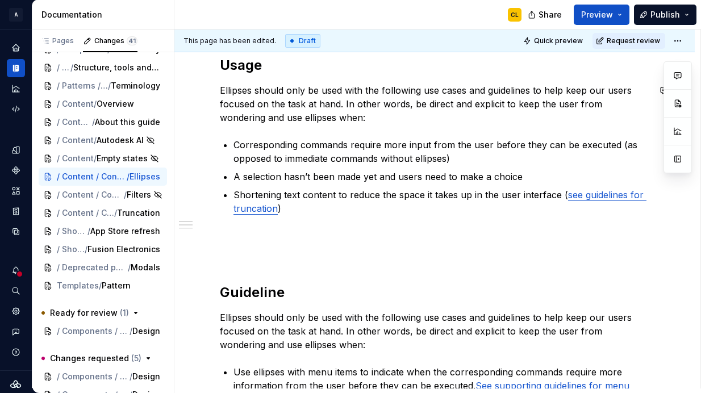
type textarea "*"
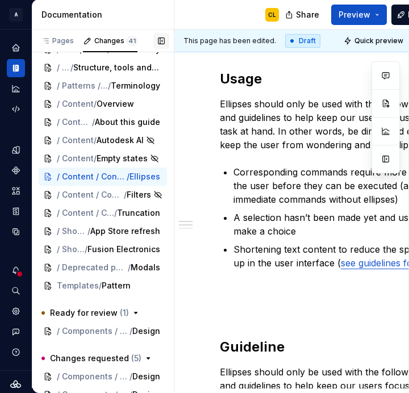
click at [167, 39] on button "button" at bounding box center [161, 41] width 16 height 16
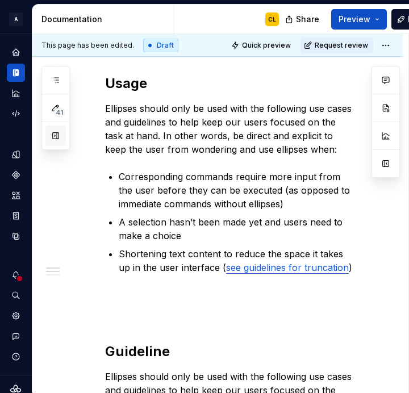
scroll to position [1, 0]
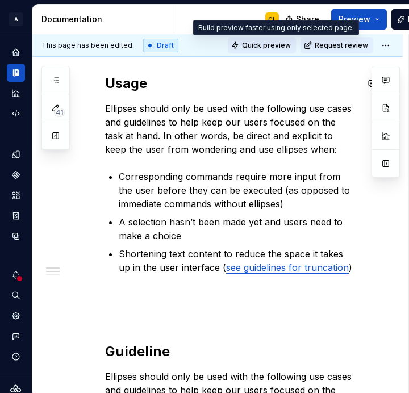
click at [289, 43] on span "Quick preview" at bounding box center [266, 45] width 49 height 9
click at [278, 44] on span "Quick preview" at bounding box center [266, 45] width 49 height 9
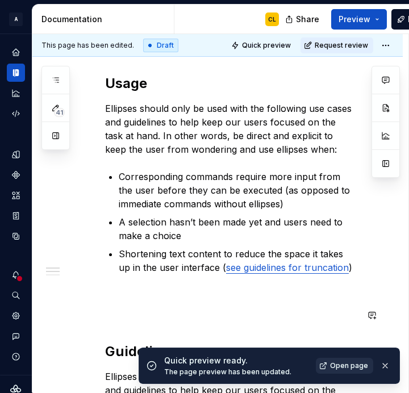
click at [351, 364] on span "Open page" at bounding box center [349, 365] width 38 height 9
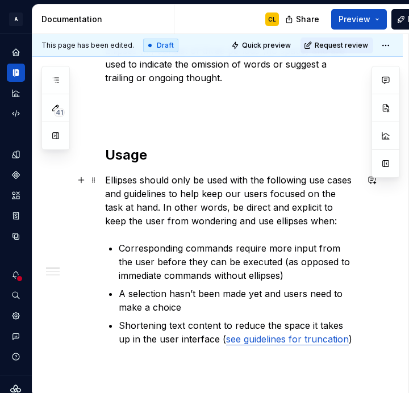
scroll to position [177, 0]
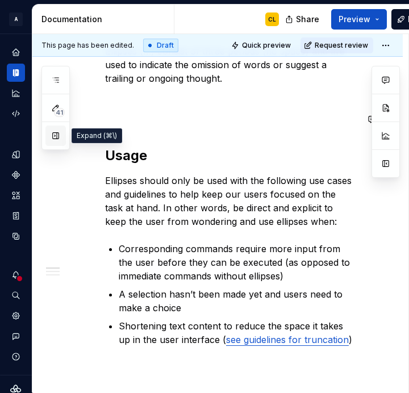
click at [55, 136] on button "button" at bounding box center [55, 136] width 20 height 20
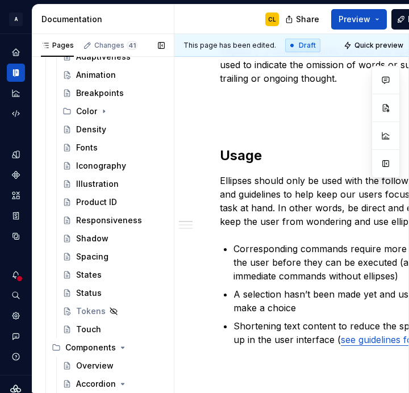
scroll to position [237, 0]
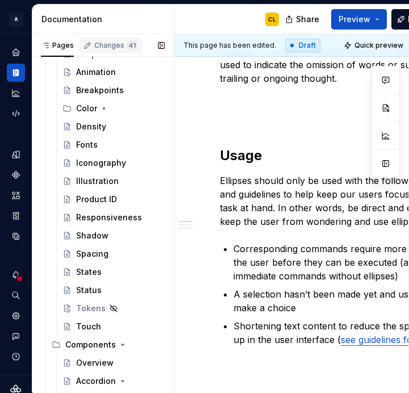
click at [107, 43] on div "Changes 41" at bounding box center [115, 45] width 43 height 9
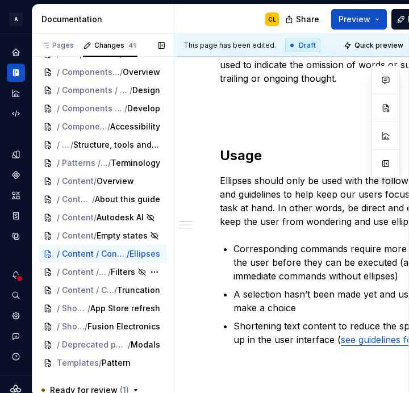
scroll to position [247, 0]
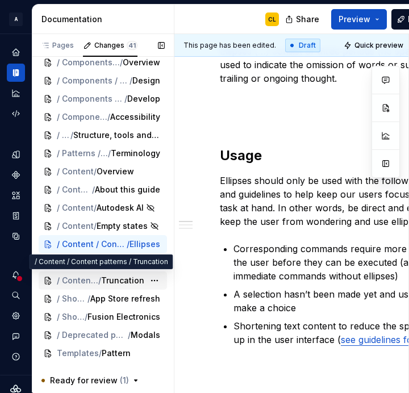
click at [128, 283] on span "Truncation" at bounding box center [122, 280] width 43 height 11
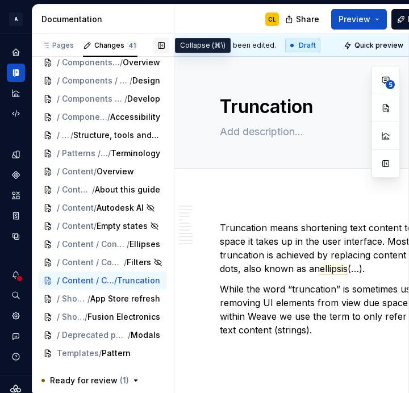
click at [161, 46] on button "button" at bounding box center [161, 46] width 16 height 16
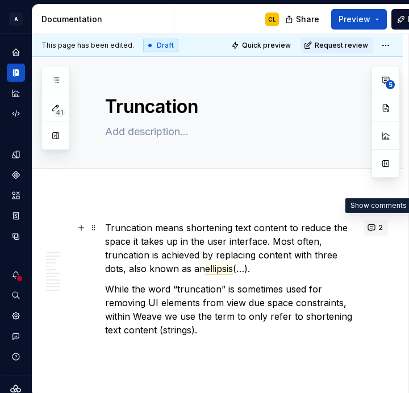
click at [379, 227] on button "2" at bounding box center [376, 228] width 24 height 16
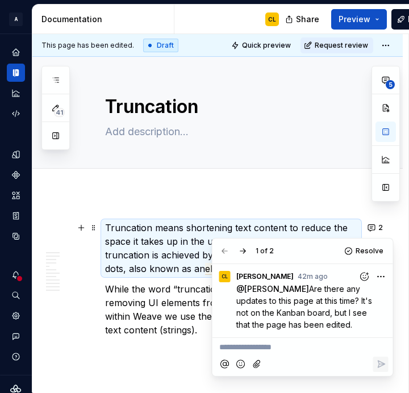
drag, startPoint x: 320, startPoint y: 324, endPoint x: 276, endPoint y: 289, distance: 56.2
click at [276, 289] on p "@ [PERSON_NAME] Are there any updates to this page at this time? It's not on th…" at bounding box center [305, 307] width 139 height 48
copy span "Are there any updates to this page at this time? It's not on the Kanban board, …"
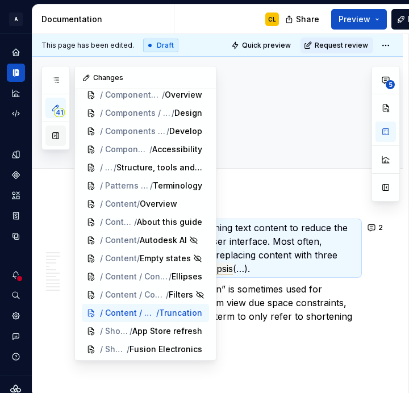
click at [57, 136] on button "button" at bounding box center [55, 136] width 20 height 20
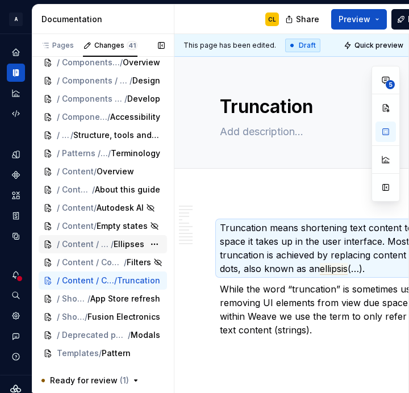
click at [127, 242] on span "Ellipses" at bounding box center [129, 244] width 31 height 11
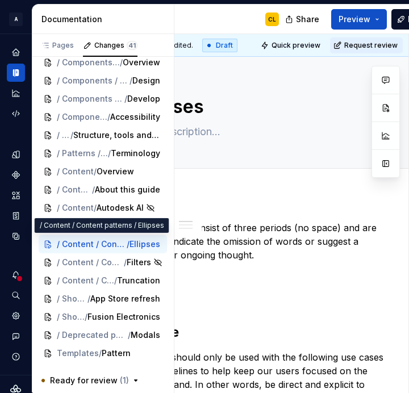
scroll to position [0, 107]
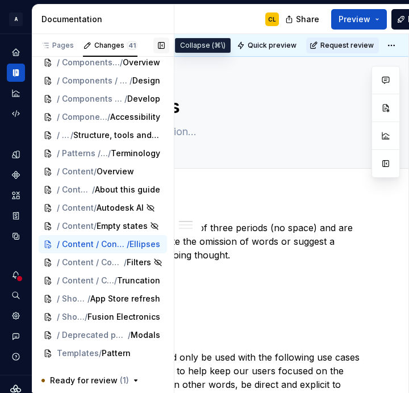
click at [161, 45] on button "button" at bounding box center [161, 46] width 16 height 16
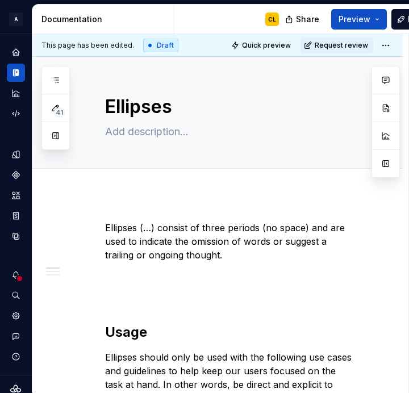
scroll to position [0, 0]
type textarea "*"
click at [378, 226] on button "button" at bounding box center [372, 228] width 16 height 16
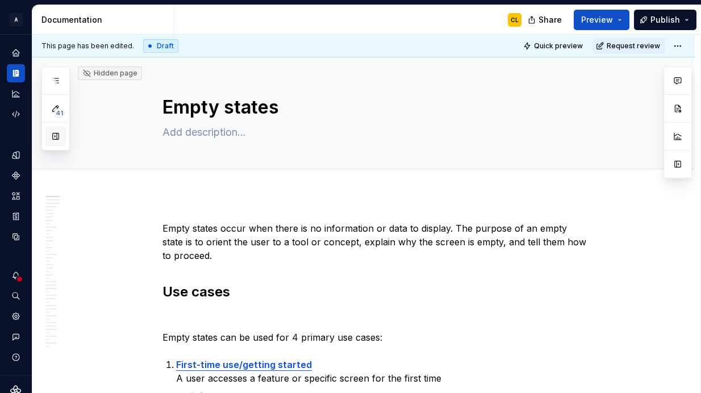
click at [59, 136] on button "button" at bounding box center [55, 136] width 20 height 20
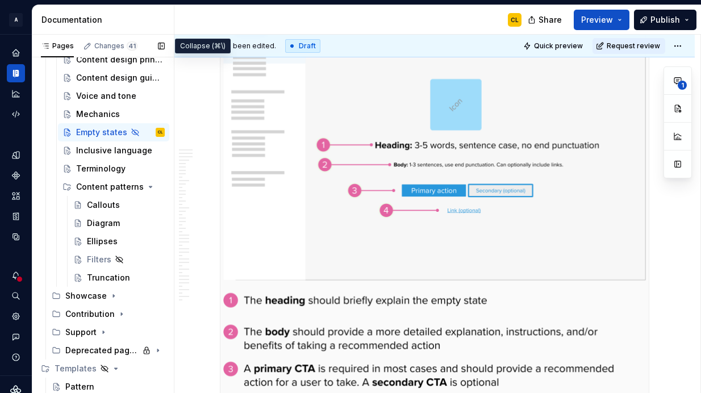
scroll to position [582, 0]
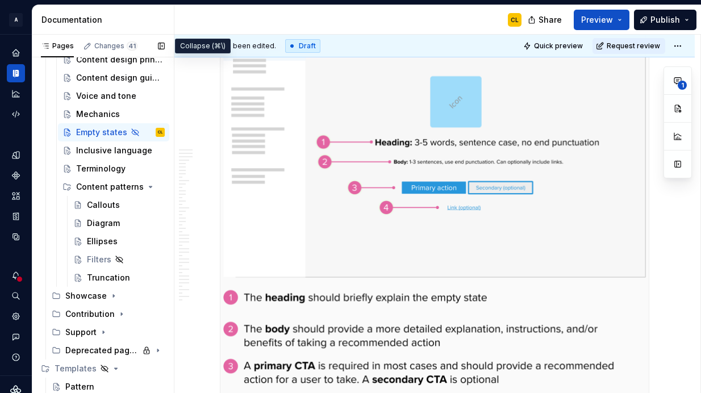
type textarea "*"
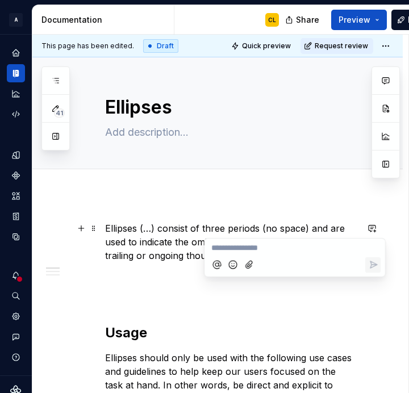
scroll to position [1, 0]
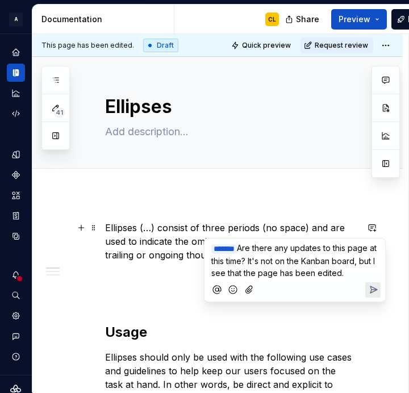
click at [299, 265] on p "﻿ * ****** ﻿ Are there any updates to this page at this time? It's not on the K…" at bounding box center [294, 260] width 167 height 37
click at [273, 274] on span "Are there any updates to this page at this time? It's not on the Kanban board, …" at bounding box center [295, 260] width 168 height 35
click at [289, 279] on p "﻿ * ****** ﻿ Are there any updates to this page at this time? It's not on the K…" at bounding box center [294, 260] width 167 height 37
click at [373, 296] on icon "Send" at bounding box center [373, 289] width 11 height 11
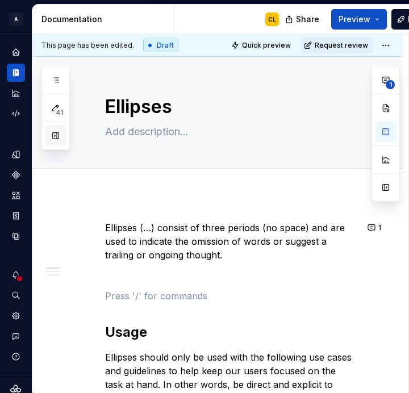
click at [57, 138] on button "button" at bounding box center [55, 136] width 20 height 20
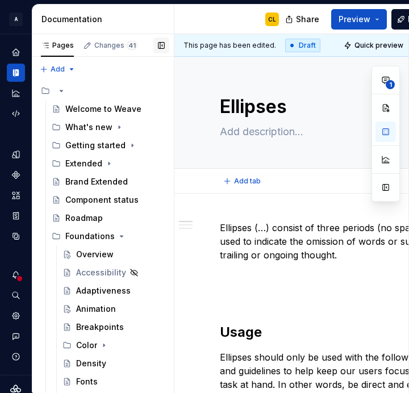
scroll to position [0, 0]
click at [116, 45] on div "Changes 41" at bounding box center [115, 45] width 43 height 9
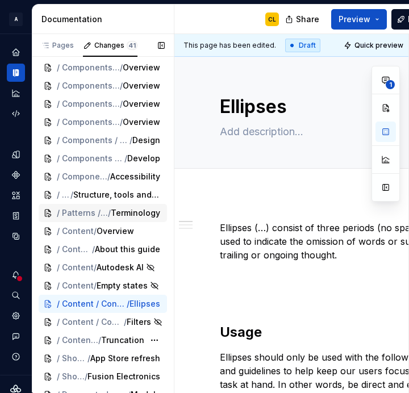
scroll to position [192, 0]
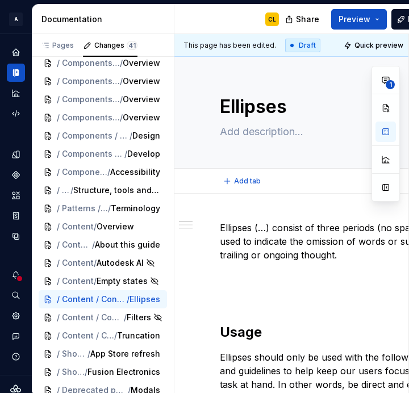
type textarea "*"
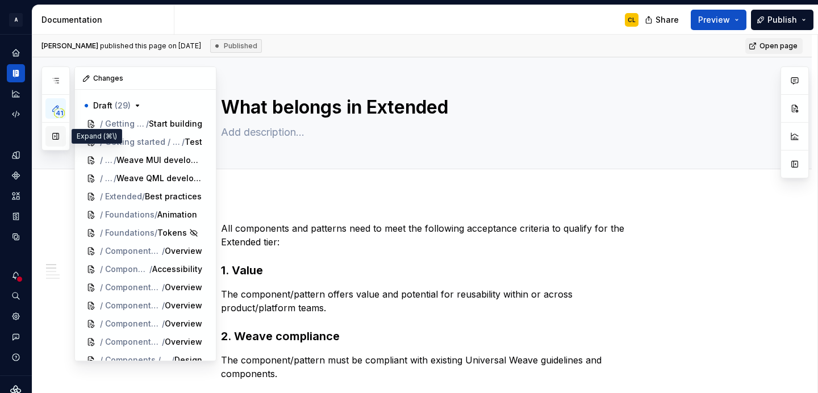
click at [56, 139] on button "button" at bounding box center [55, 136] width 20 height 20
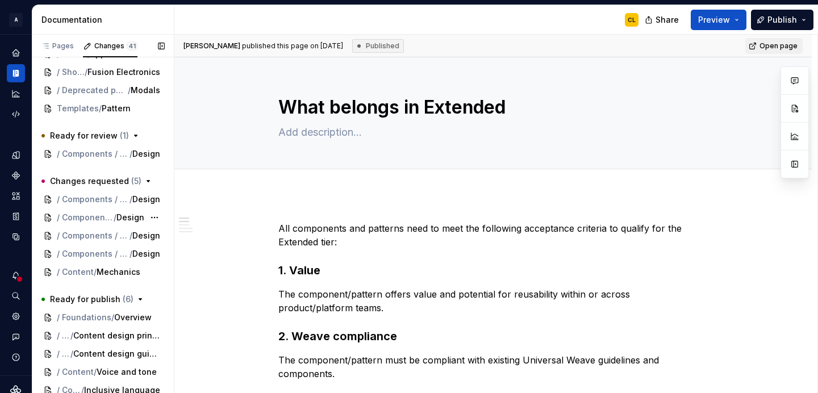
scroll to position [518, 0]
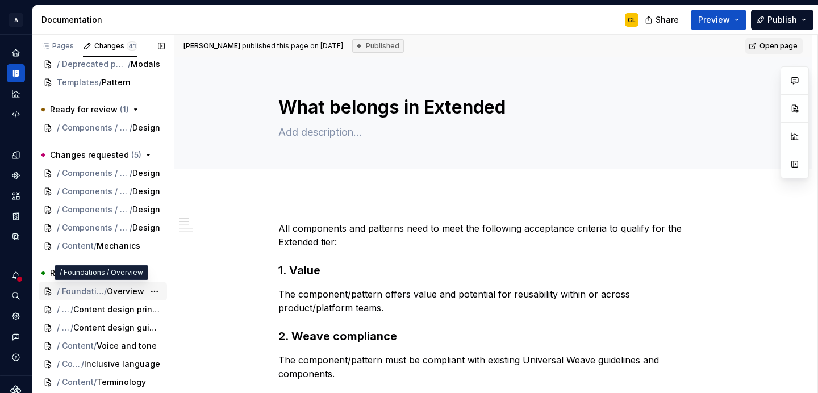
click at [105, 290] on span "/" at bounding box center [105, 291] width 3 height 11
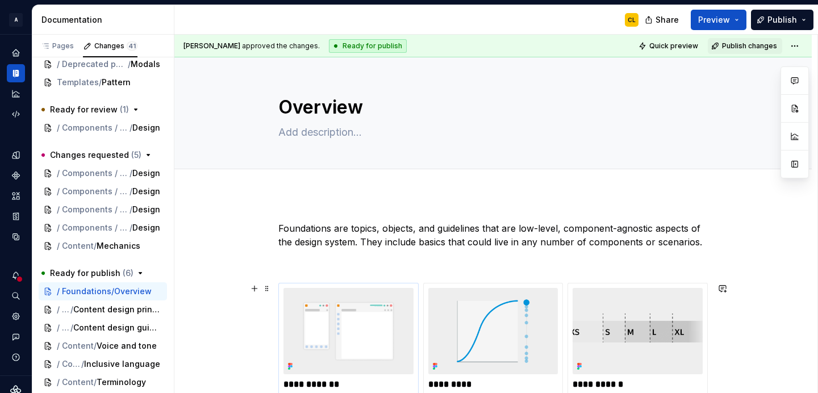
type textarea "*"
